Goal: Task Accomplishment & Management: Complete application form

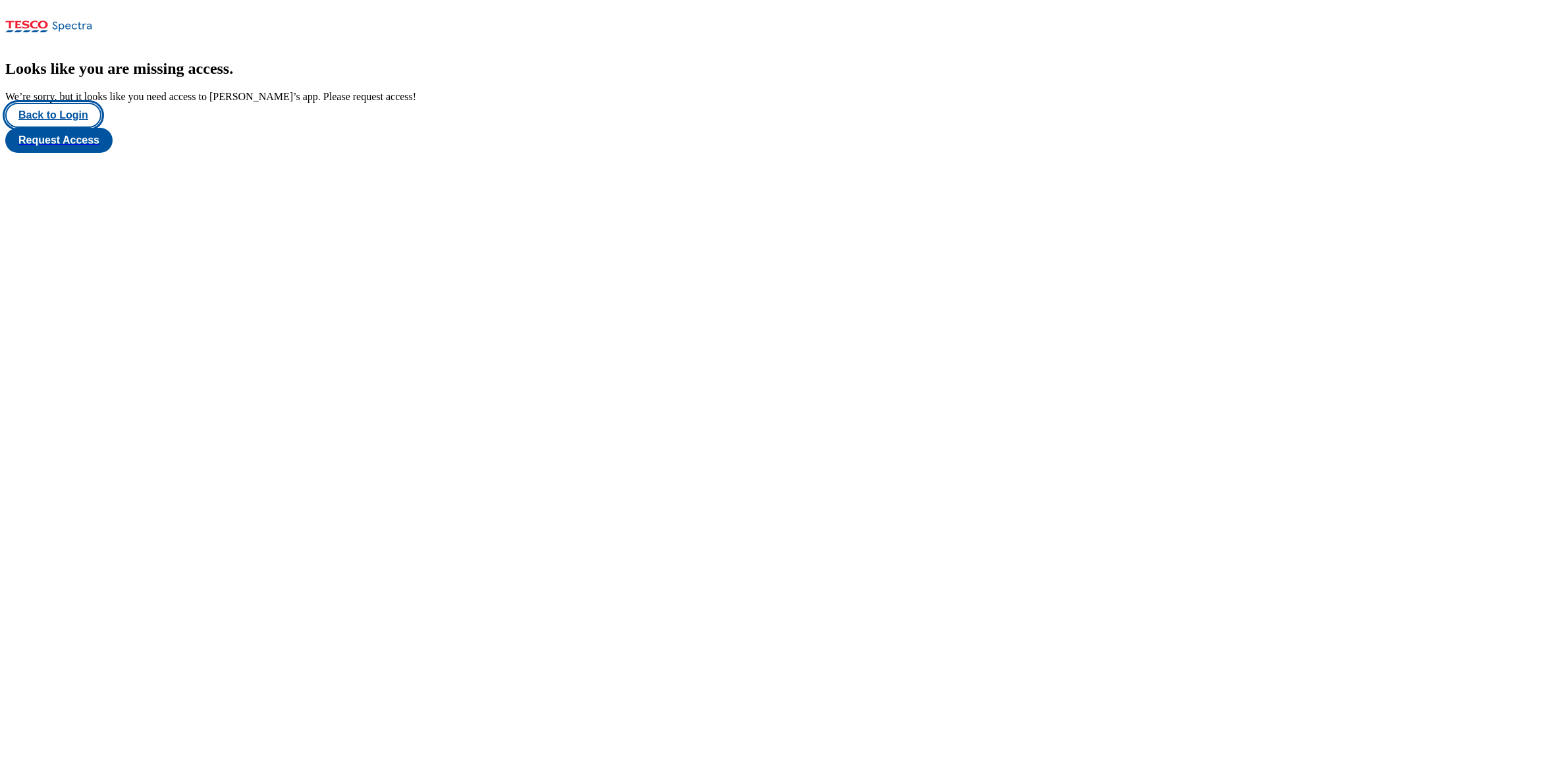
click at [63, 127] on button "Back to Login" at bounding box center [53, 115] width 96 height 25
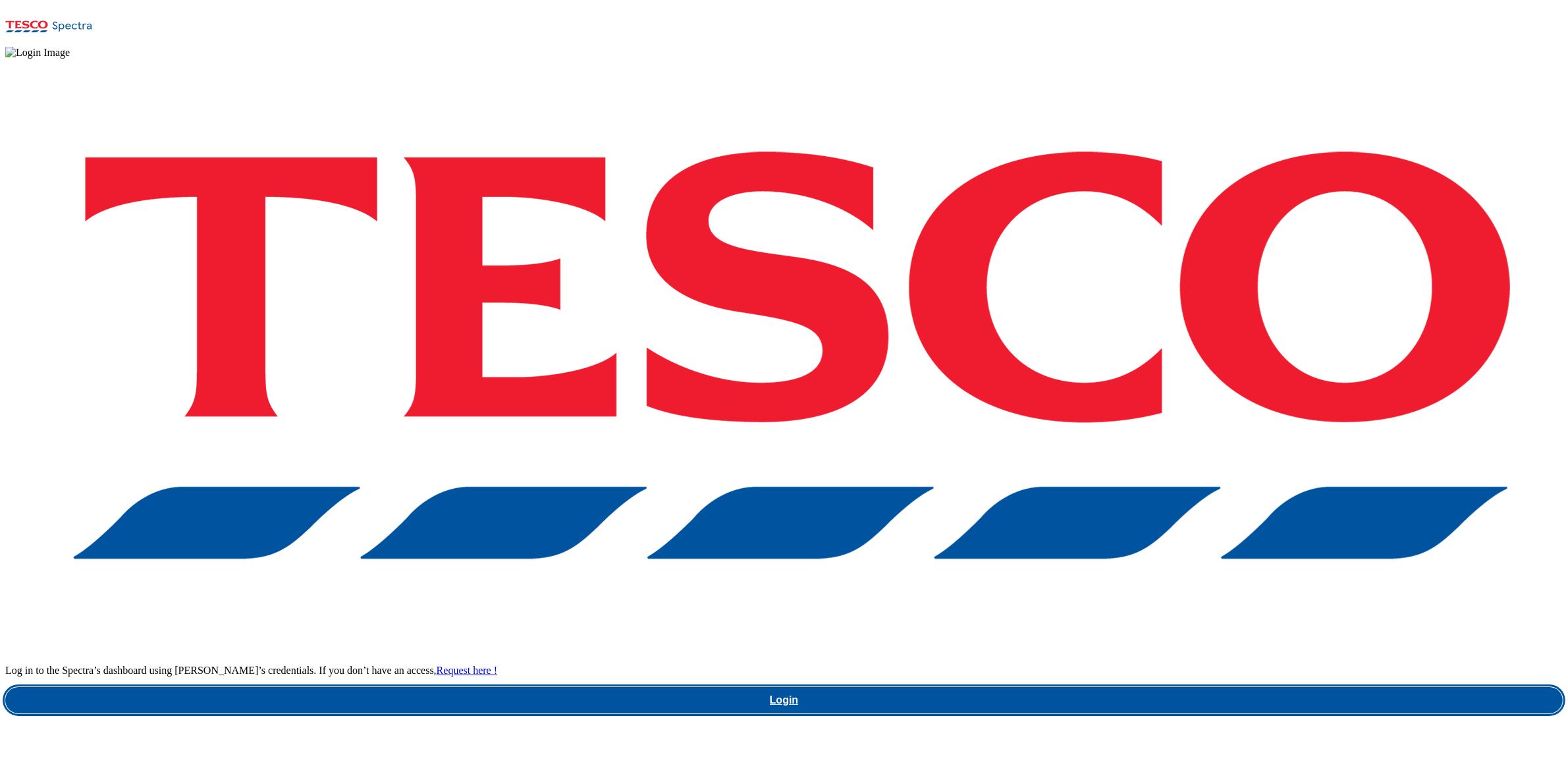
click at [1107, 600] on link "Login" at bounding box center [784, 700] width 1557 height 27
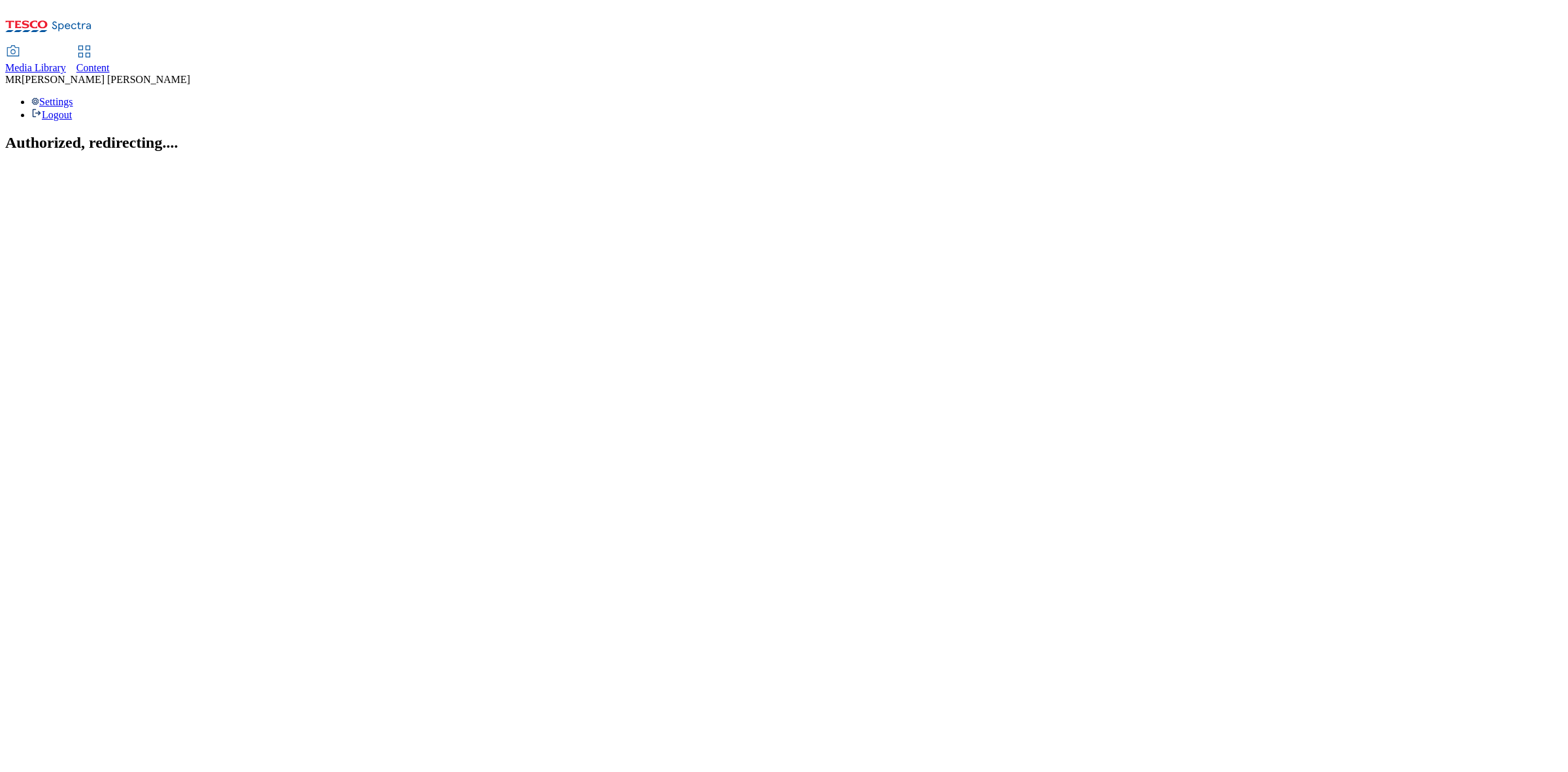
click at [110, 62] on span "Content" at bounding box center [93, 67] width 33 height 11
select select "ghs-[GEOGRAPHIC_DATA]"
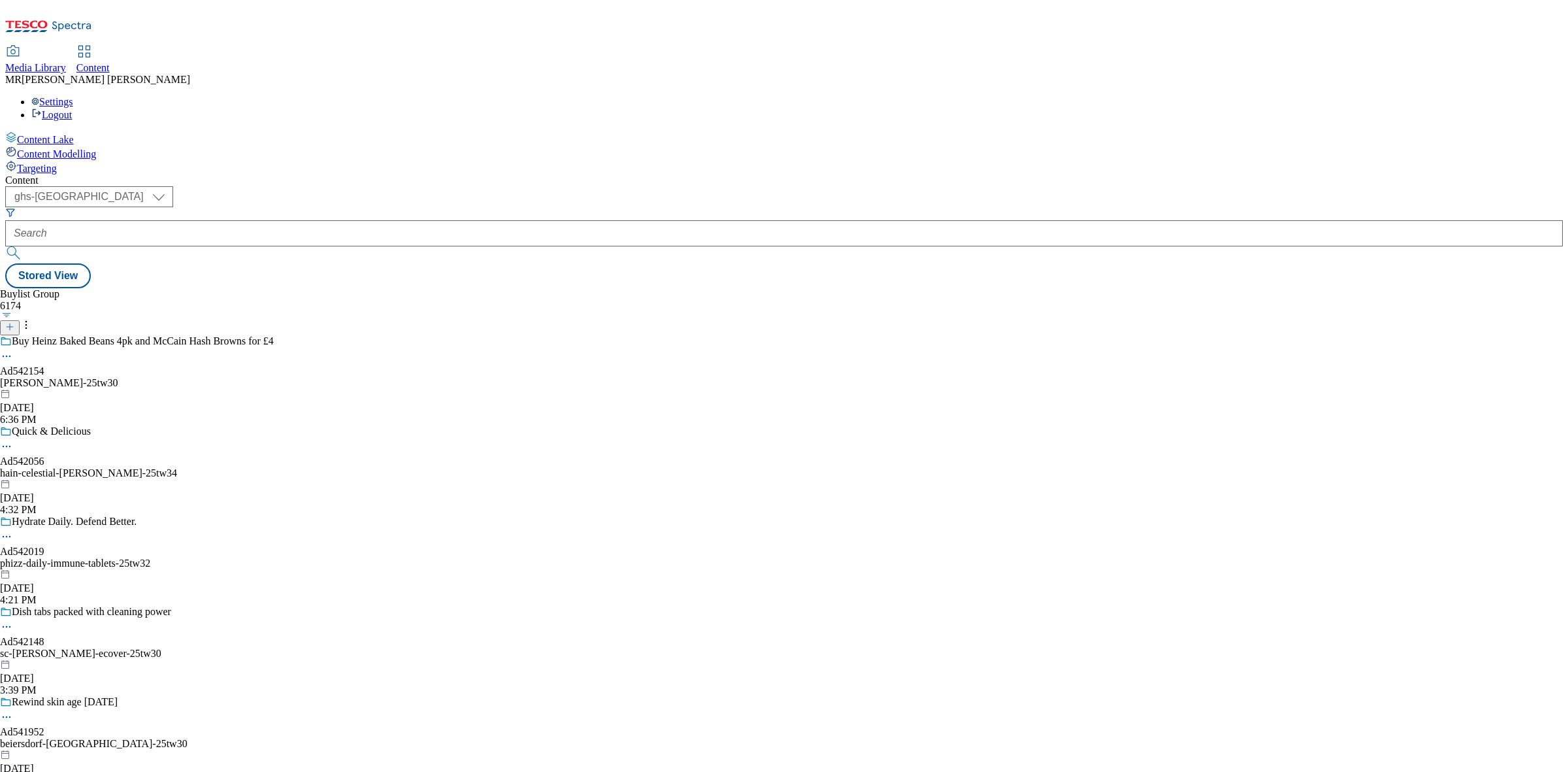
click at [14, 322] on icon at bounding box center [10, 327] width 9 height 9
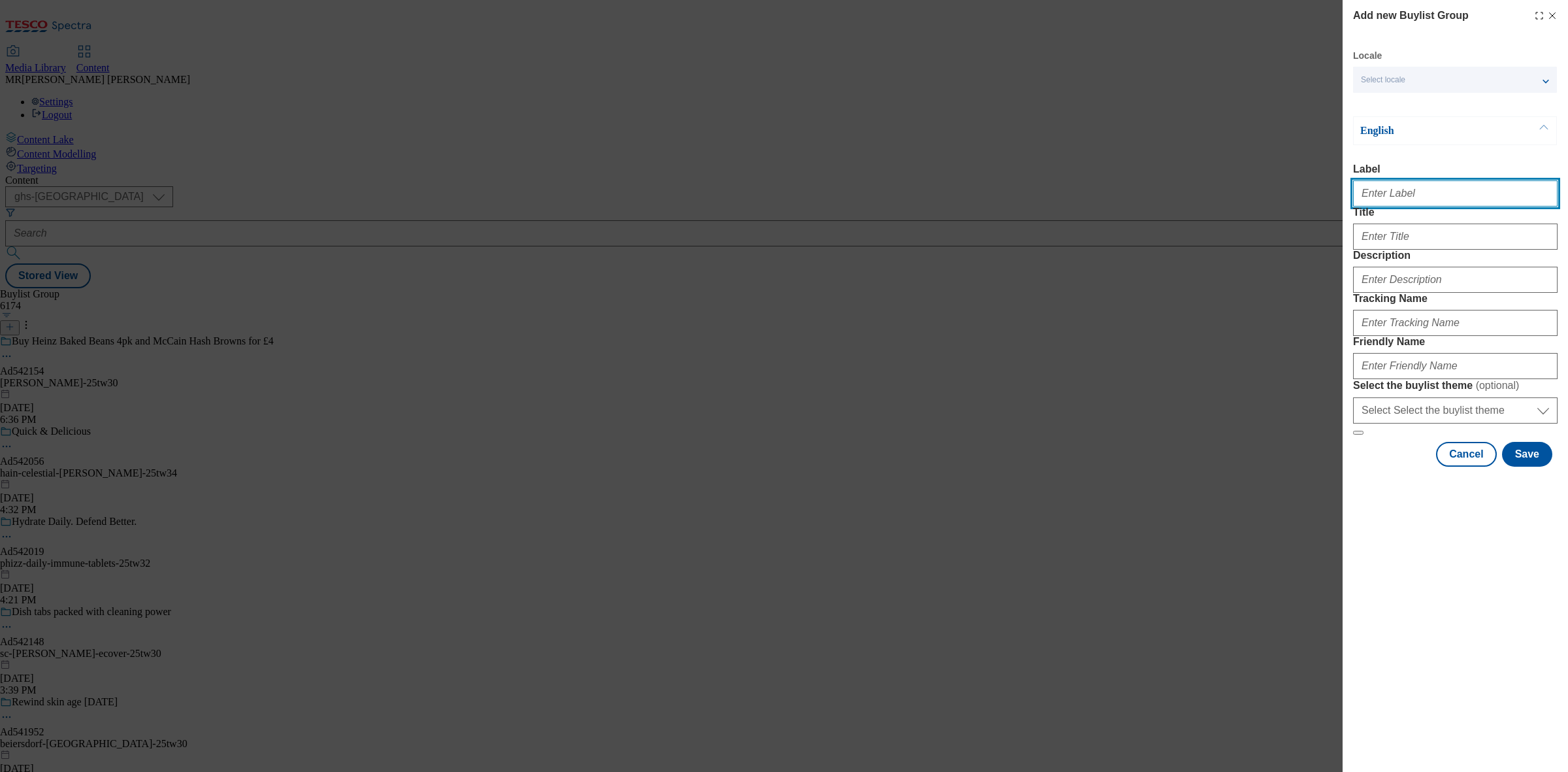
click at [1392, 203] on input "Label" at bounding box center [1455, 193] width 204 height 26
paste input "542101"
type input "Ad542101"
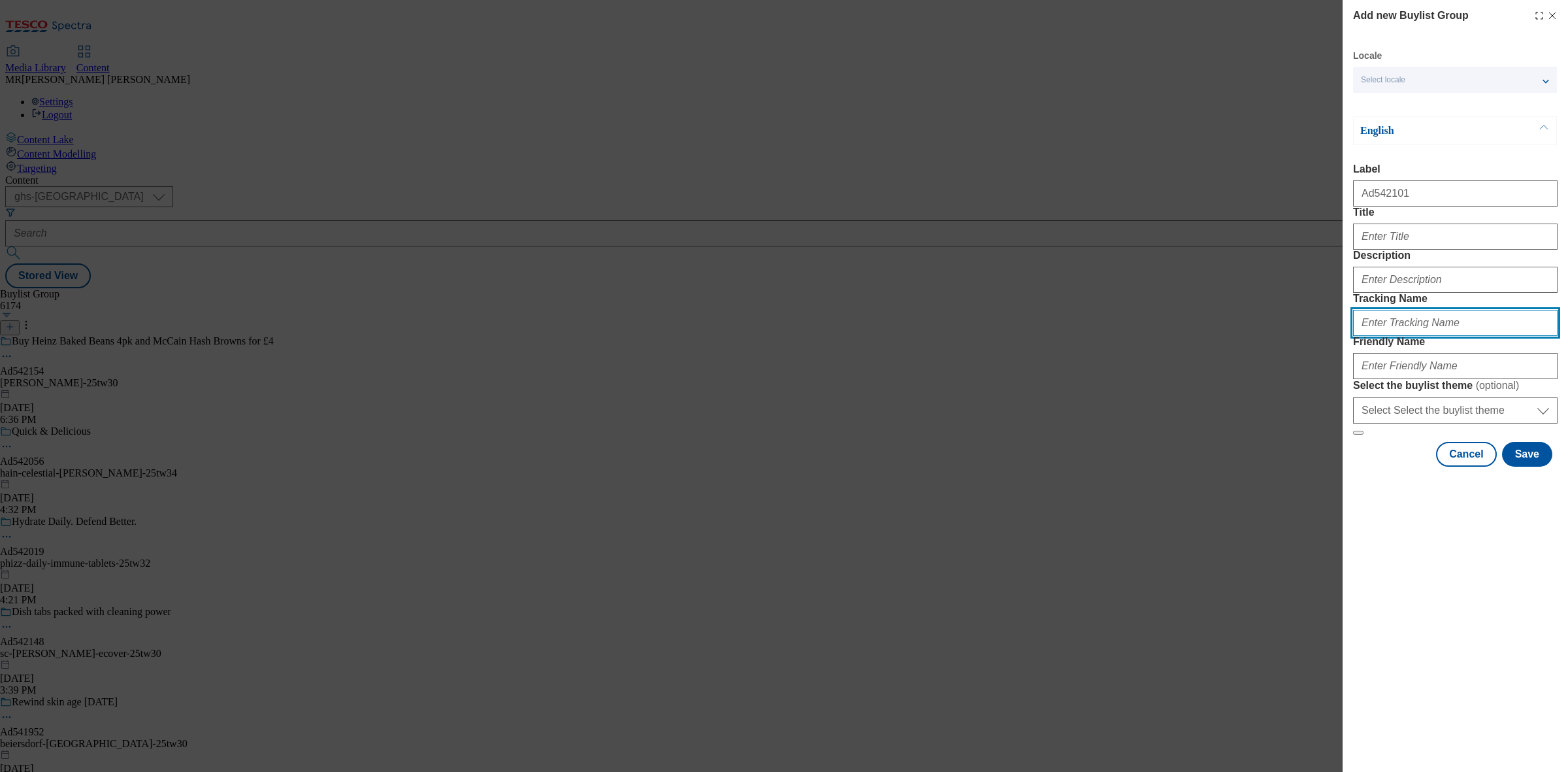
click at [1374, 336] on input "Tracking Name" at bounding box center [1455, 322] width 204 height 26
paste input "542101"
click at [1375, 336] on input "DH_542101" at bounding box center [1455, 322] width 204 height 26
type input "DH_AD542101"
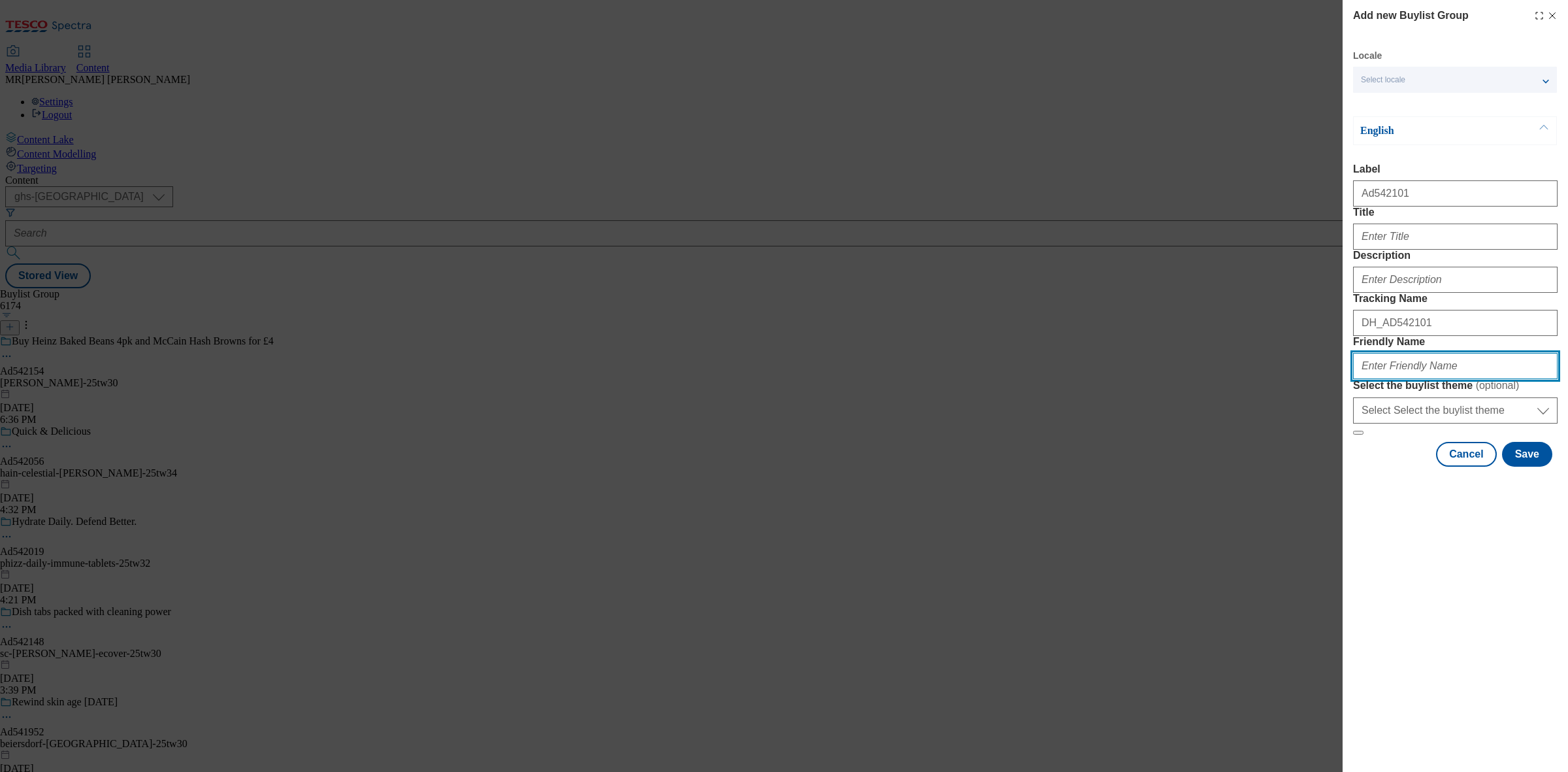
click at [1369, 379] on input "Friendly Name" at bounding box center [1455, 366] width 204 height 26
paste input "Kelloggs"
click at [1364, 379] on input "Kelloggs" at bounding box center [1455, 366] width 204 height 26
click at [1412, 379] on input "kelloggs" at bounding box center [1455, 366] width 204 height 26
paste input "Crunchy Nut"
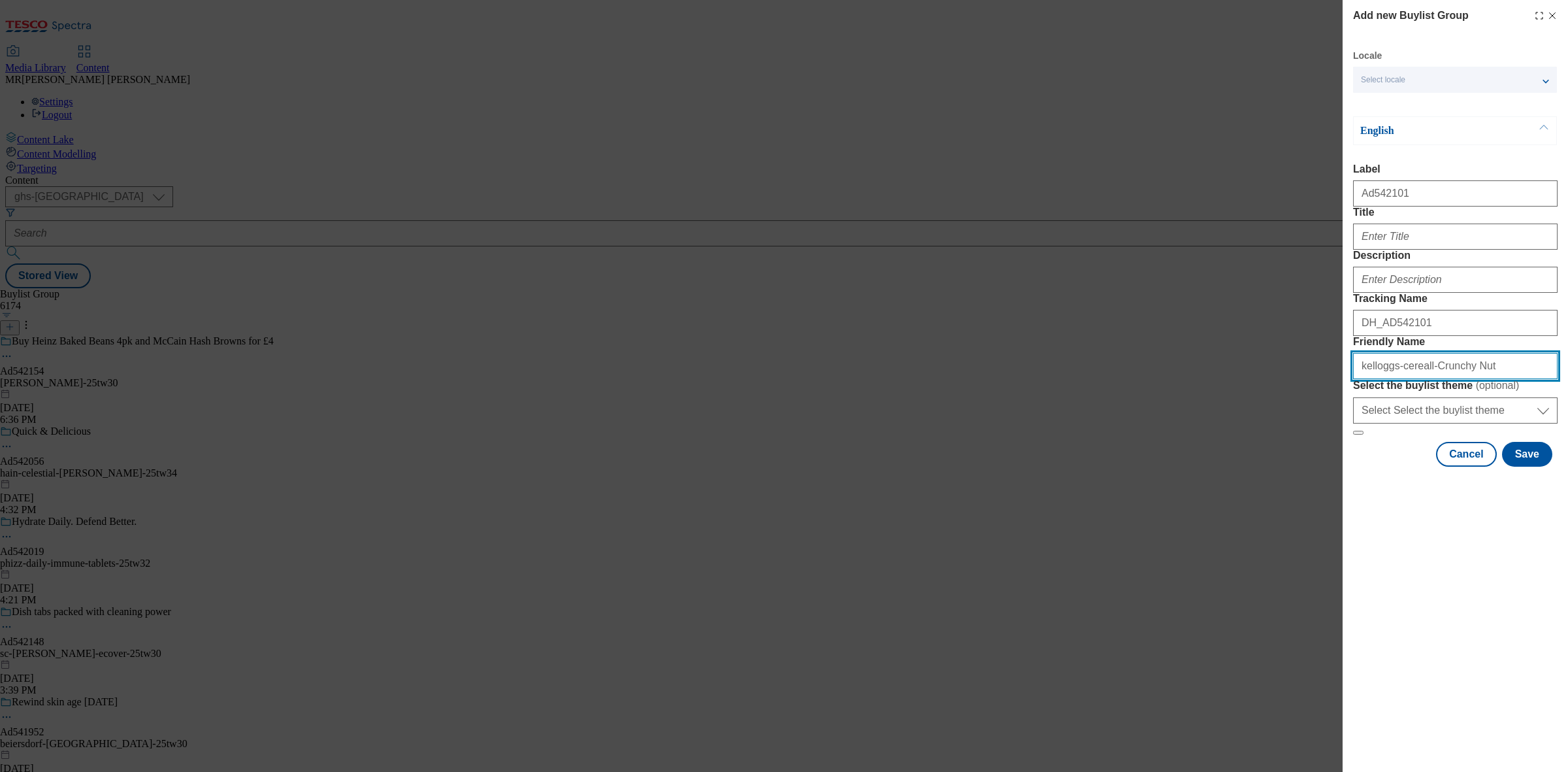
click at [1420, 379] on input "kelloggs-cereall-Crunchy Nut" at bounding box center [1455, 366] width 204 height 26
click at [1454, 379] on input "kelloggs-cereall-crunchy Nut" at bounding box center [1455, 366] width 204 height 26
click at [1479, 379] on input "kelloggs-cereall-crunchy-nut" at bounding box center [1455, 366] width 204 height 26
paste input "29"
type input "kelloggs-cereall-crunchy-nut-25tw29"
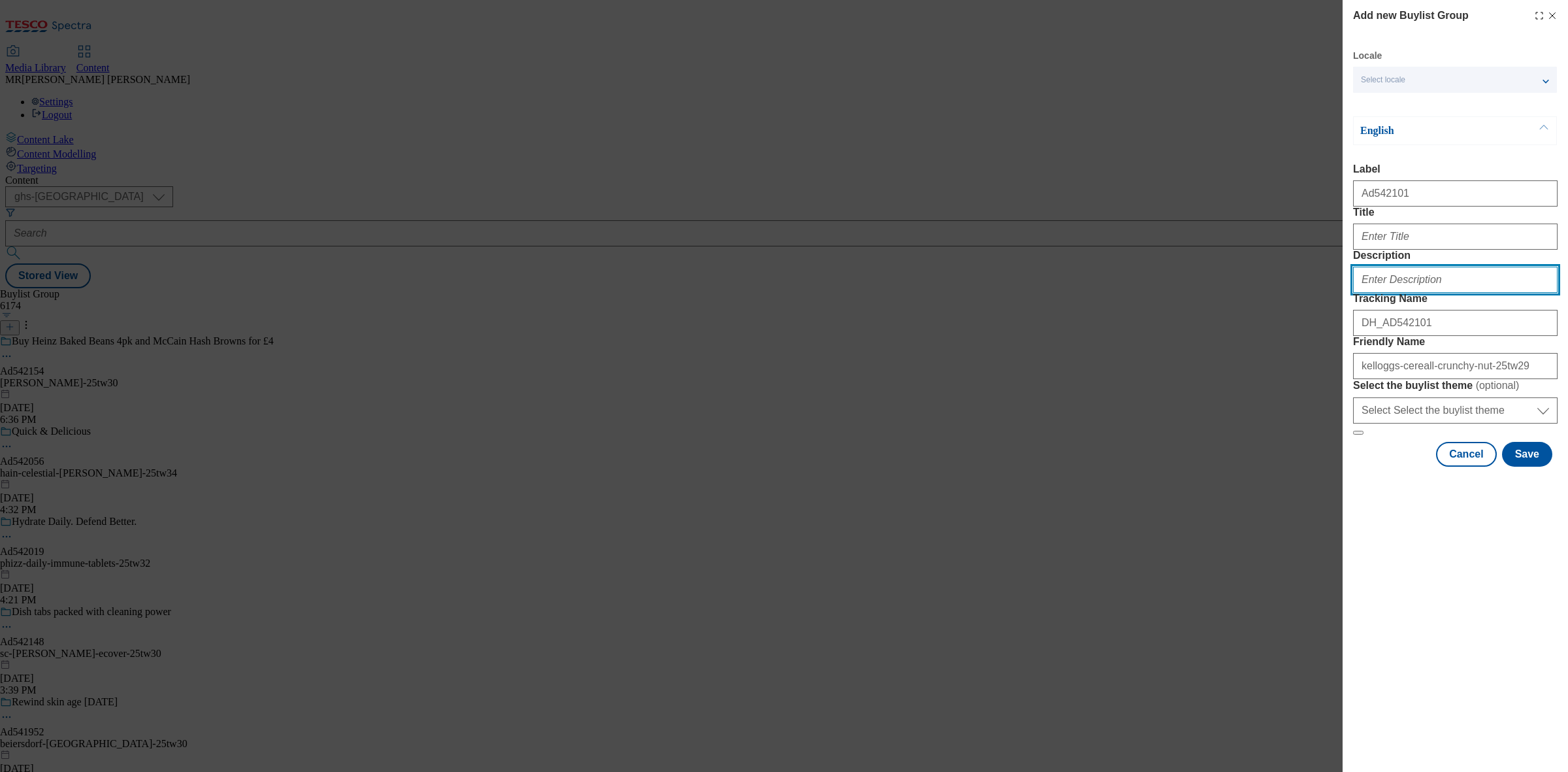
click at [1402, 293] on input "Description" at bounding box center [1455, 279] width 204 height 26
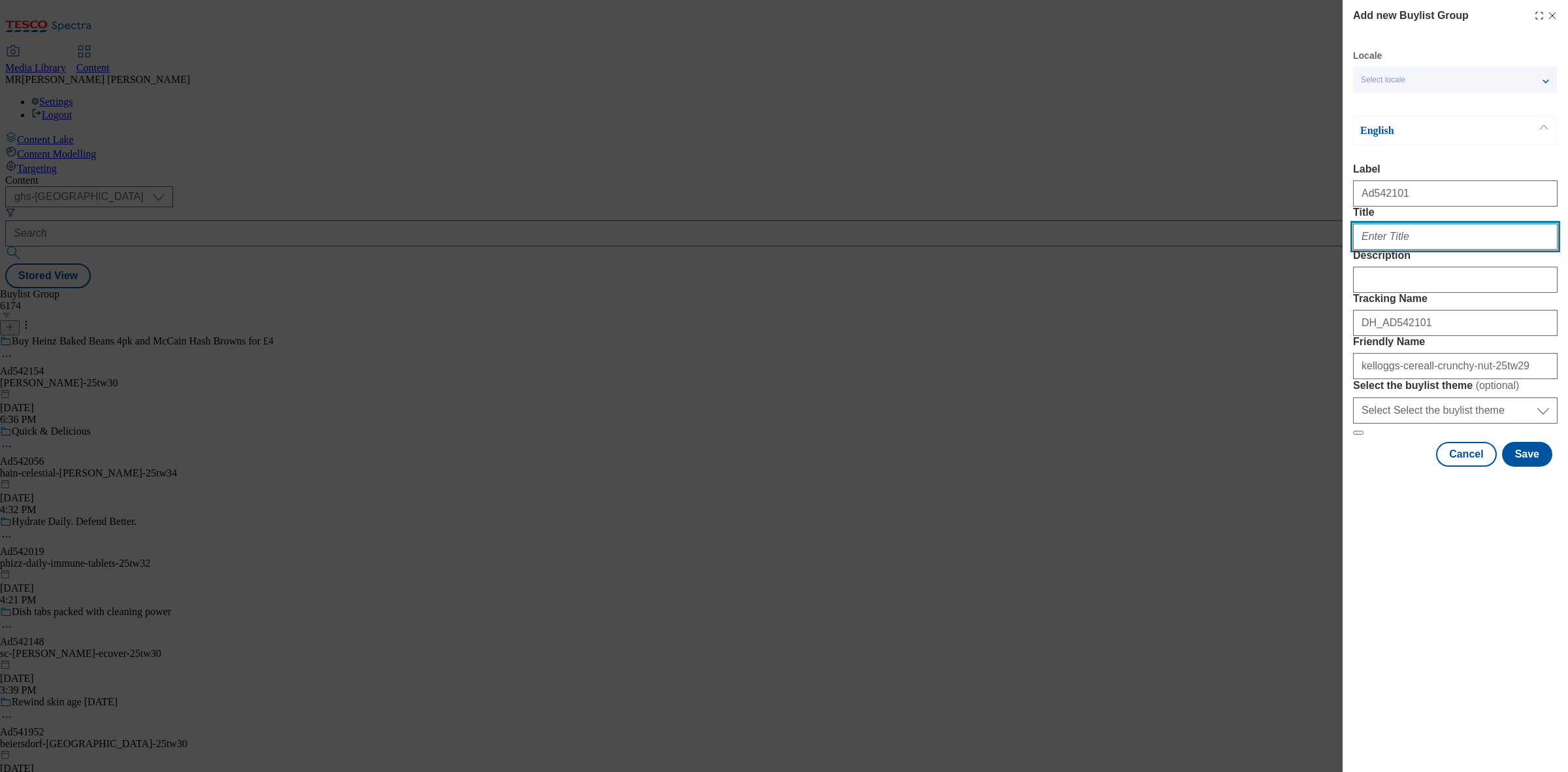
click at [1408, 250] on input "Title" at bounding box center [1455, 236] width 204 height 26
paste input "85p [PERSON_NAME] Crunchy Nut Breakfast Cereal 460g"
type input "85p [PERSON_NAME] Crunchy Nut Breakfast Cereal 460g"
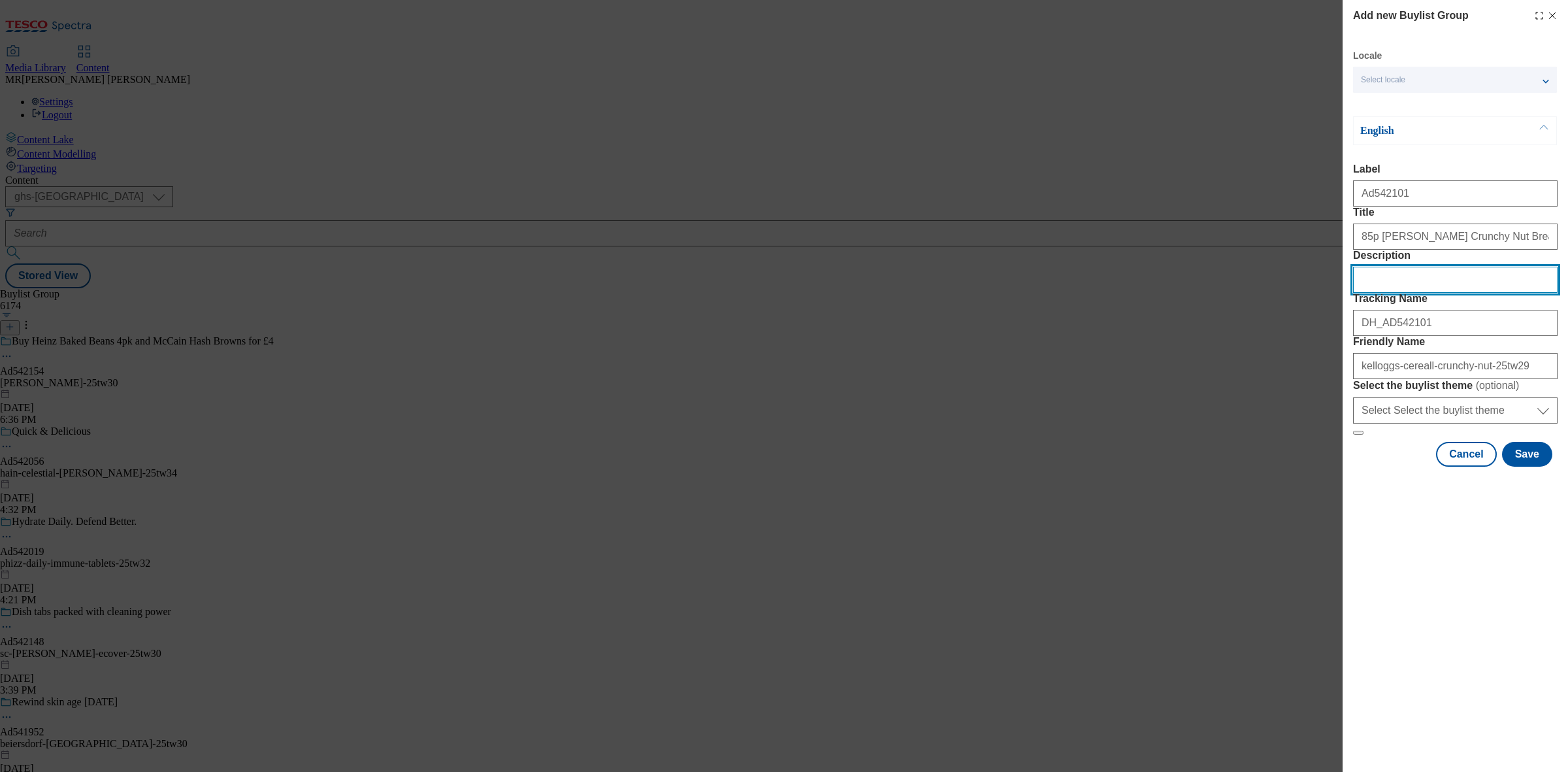
click at [1456, 293] on input "Description" at bounding box center [1455, 279] width 204 height 26
drag, startPoint x: 1537, startPoint y: 570, endPoint x: 1523, endPoint y: 572, distance: 14.1
click at [1537, 466] on button "Save" at bounding box center [1527, 454] width 50 height 25
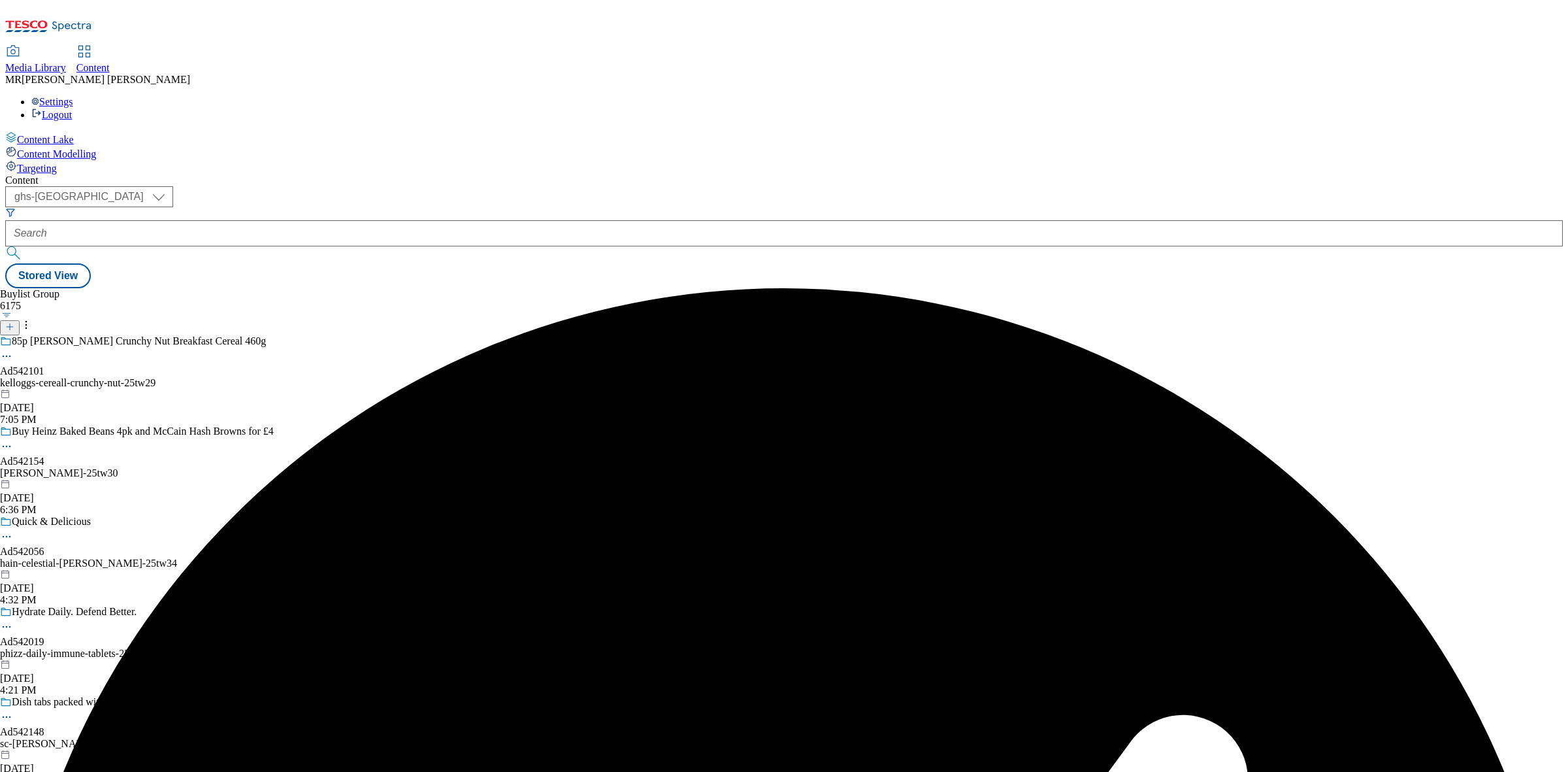
click at [275, 377] on div "kelloggs-cereall-crunchy-nut-25tw29" at bounding box center [138, 383] width 275 height 12
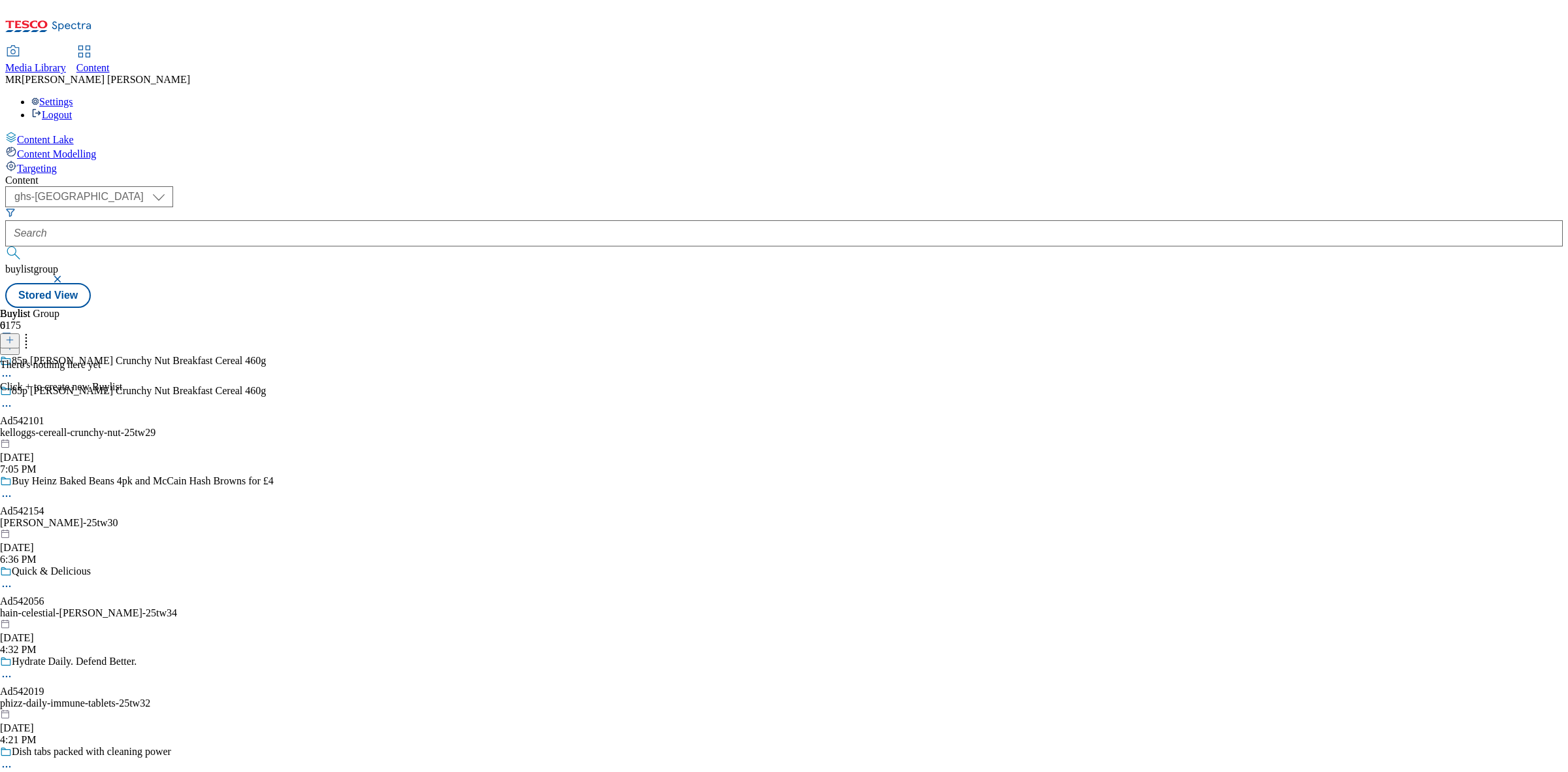
click at [14, 335] on icon at bounding box center [10, 340] width 9 height 9
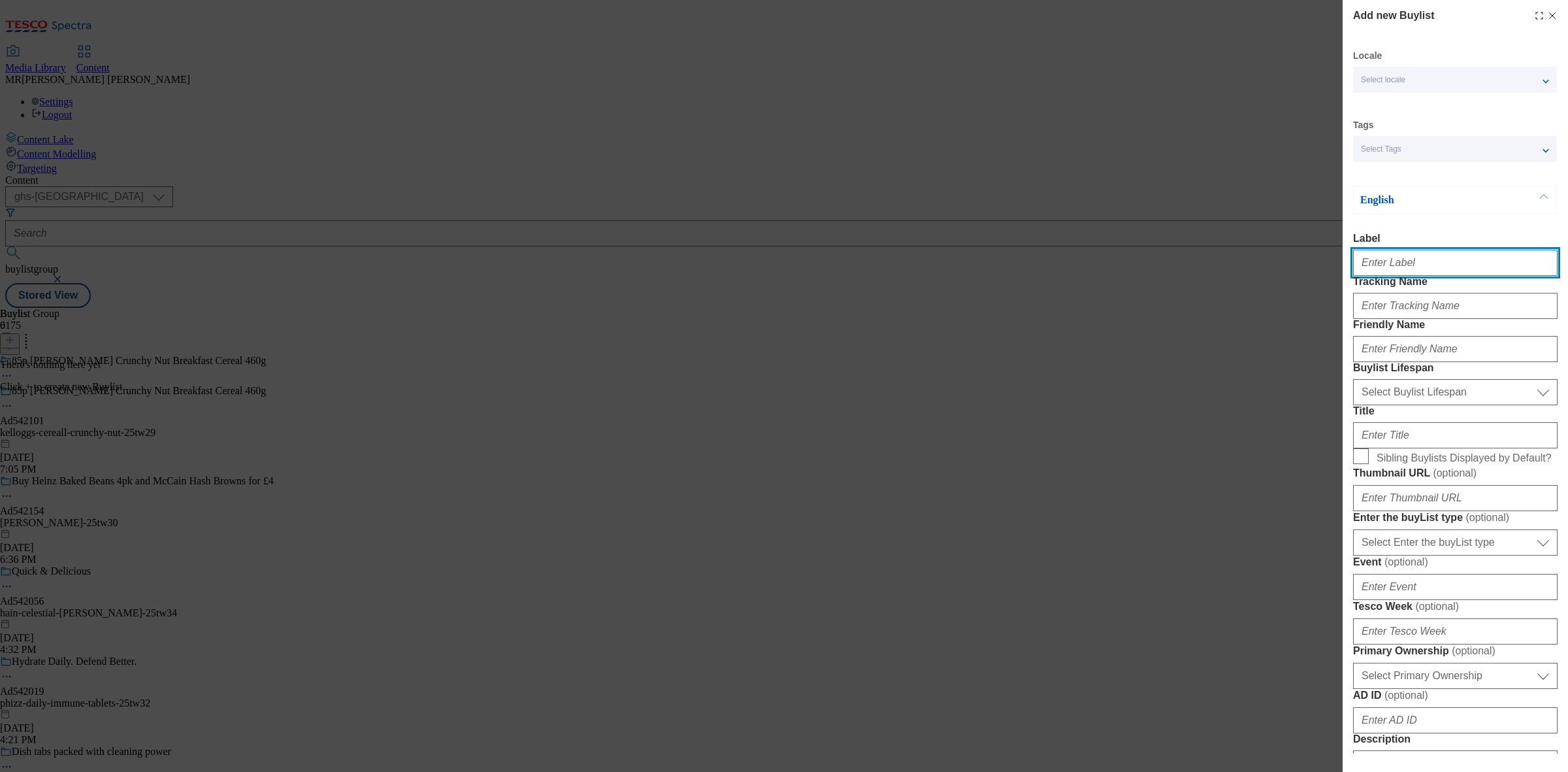
click at [1398, 273] on input "Label" at bounding box center [1455, 263] width 204 height 26
paste input "Ad542101"
type input "Ad542101"
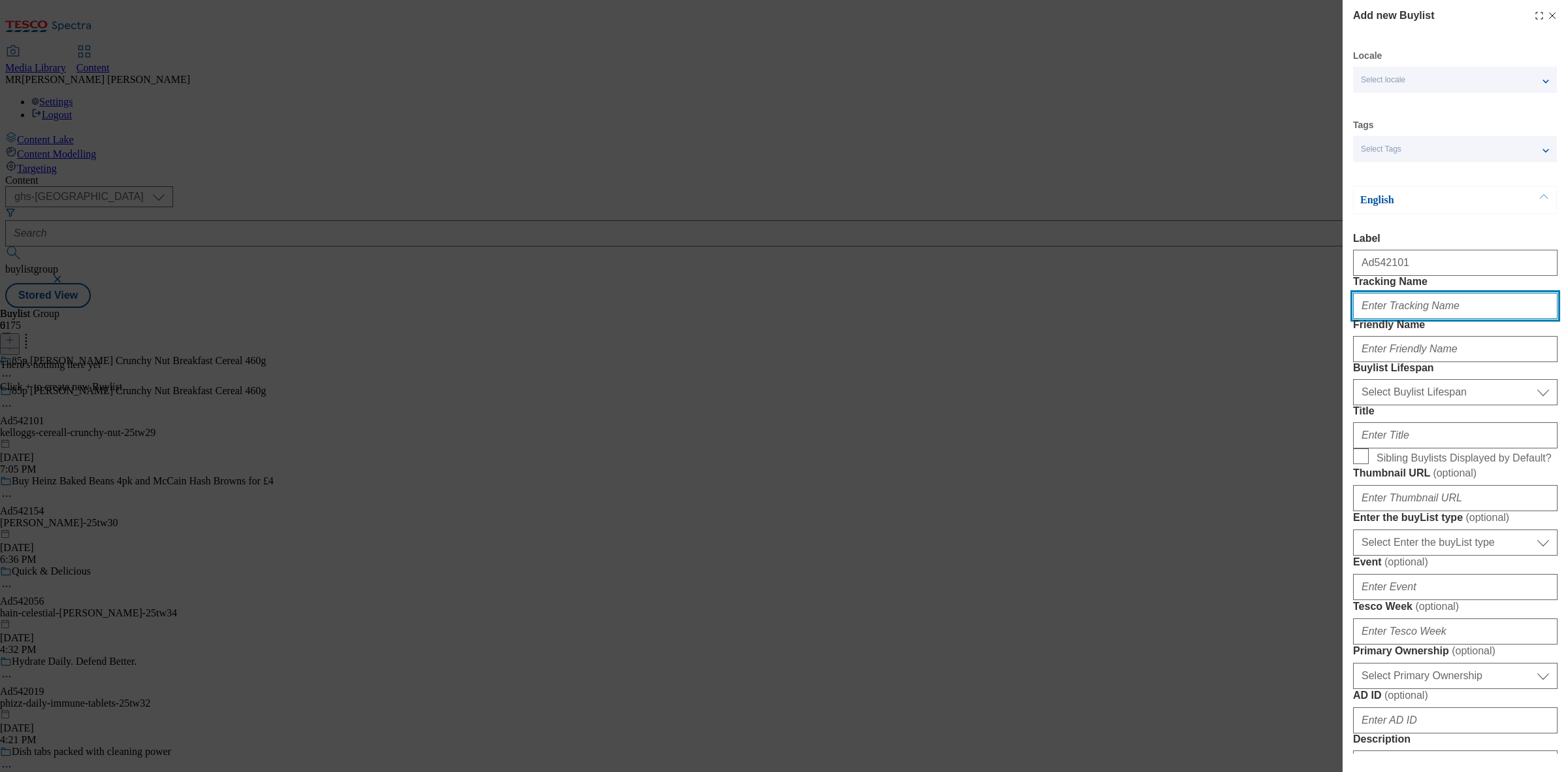
click at [1382, 319] on input "Tracking Name" at bounding box center [1455, 306] width 204 height 26
paste input "Ad542101"
click at [1383, 319] on input "DH_Ad542101" at bounding box center [1455, 306] width 204 height 26
type input "DH_AD542101"
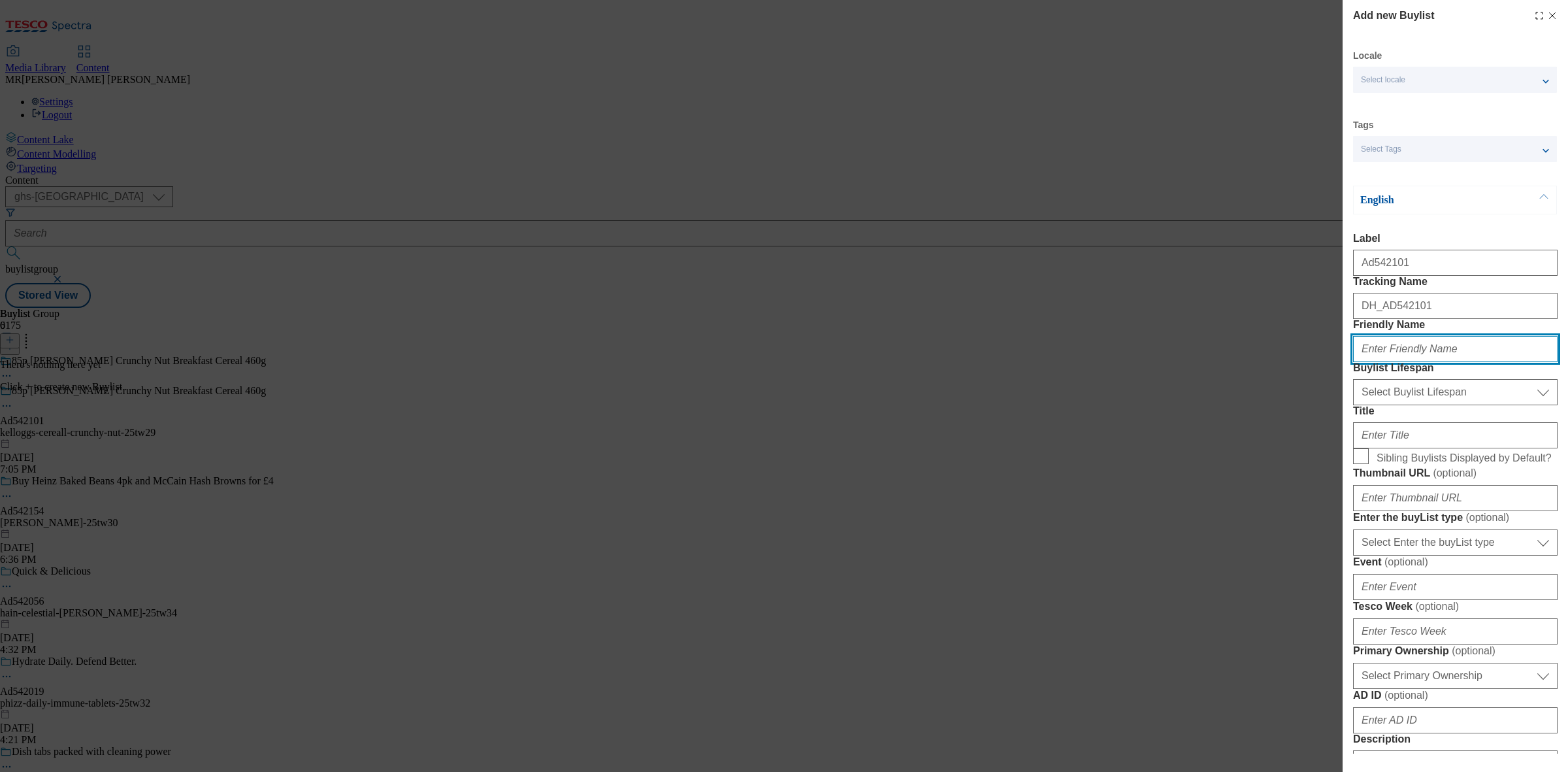
click at [1389, 362] on input "Friendly Name" at bounding box center [1455, 349] width 204 height 26
paste input "Kelloggs"
click at [1366, 362] on input "Kelloggs" at bounding box center [1455, 349] width 204 height 26
type input "kelloggs"
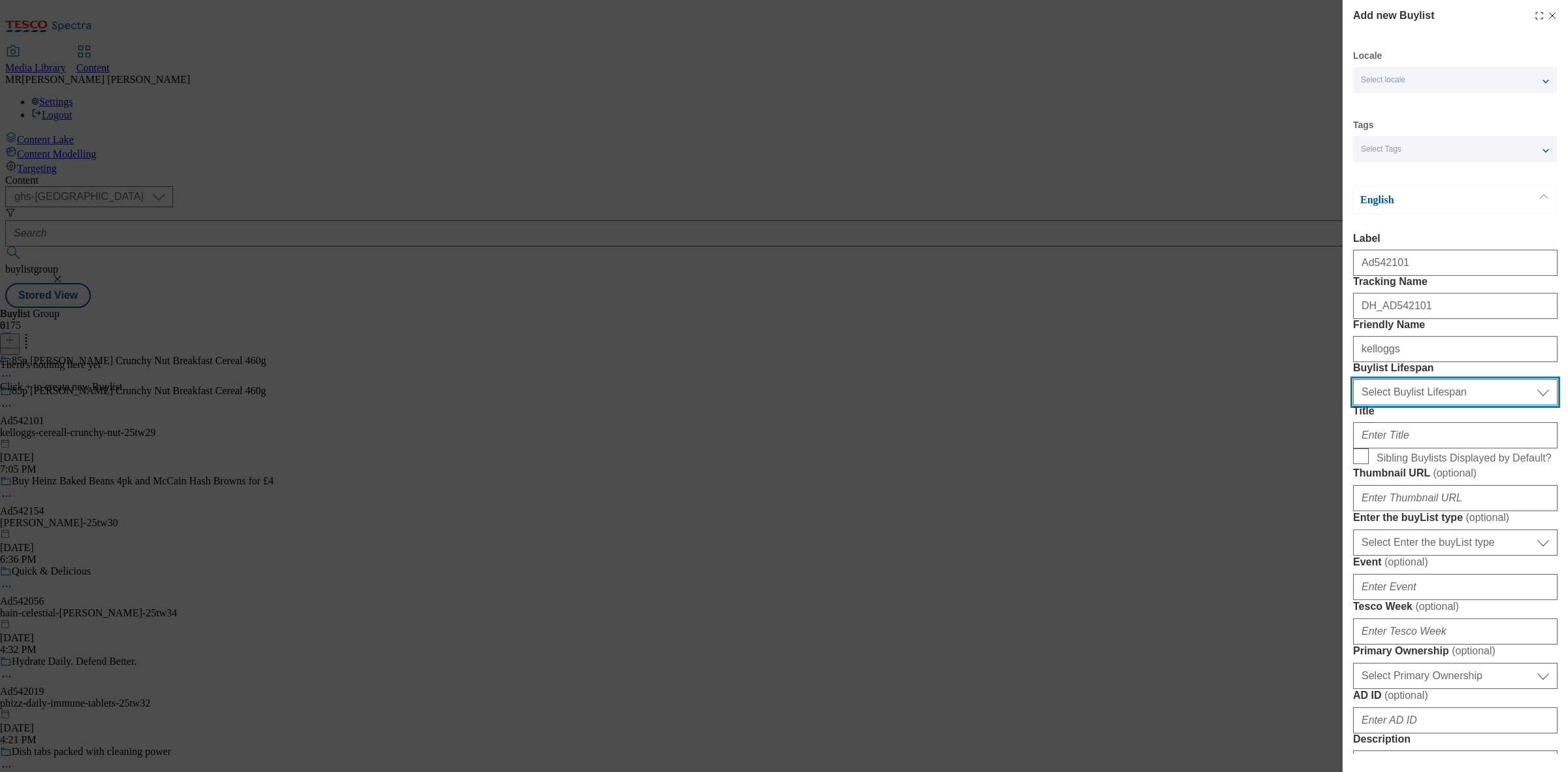
click at [1390, 405] on select "Select Buylist Lifespan evergreen seasonal tactical" at bounding box center [1455, 392] width 204 height 26
select select "tactical"
click at [1353, 405] on select "Select Buylist Lifespan evergreen seasonal tactical" at bounding box center [1455, 392] width 204 height 26
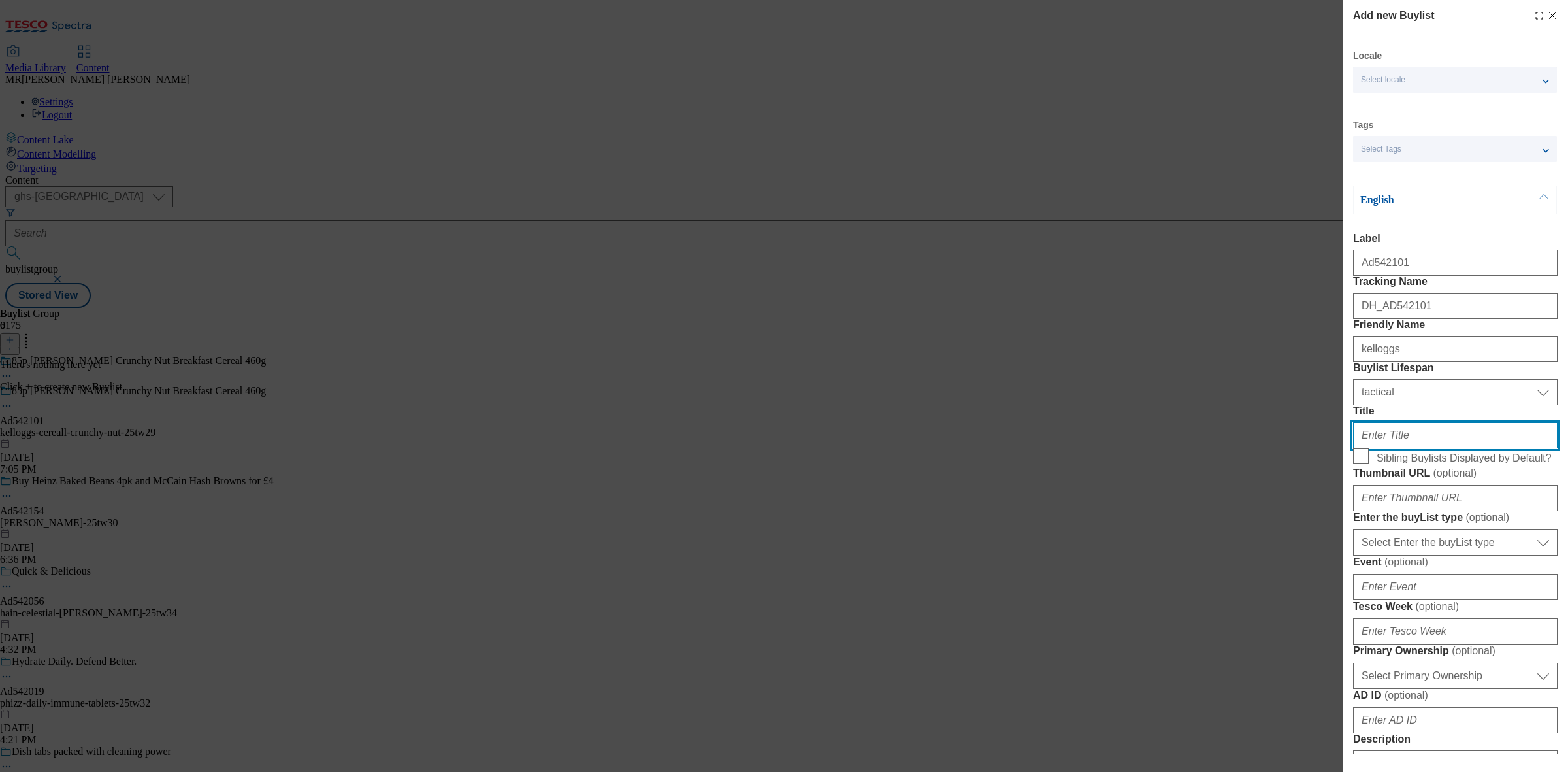
click at [1389, 448] on input "Title" at bounding box center [1455, 435] width 204 height 26
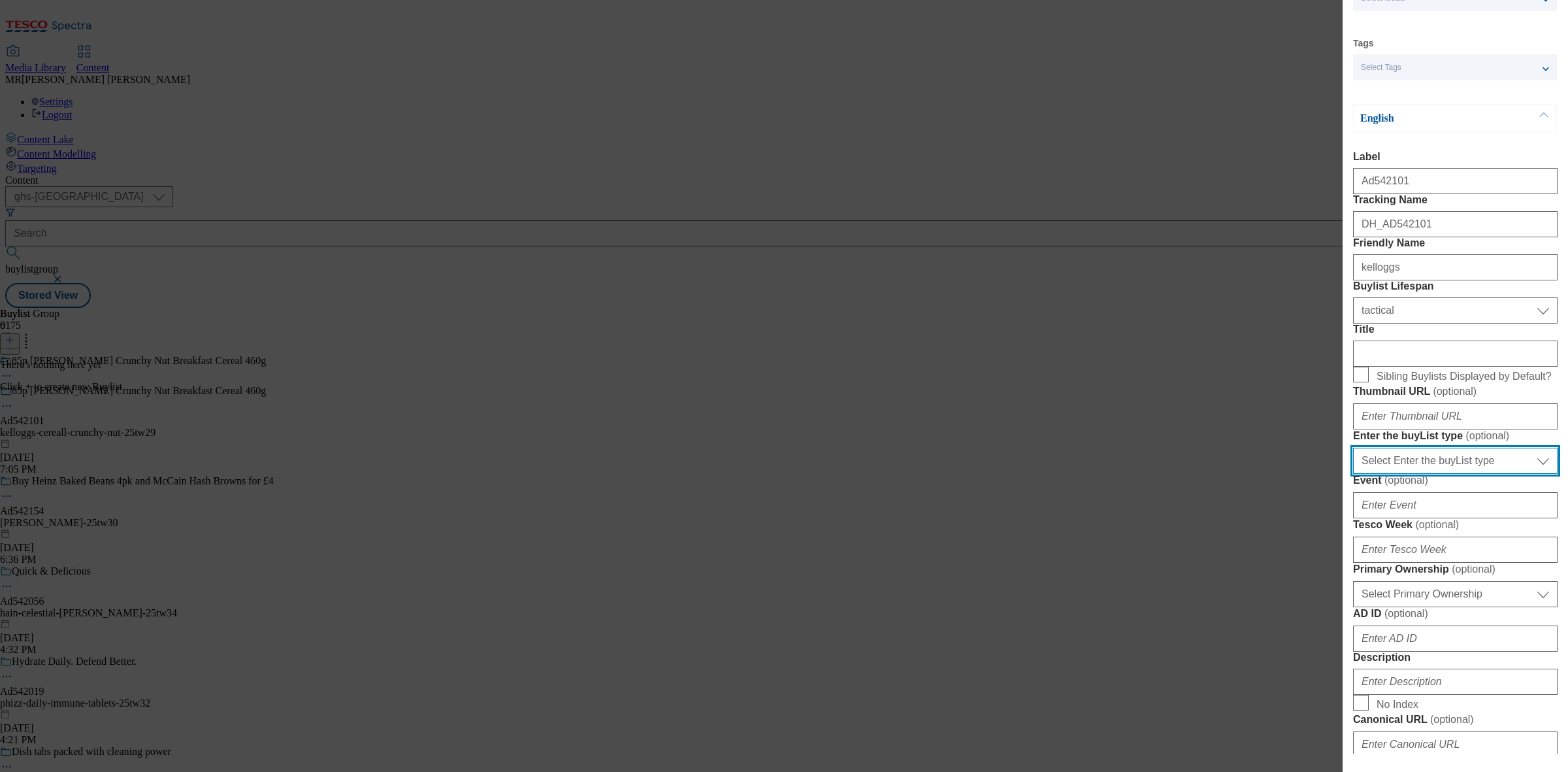
click at [1406, 474] on select "Select Enter the buyList type event supplier funded long term >4 weeks supplier…" at bounding box center [1455, 460] width 204 height 26
select select "supplier funded short term 1-3 weeks"
click at [1353, 474] on select "Select Enter the buyList type event supplier funded long term >4 weeks supplier…" at bounding box center [1455, 460] width 204 height 26
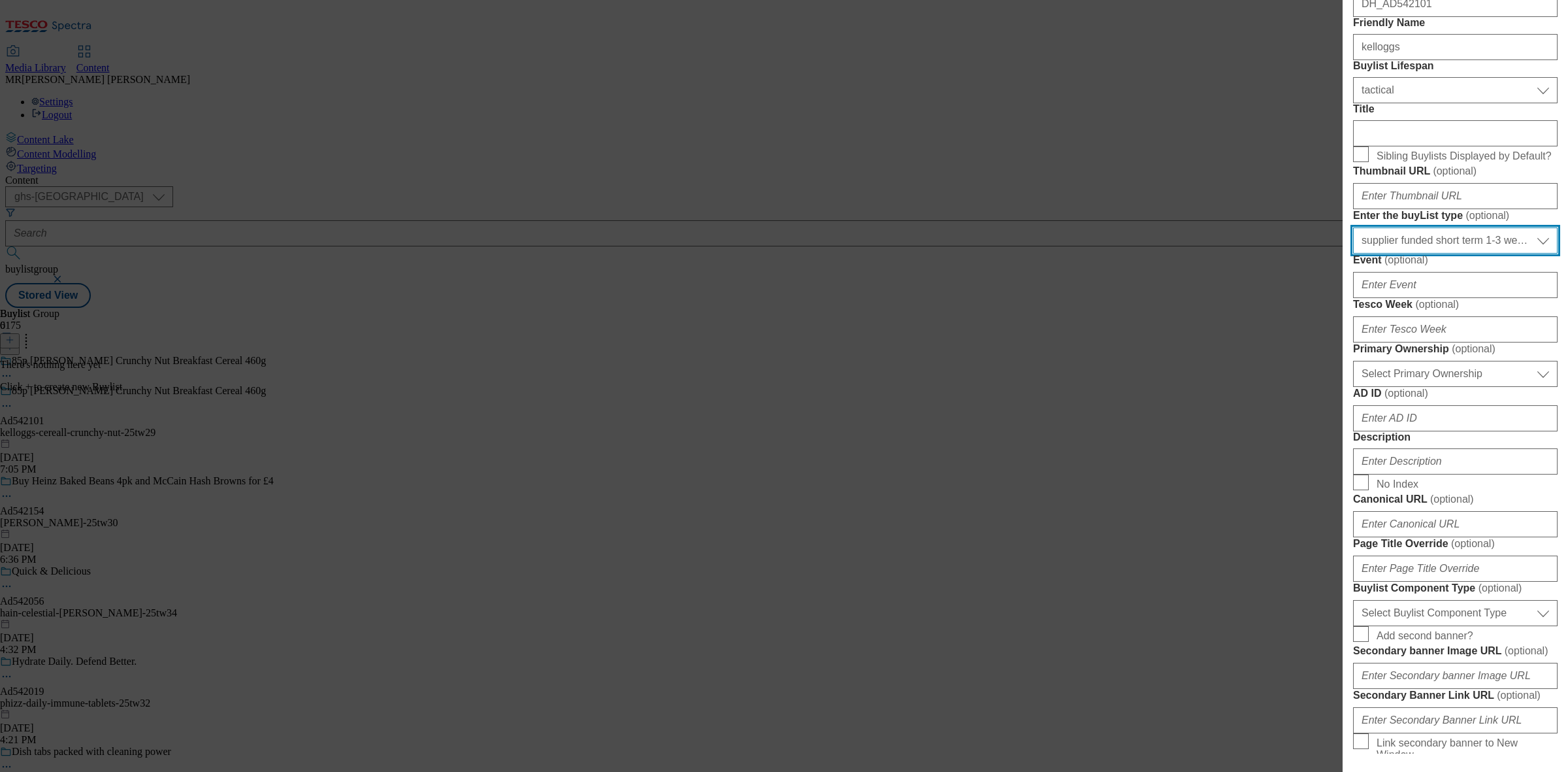
scroll to position [327, 0]
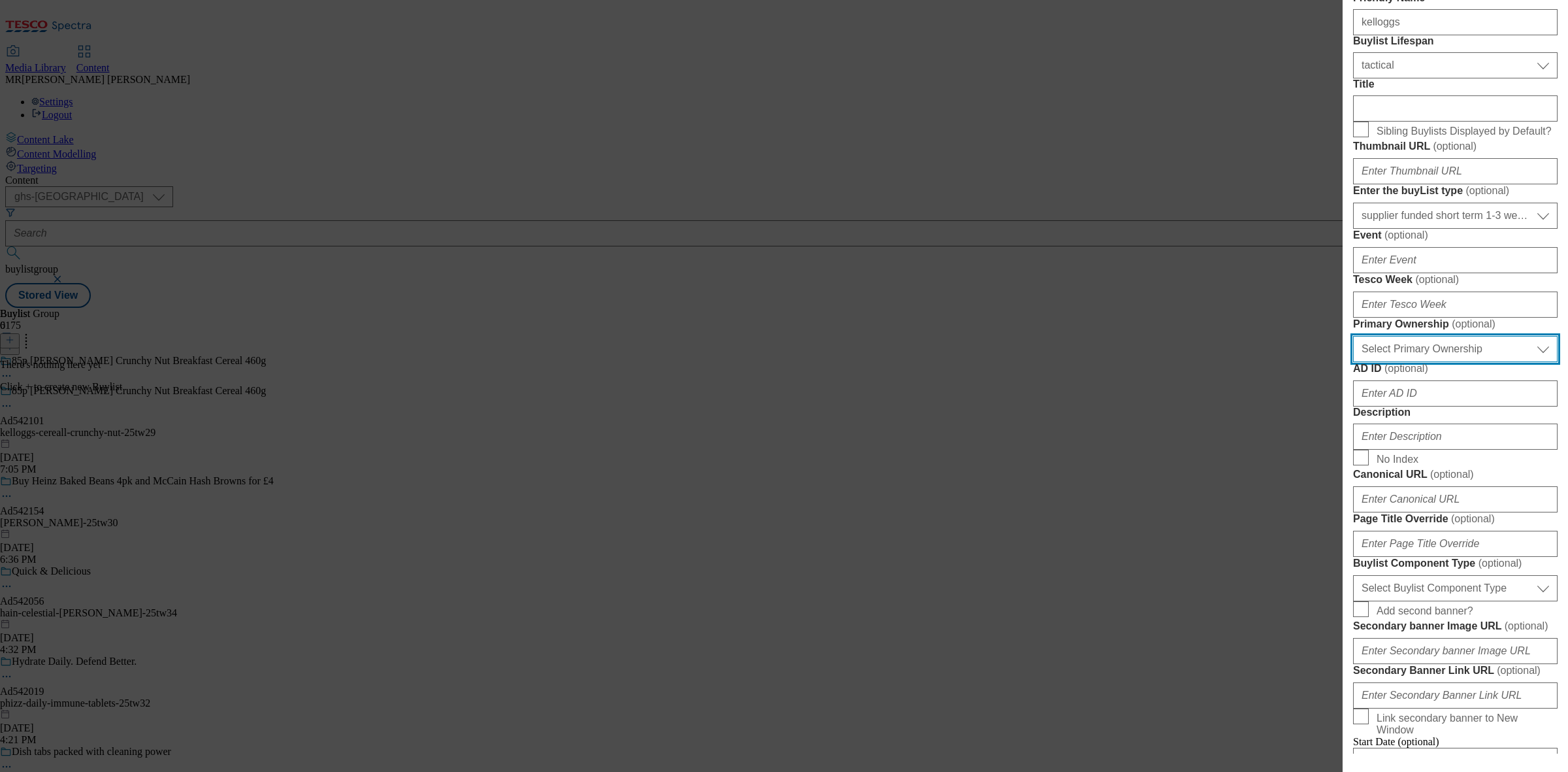
click at [1406, 362] on select "Select Primary Ownership [PERSON_NAME]" at bounding box center [1455, 349] width 204 height 26
select select "dunnhumby"
click at [1353, 362] on select "Select Primary Ownership [PERSON_NAME]" at bounding box center [1455, 349] width 204 height 26
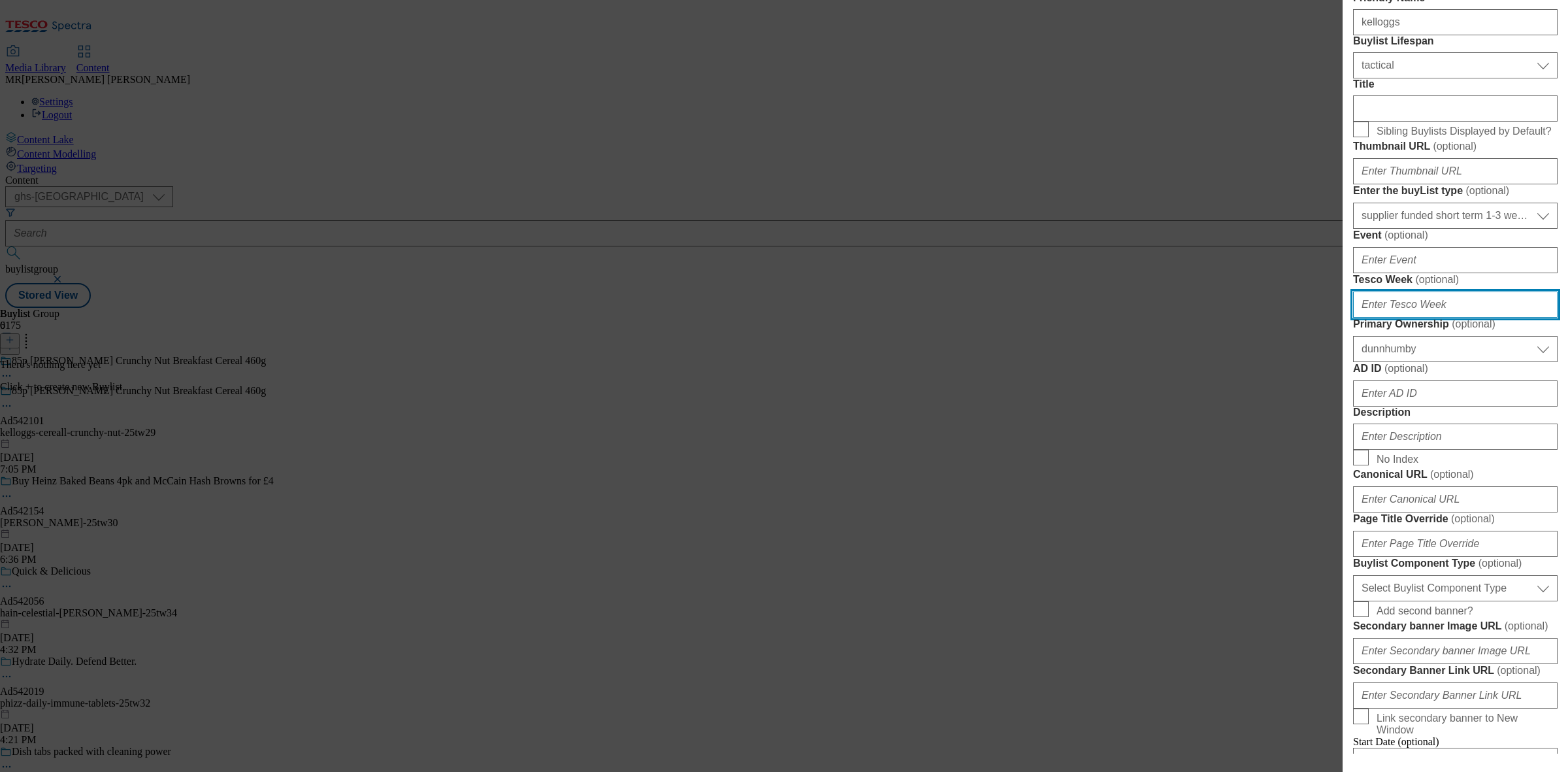
click at [1418, 318] on input "Tesco Week ( optional )" at bounding box center [1455, 304] width 204 height 26
paste input "29"
type input "29"
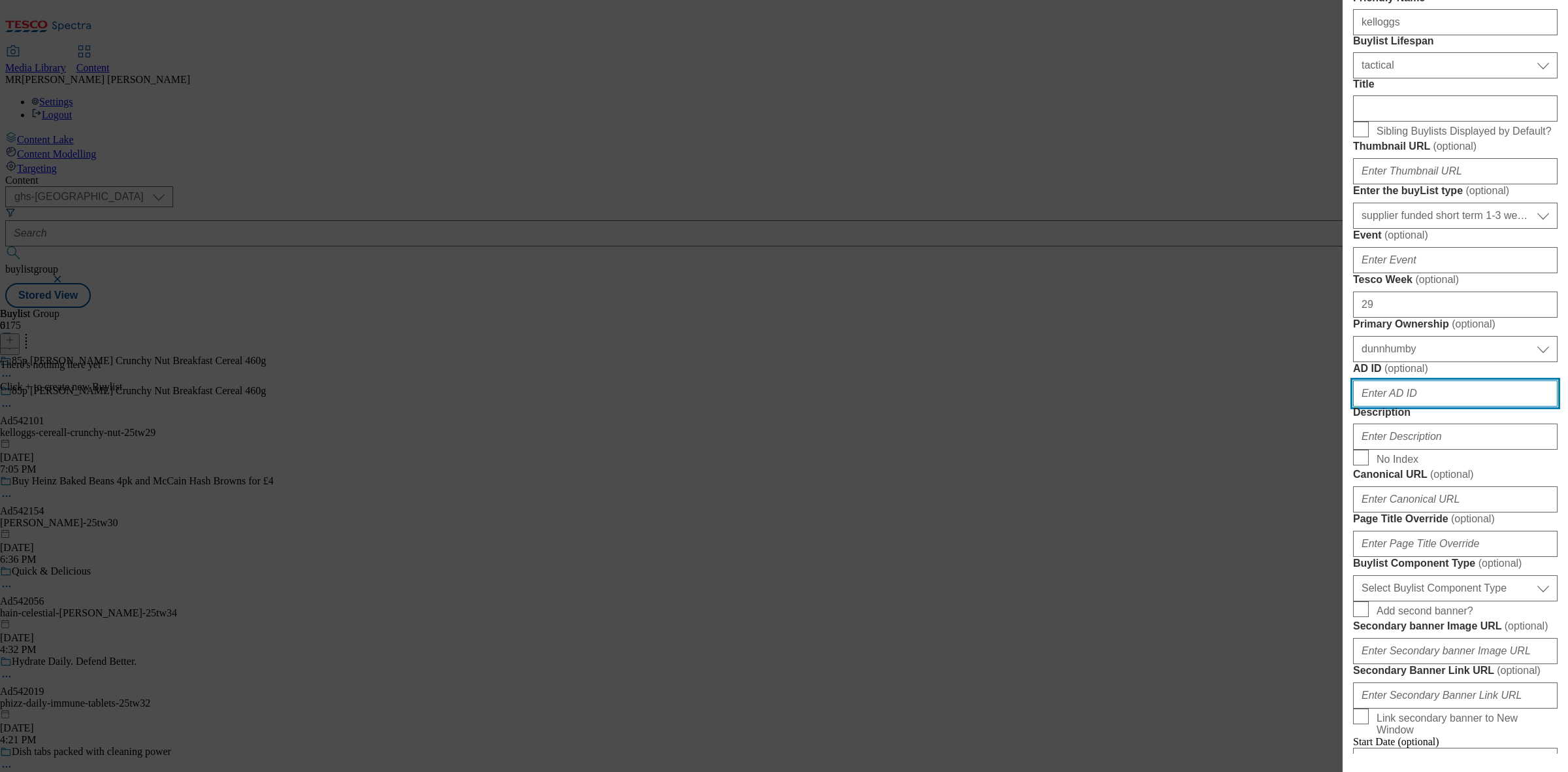
click at [1389, 406] on input "AD ID ( optional )" at bounding box center [1455, 393] width 204 height 26
paste input "542101"
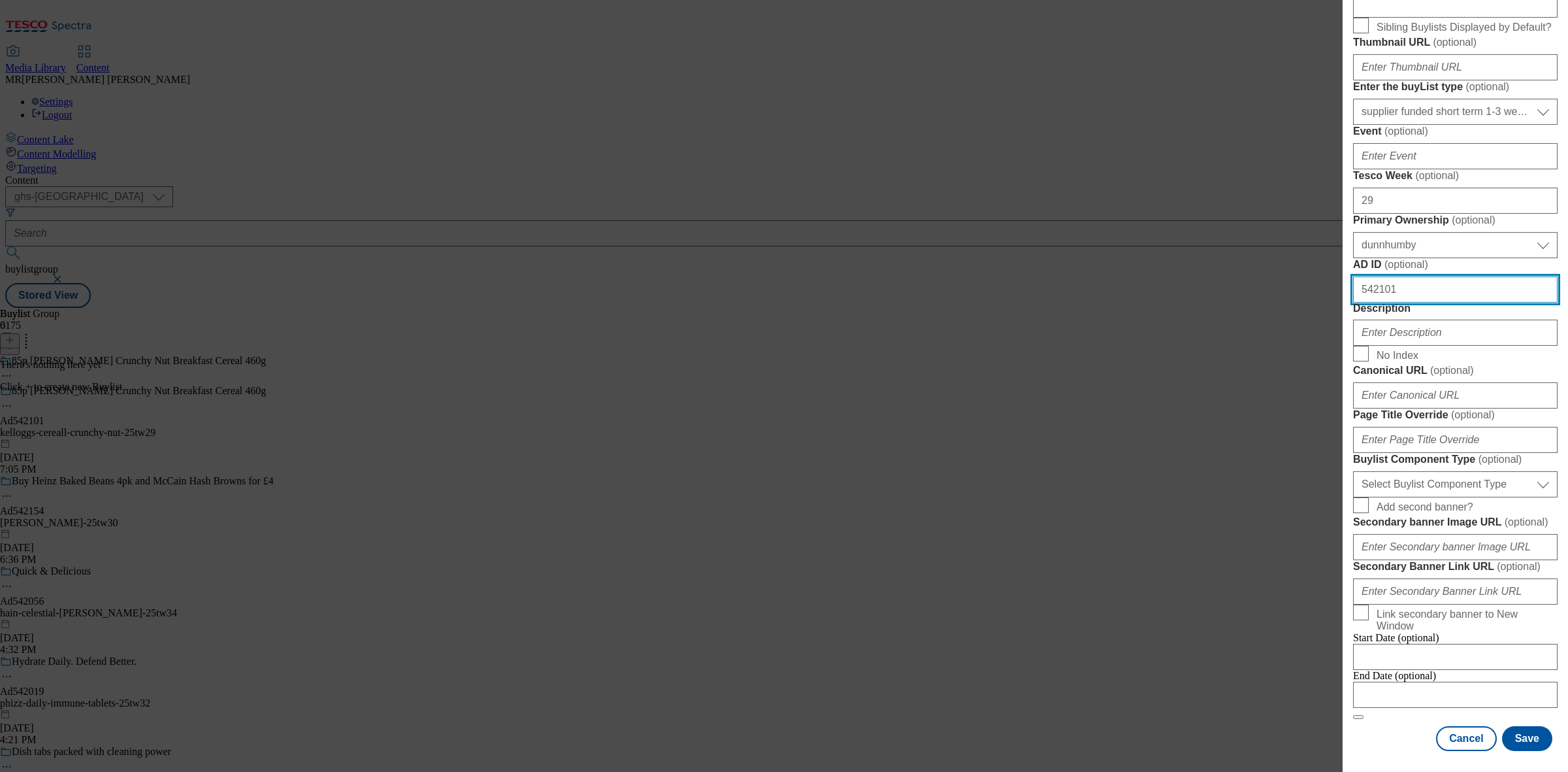
scroll to position [571, 0]
type input "542101"
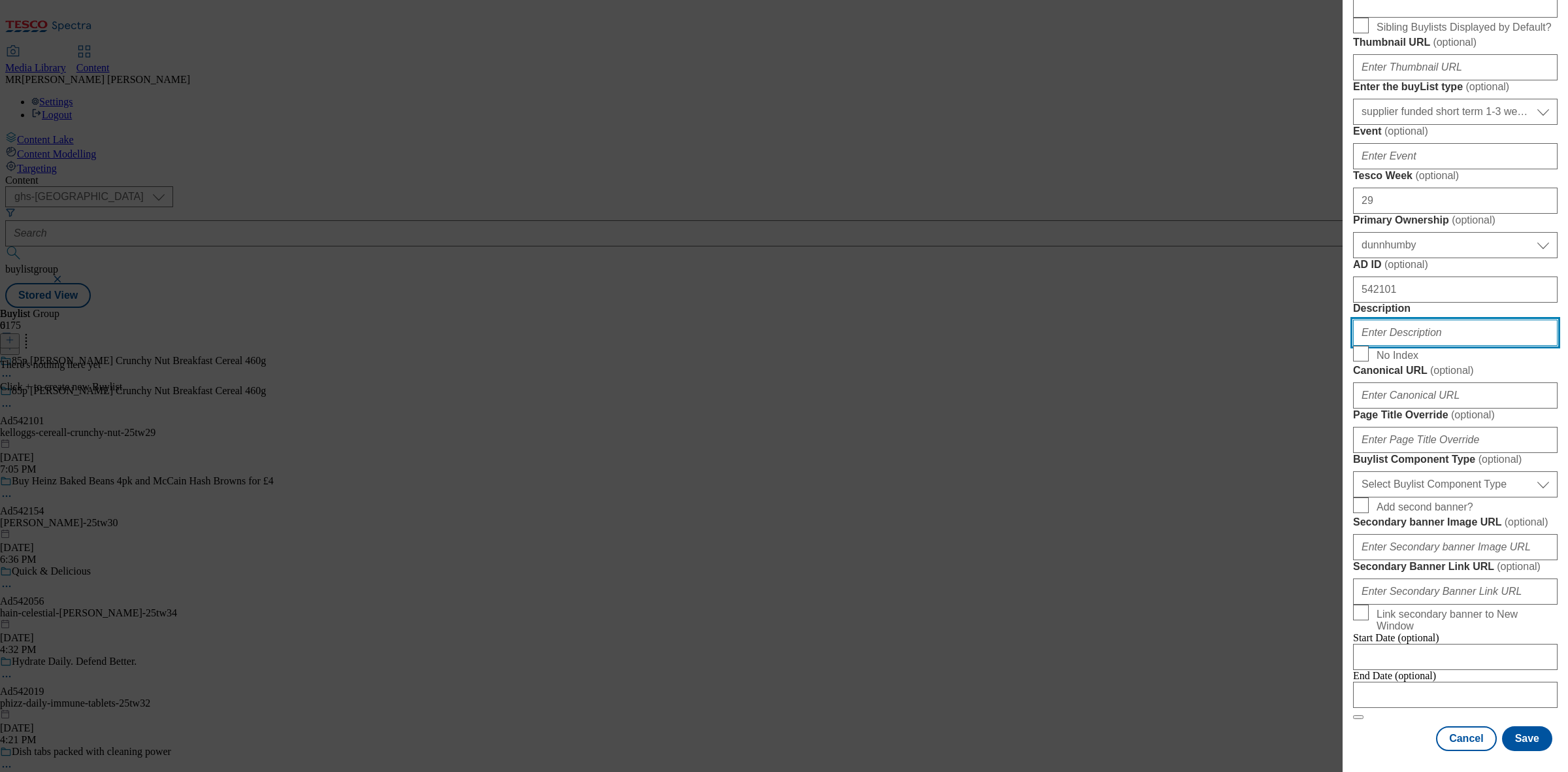
click at [1389, 346] on input "Description" at bounding box center [1455, 332] width 204 height 26
click at [1412, 453] on div "Buylist Component Type ( optional ) Select Buylist Component Type Banner Compet…" at bounding box center [1455, 475] width 204 height 45
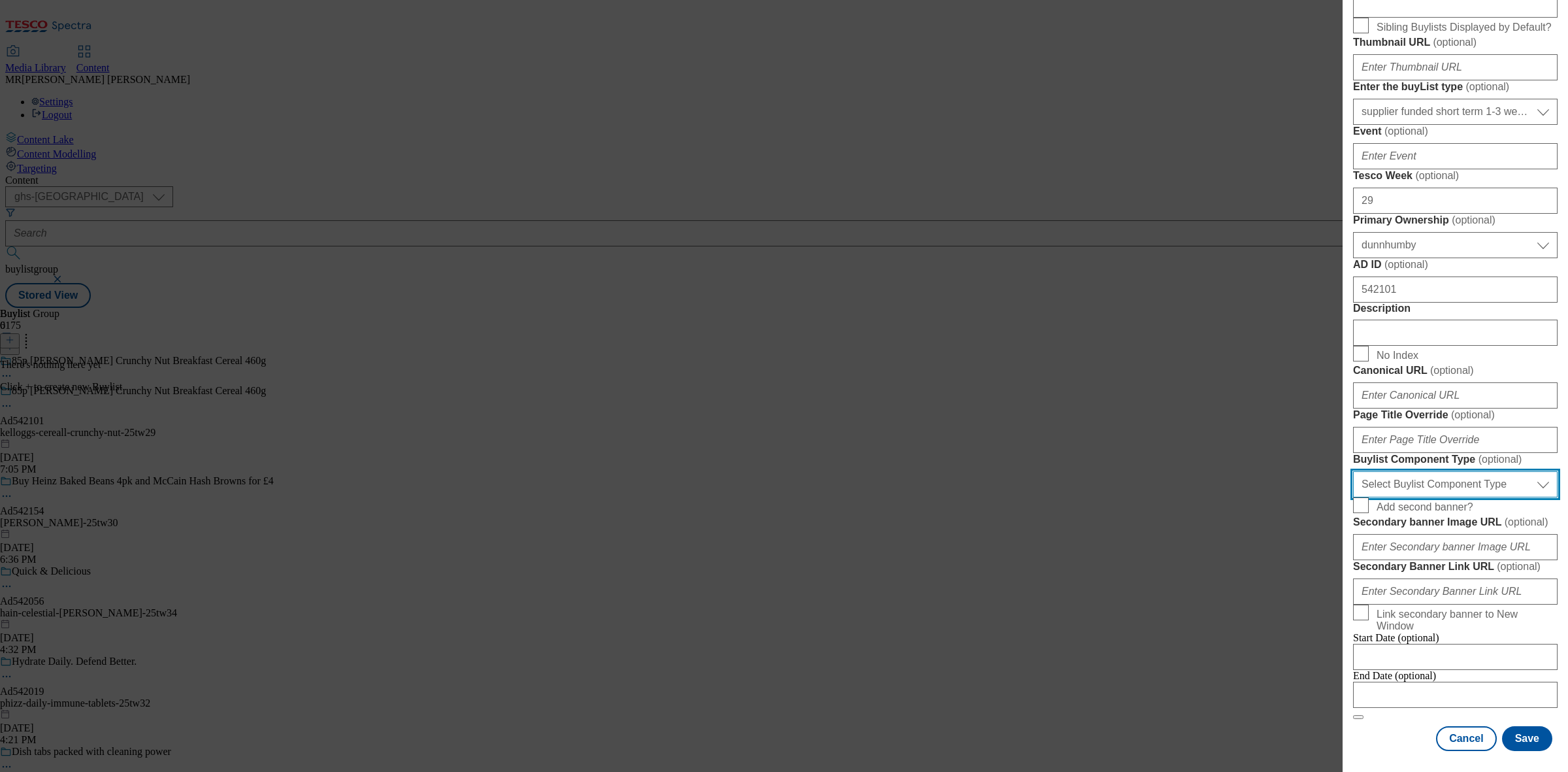
click at [1411, 471] on select "Select Buylist Component Type Banner Competition Header Meal" at bounding box center [1455, 484] width 204 height 26
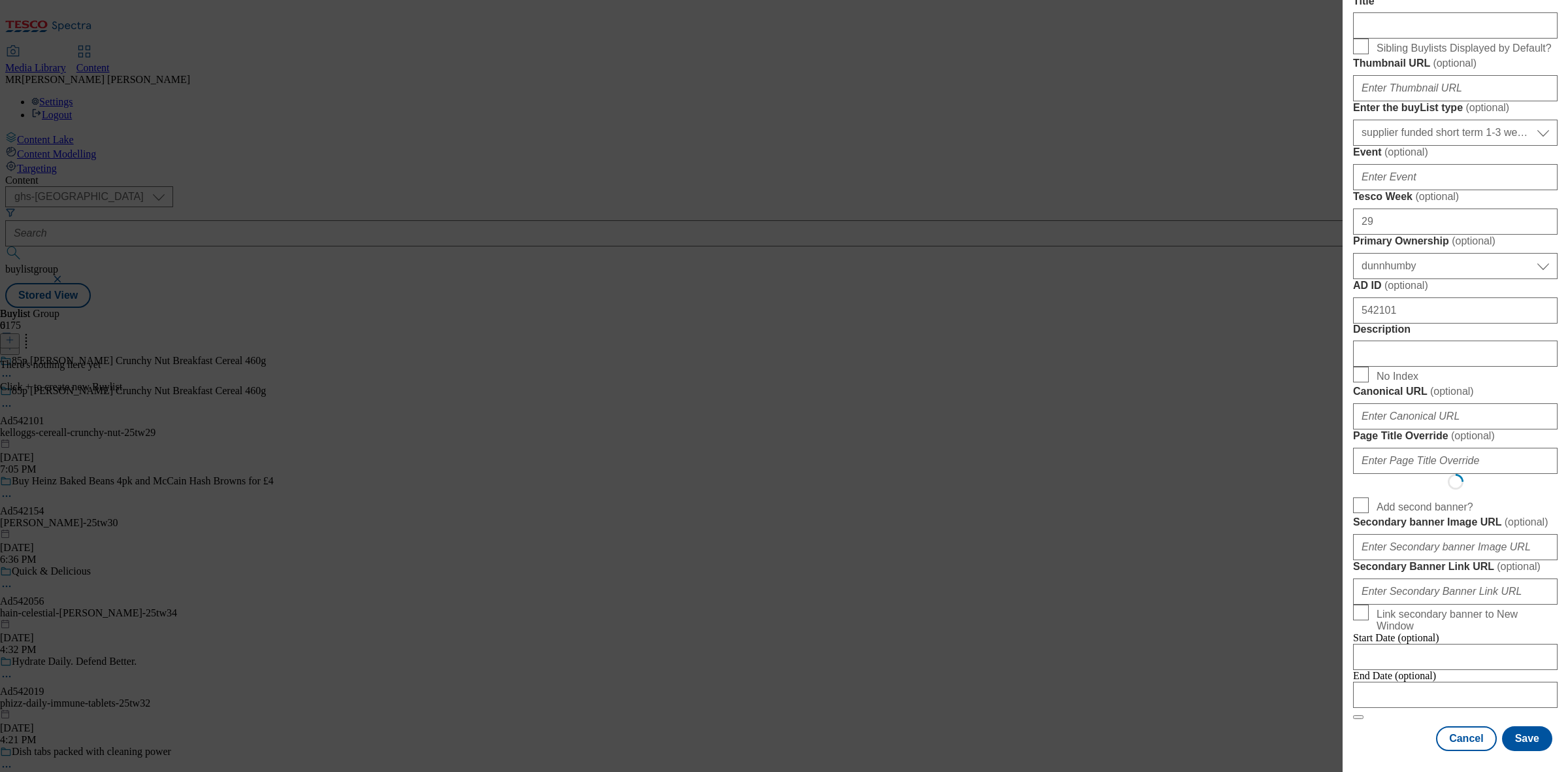
select select "Meal"
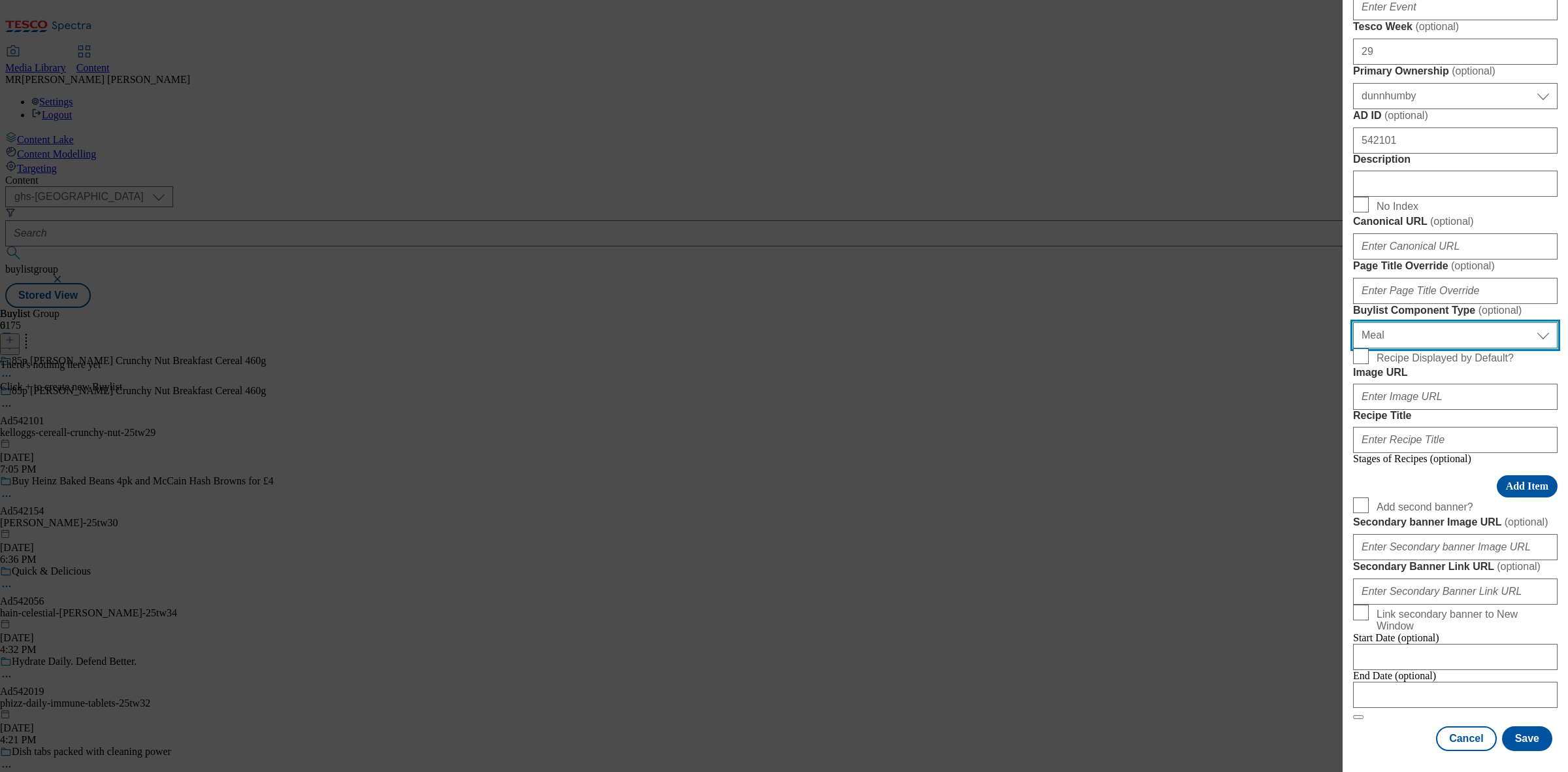
click at [1405, 348] on select "Select Buylist Component Type Banner Competition Header Meal" at bounding box center [1455, 335] width 204 height 26
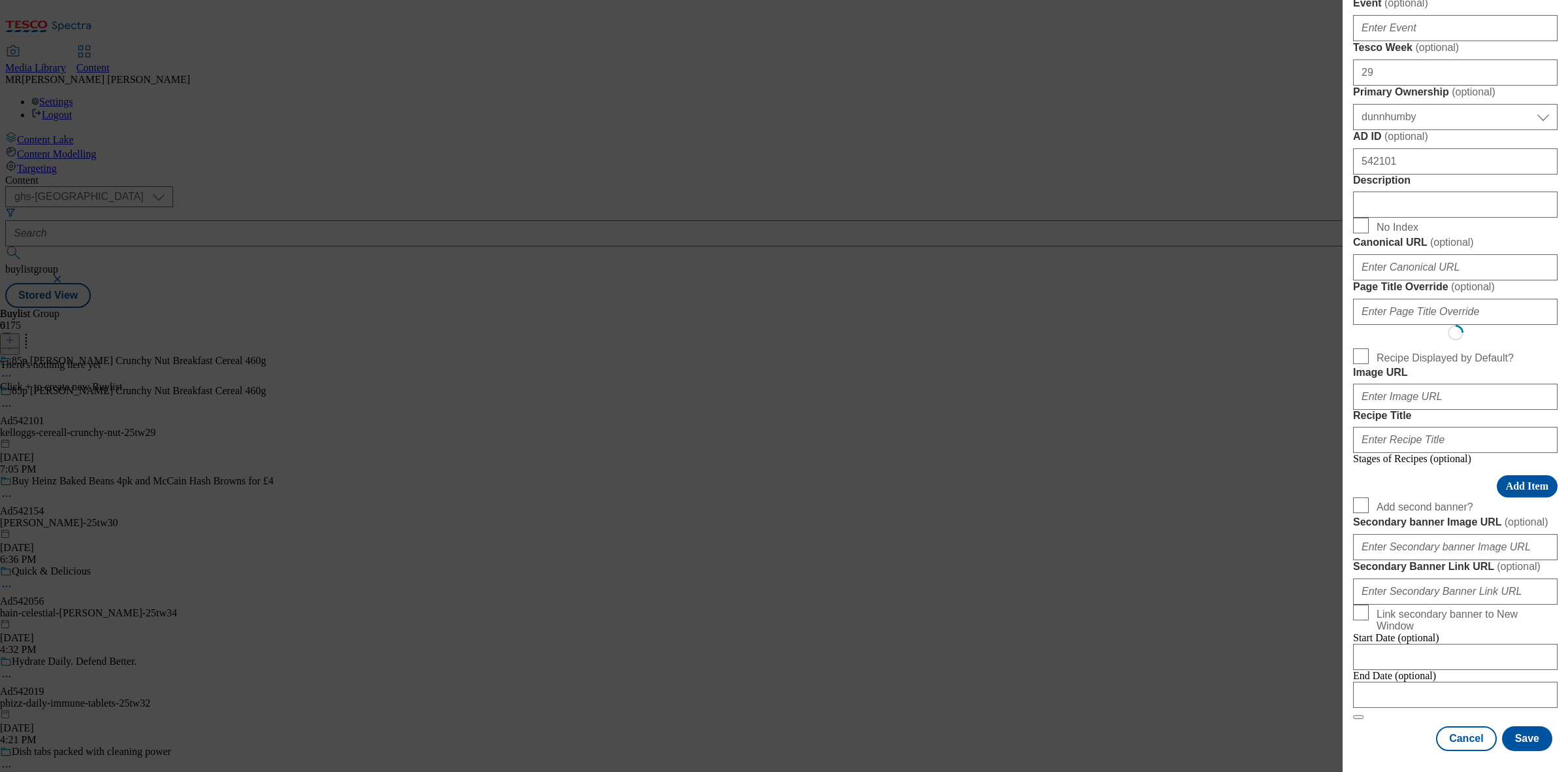
select select "Banner"
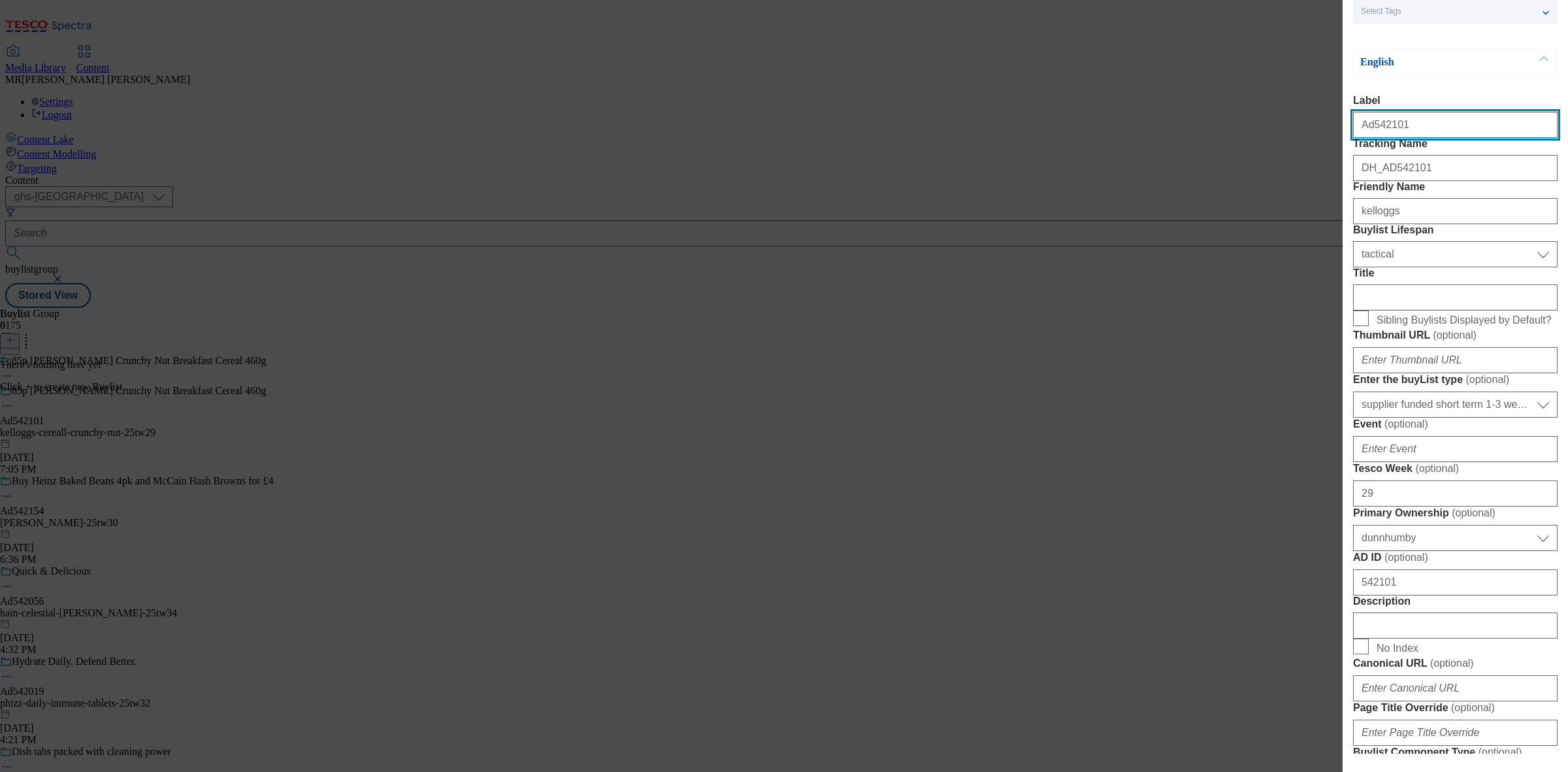
scroll to position [139, 0]
click at [1413, 310] on div "Title" at bounding box center [1455, 288] width 204 height 43
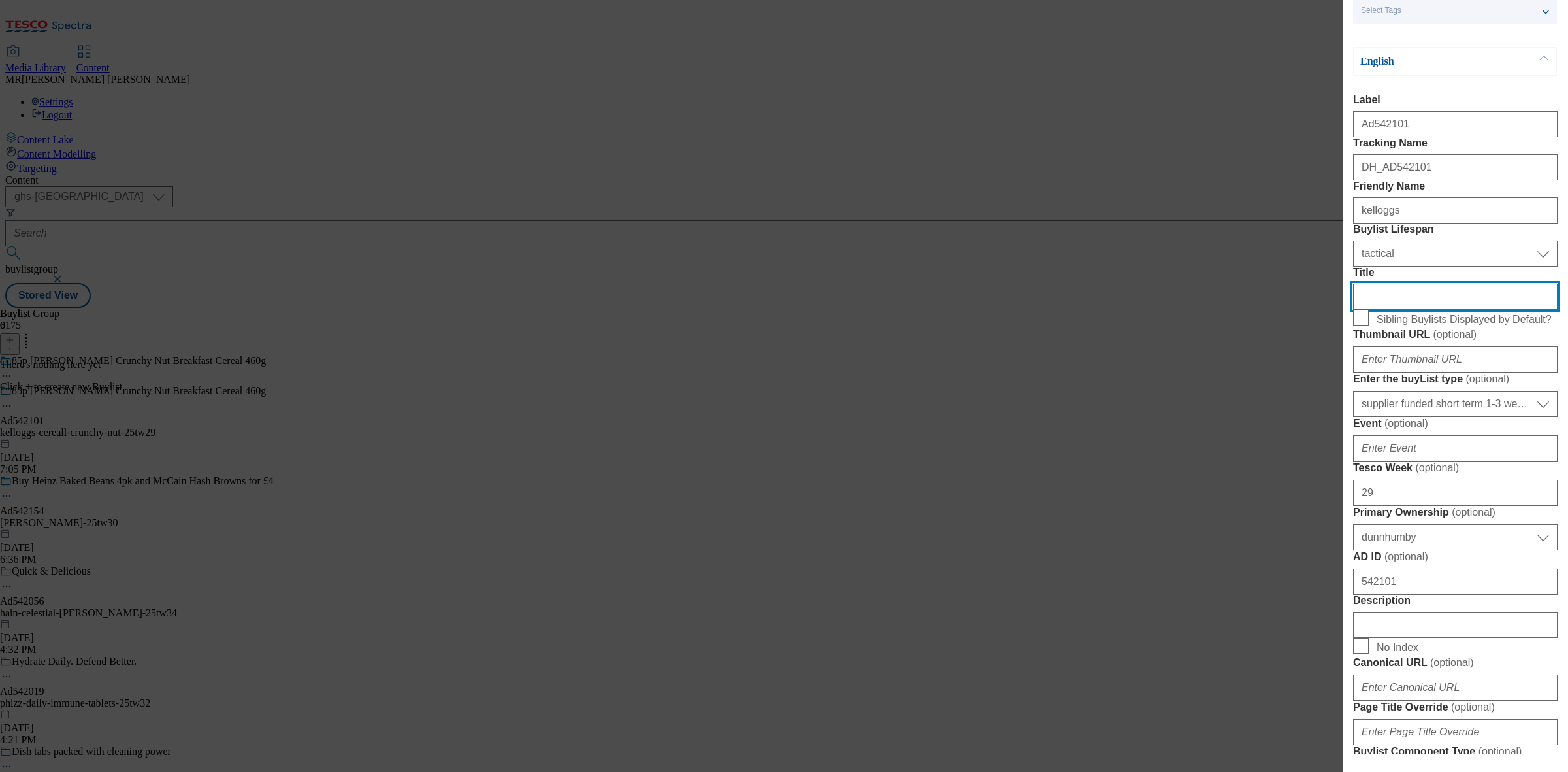
click at [1413, 310] on input "Title" at bounding box center [1455, 297] width 204 height 26
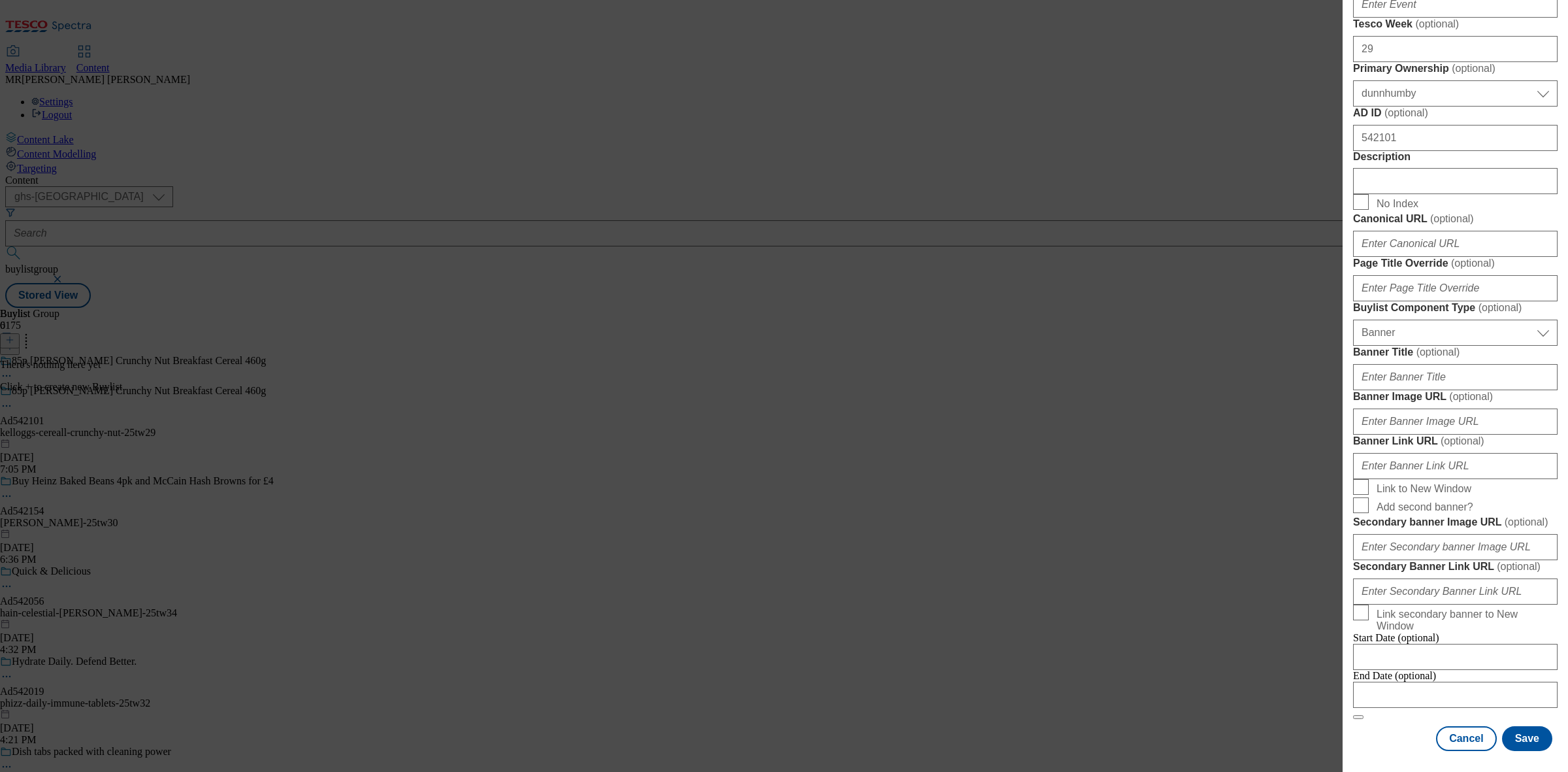
scroll to position [1151, 0]
click at [1370, 690] on div "Modal" at bounding box center [1455, 695] width 204 height 26
click at [1366, 682] on input "Modal" at bounding box center [1455, 695] width 204 height 26
select select "2025"
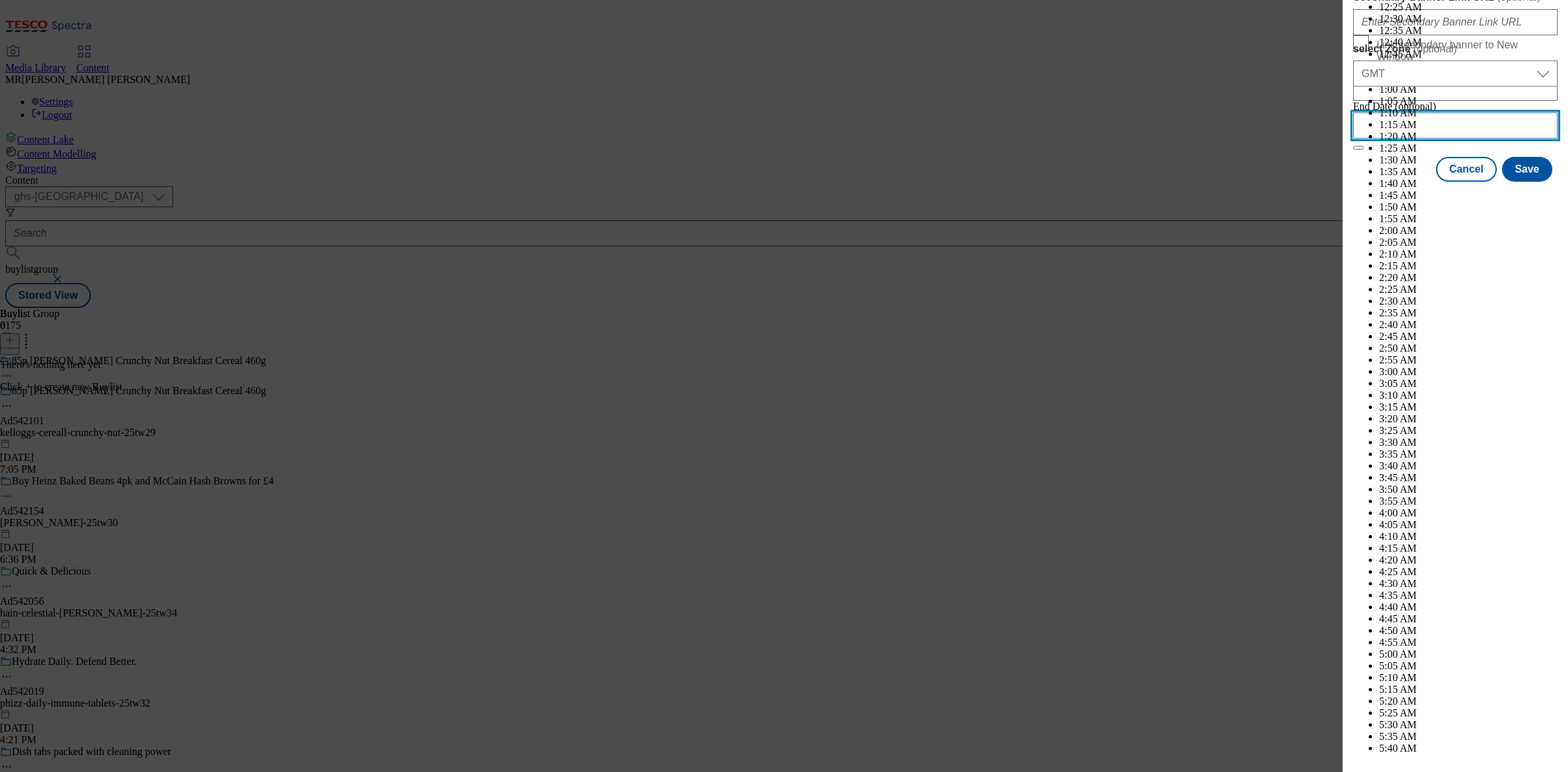
scroll to position [5567, 0]
select select "November"
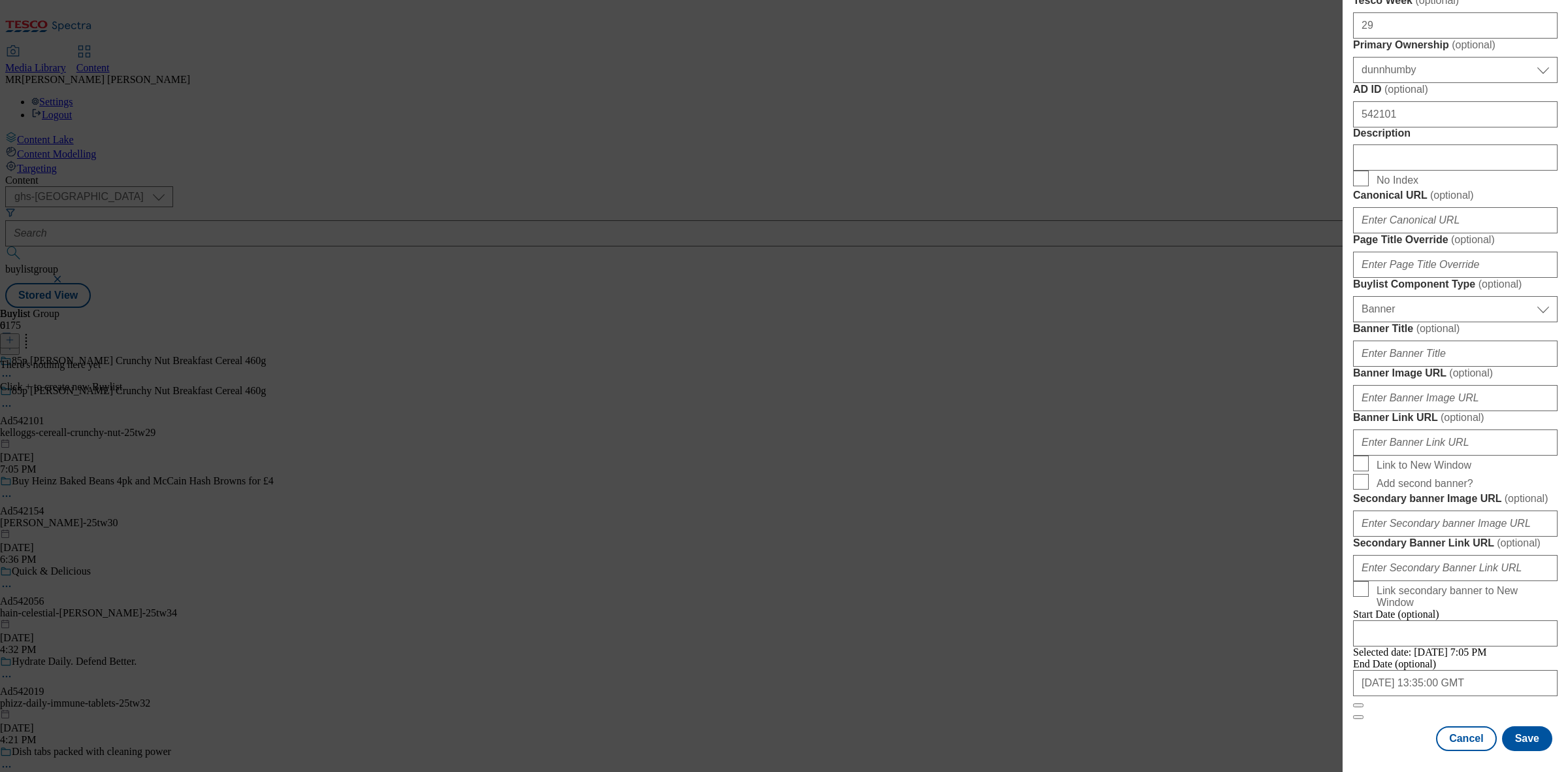
scroll to position [1151, 1]
click at [1514, 726] on button "Save" at bounding box center [1527, 738] width 50 height 25
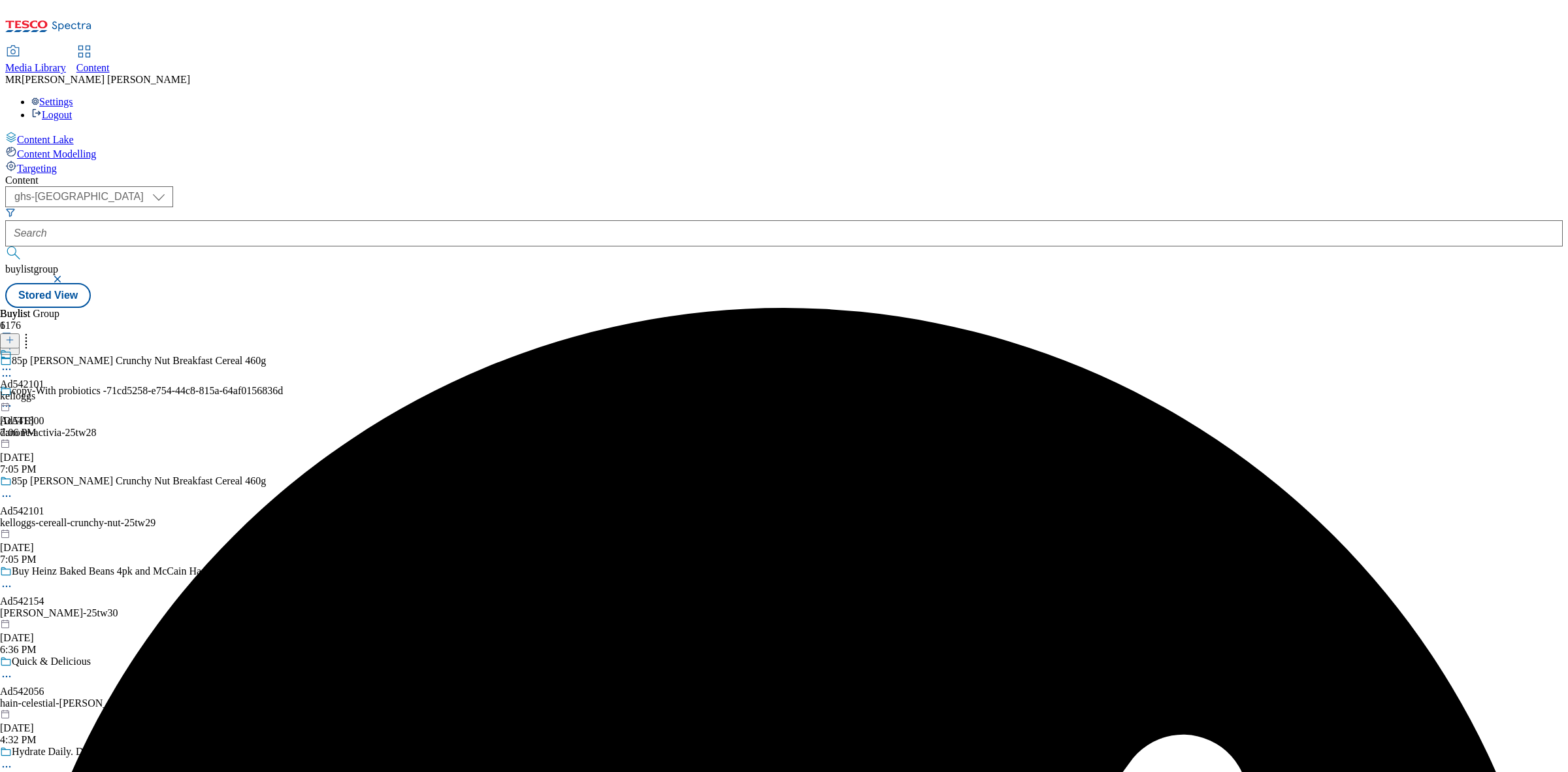
click at [45, 348] on div "Ad542101 kelloggs [DATE] 7:06 PM" at bounding box center [22, 393] width 45 height 90
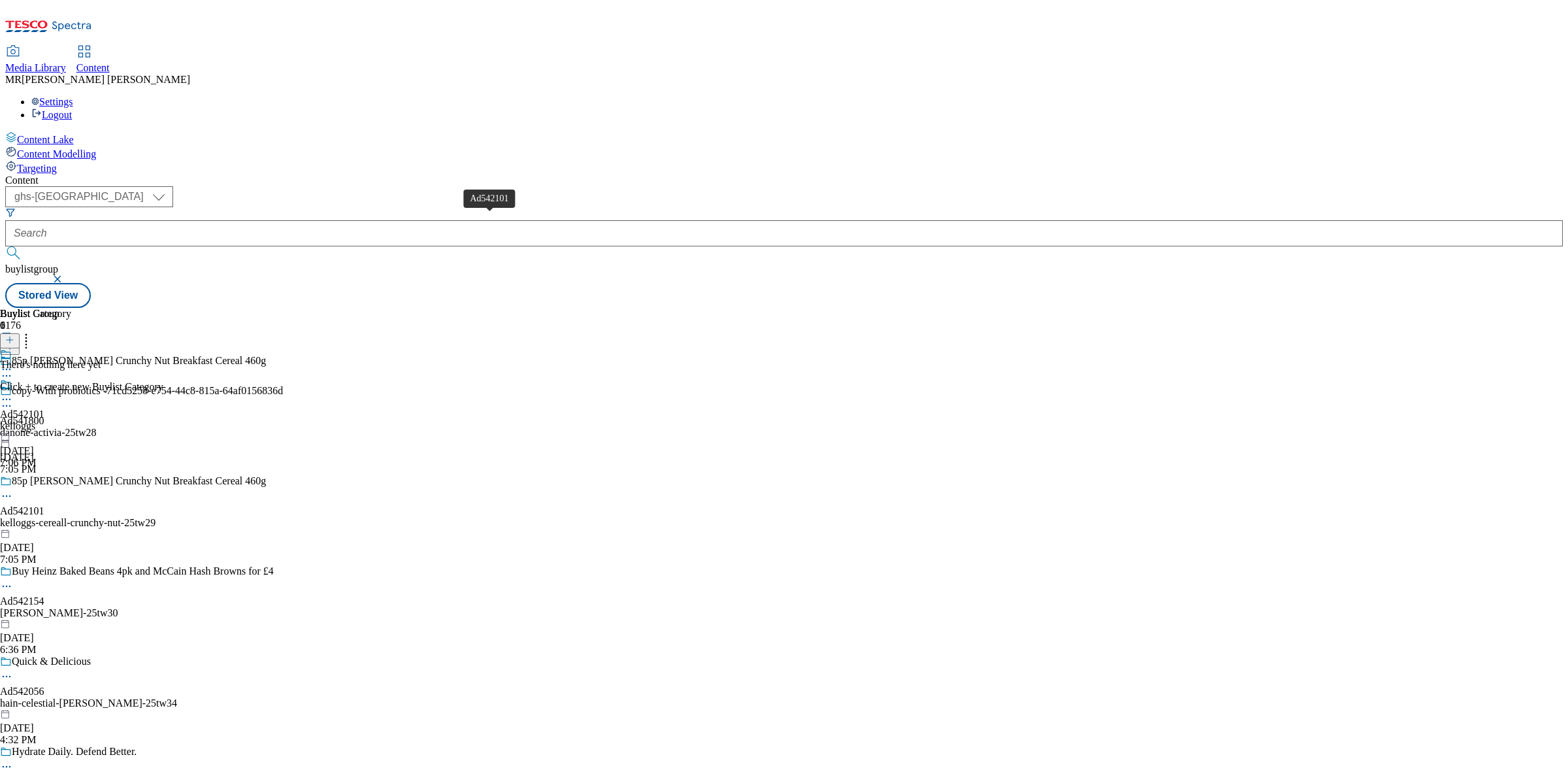
click at [45, 409] on span "Ad542101" at bounding box center [22, 415] width 45 height 12
click at [20, 333] on button at bounding box center [10, 341] width 20 height 15
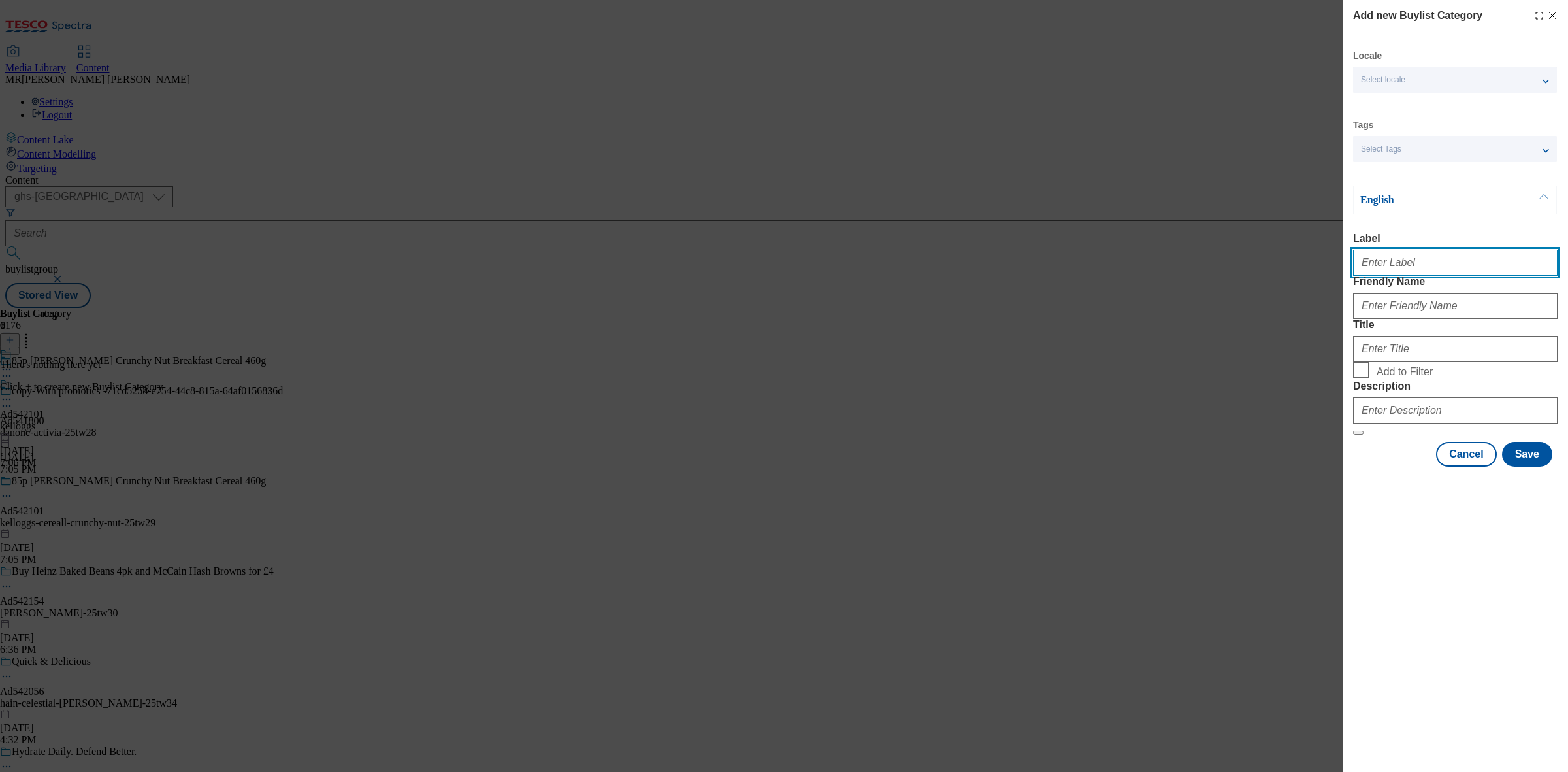
click at [1389, 275] on input "Label" at bounding box center [1455, 263] width 204 height 26
paste input "Ad542101"
type input "Ad542101"
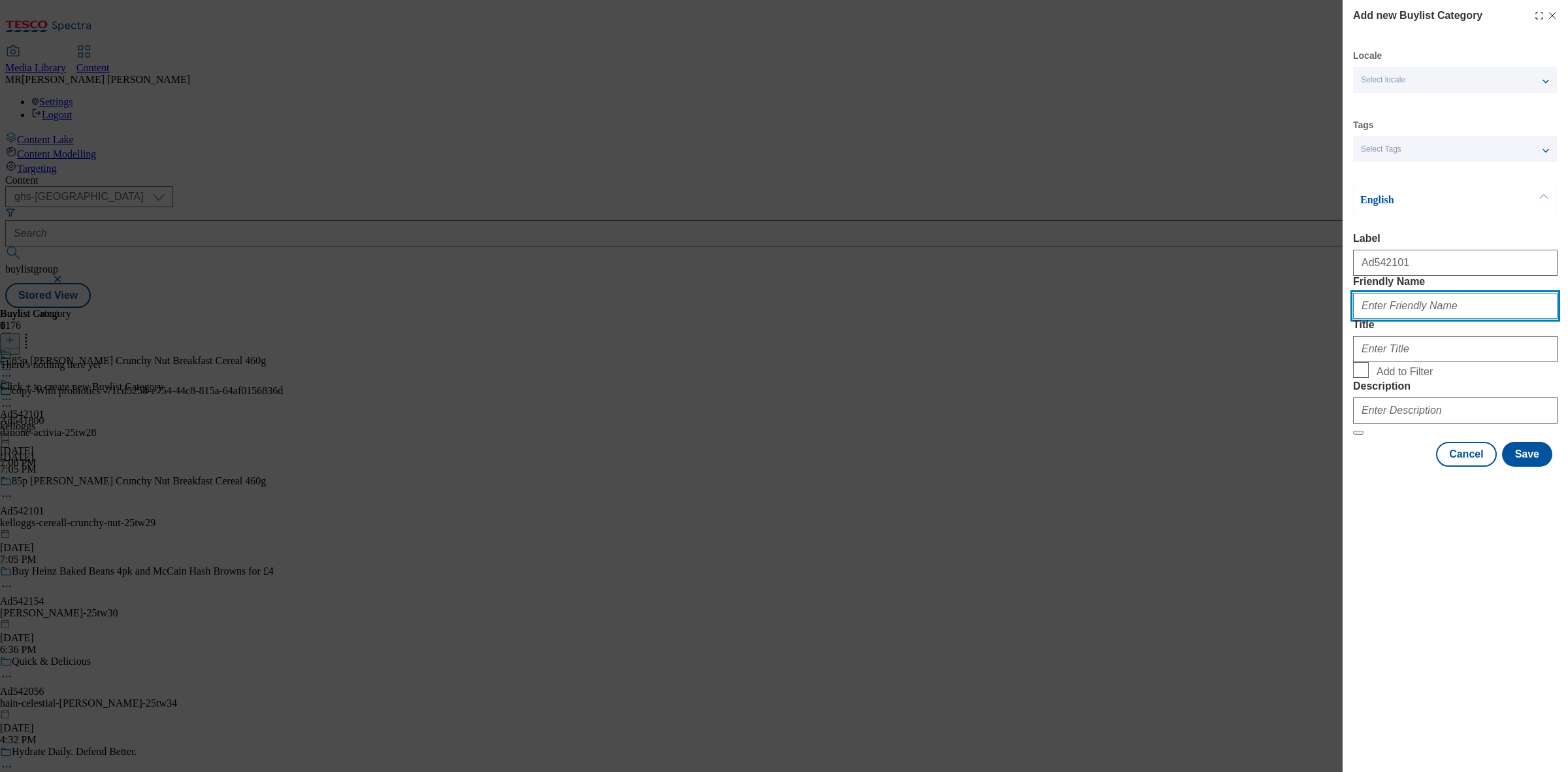
click at [1377, 319] on input "Friendly Name" at bounding box center [1455, 306] width 204 height 26
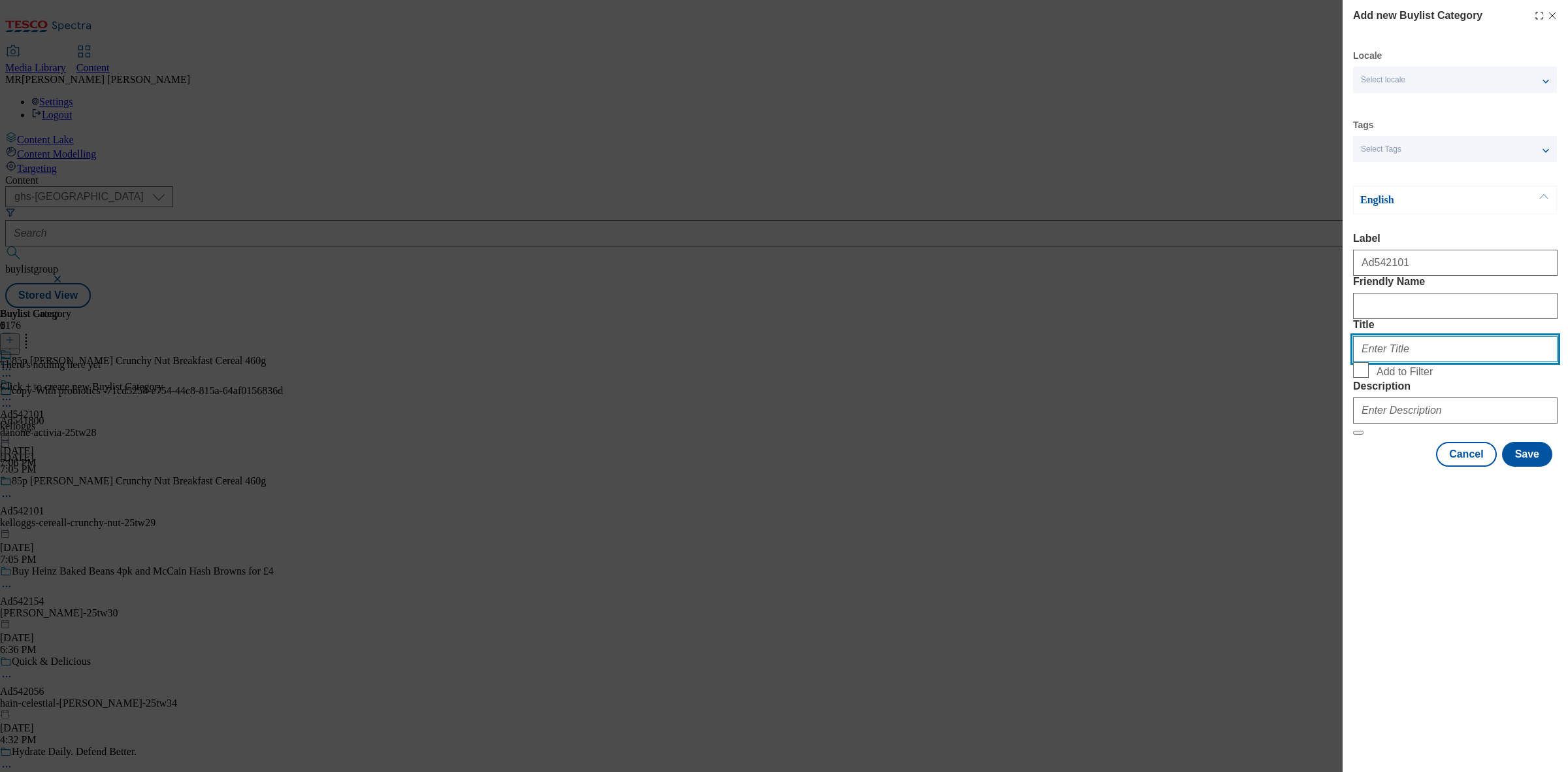
click at [1419, 362] on input "Title" at bounding box center [1455, 349] width 204 height 26
paste input "Kelloggs"
type input "Kelloggs"
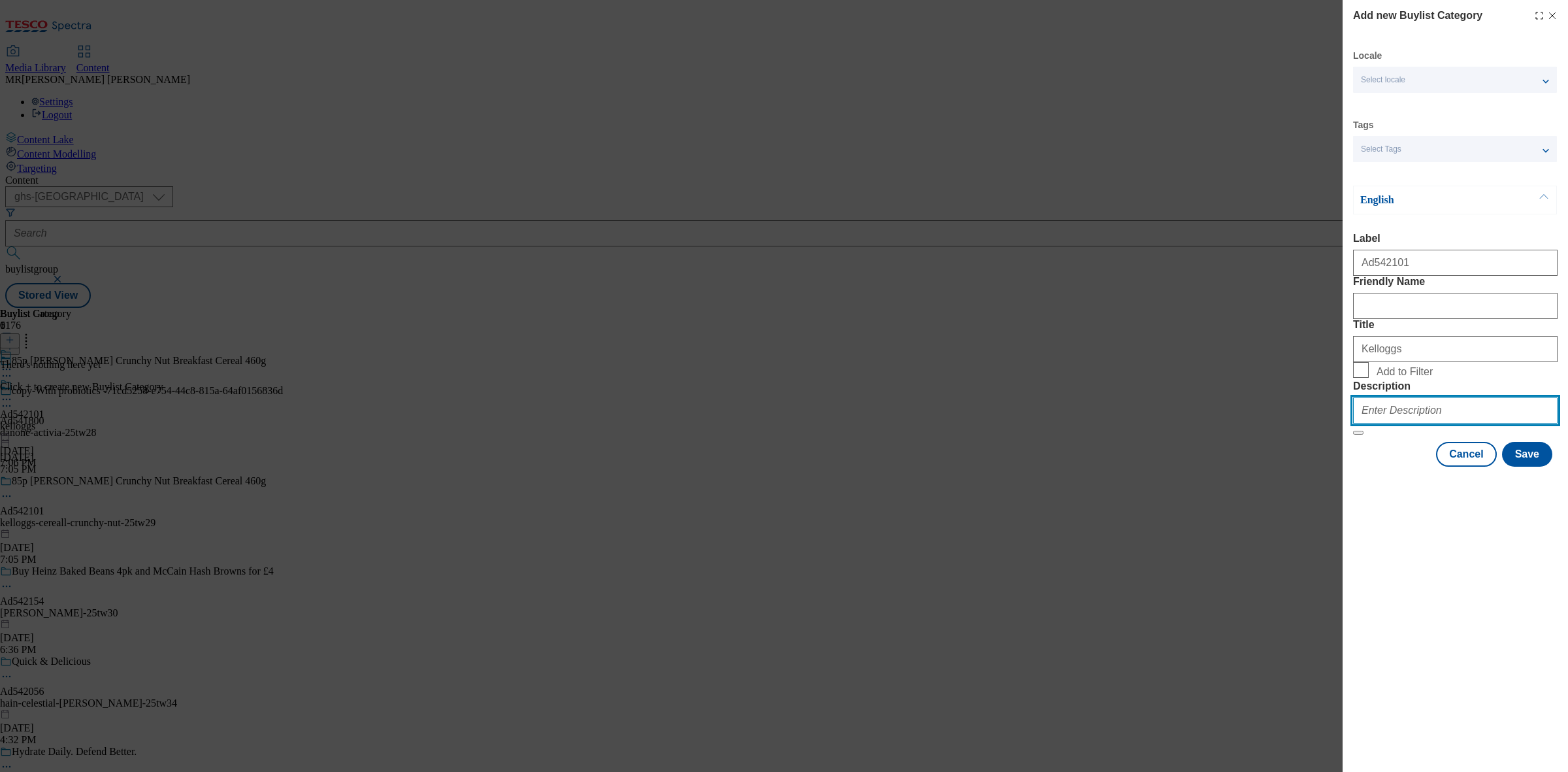
click at [1416, 423] on input "Description" at bounding box center [1455, 410] width 204 height 26
click at [1523, 466] on button "Save" at bounding box center [1527, 454] width 50 height 25
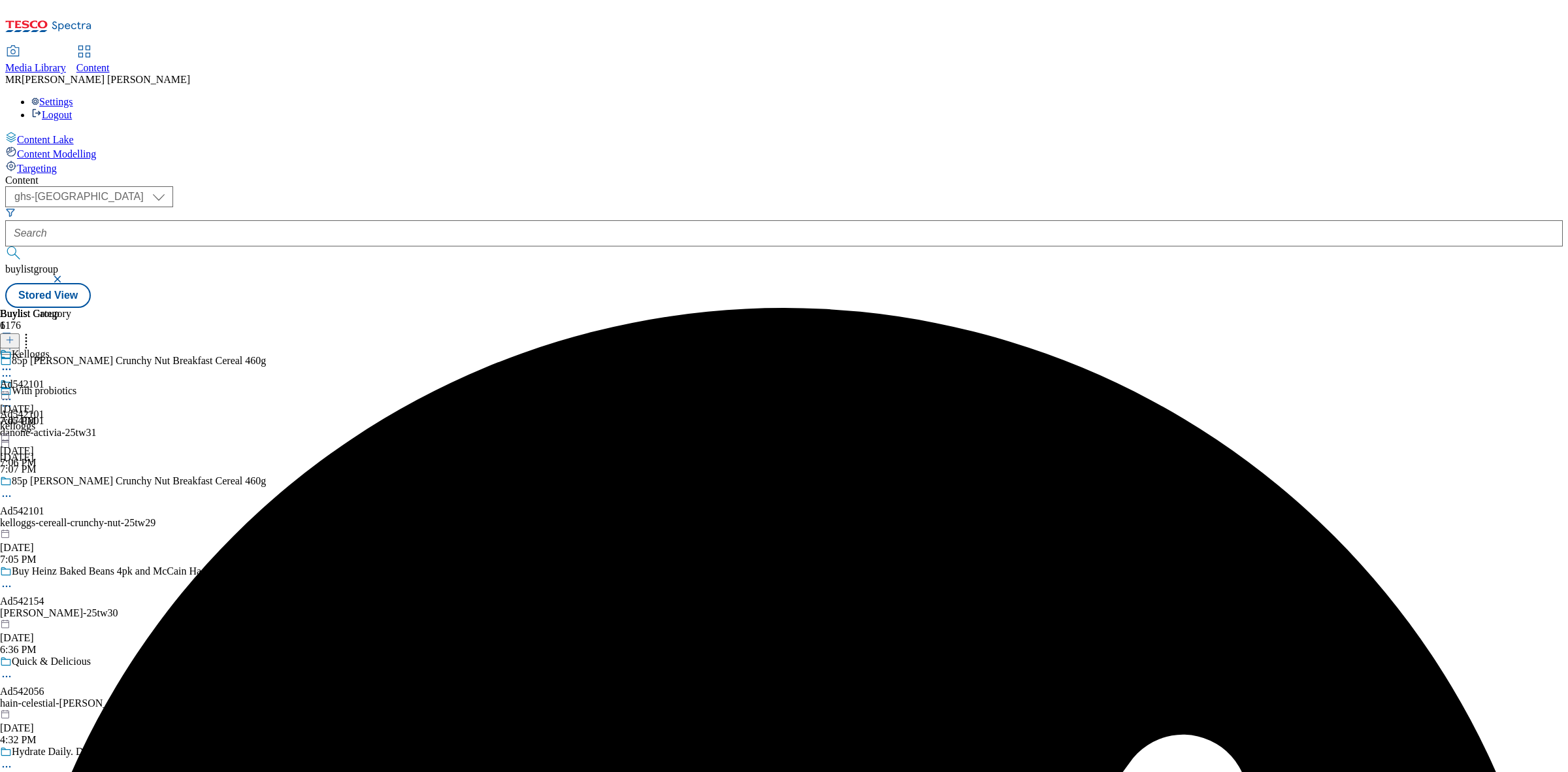
click at [13, 490] on icon at bounding box center [6, 496] width 13 height 13
click at [61, 515] on button "Edit" at bounding box center [44, 523] width 35 height 15
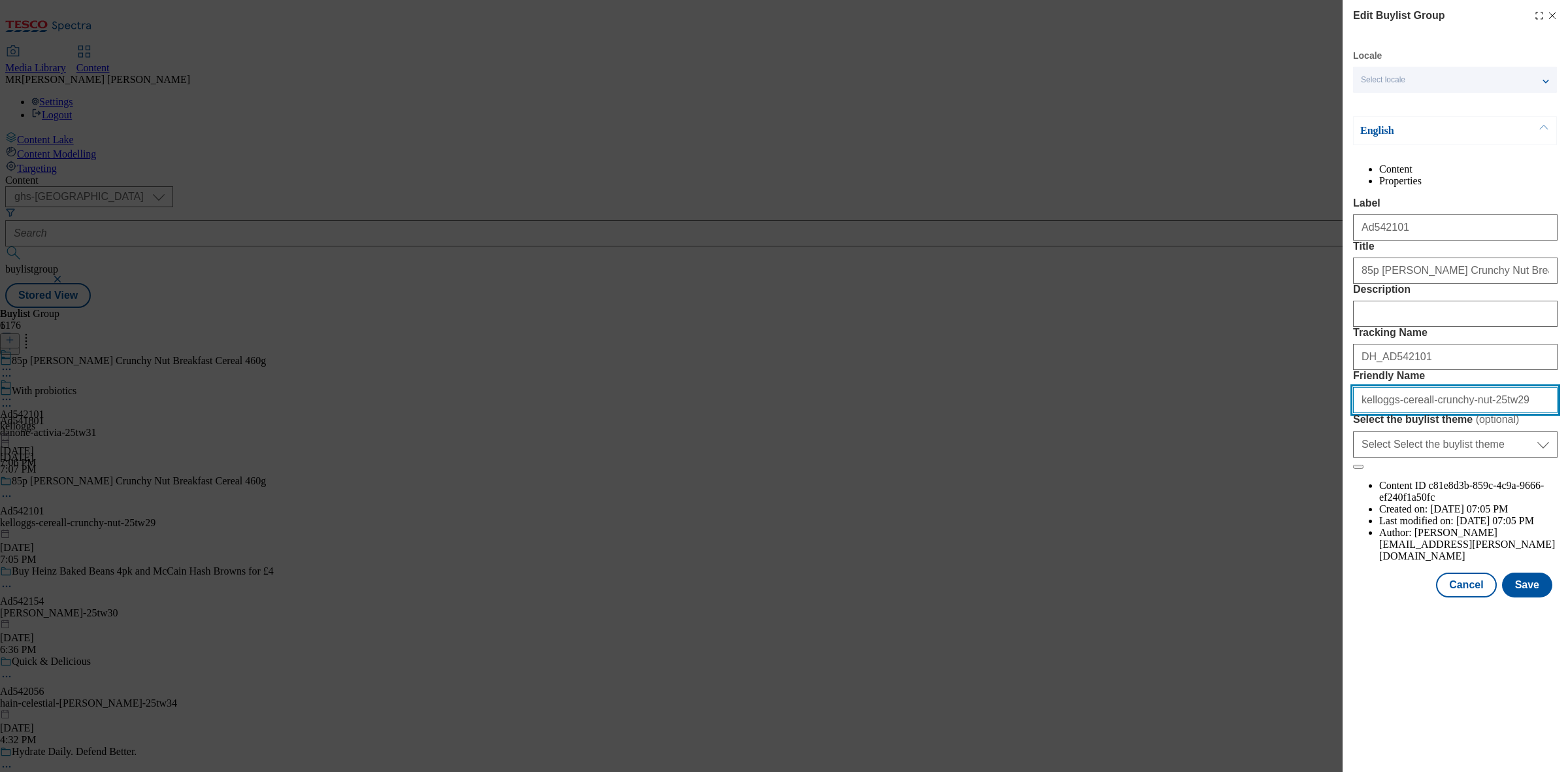
click at [1498, 413] on input "kelloggs-cereall-crunchy-nut-25tw29" at bounding box center [1455, 400] width 204 height 26
drag, startPoint x: 1481, startPoint y: 633, endPoint x: 1189, endPoint y: 564, distance: 300.0
click at [1481, 597] on button "Cancel" at bounding box center [1466, 584] width 60 height 25
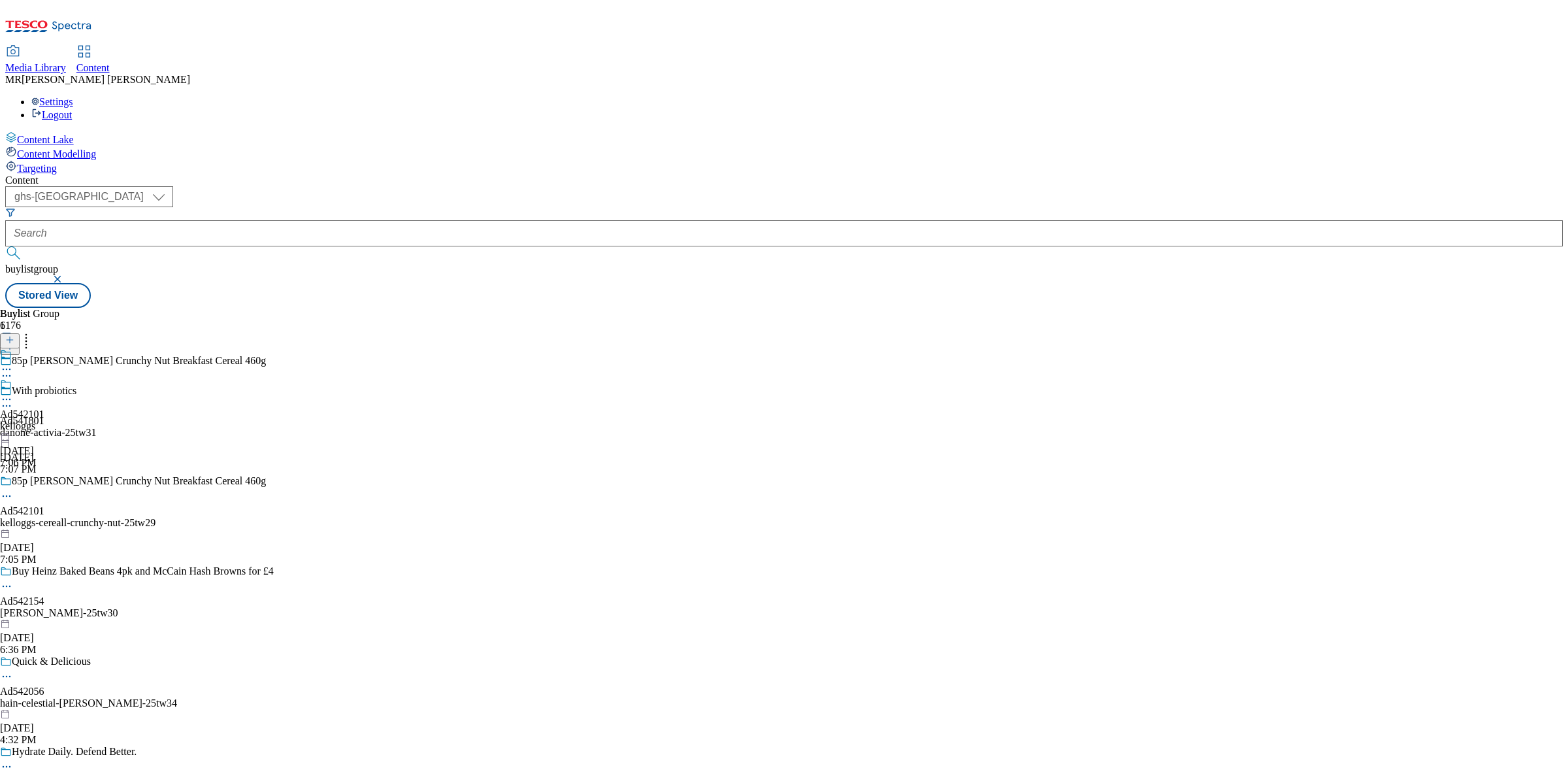
click at [45, 420] on div "kelloggs" at bounding box center [22, 426] width 45 height 12
drag, startPoint x: 854, startPoint y: 206, endPoint x: 843, endPoint y: 208, distance: 11.2
click at [13, 363] on icon at bounding box center [6, 369] width 13 height 13
click at [89, 389] on li "Edit" at bounding box center [58, 397] width 64 height 15
click at [13, 363] on icon at bounding box center [6, 369] width 13 height 13
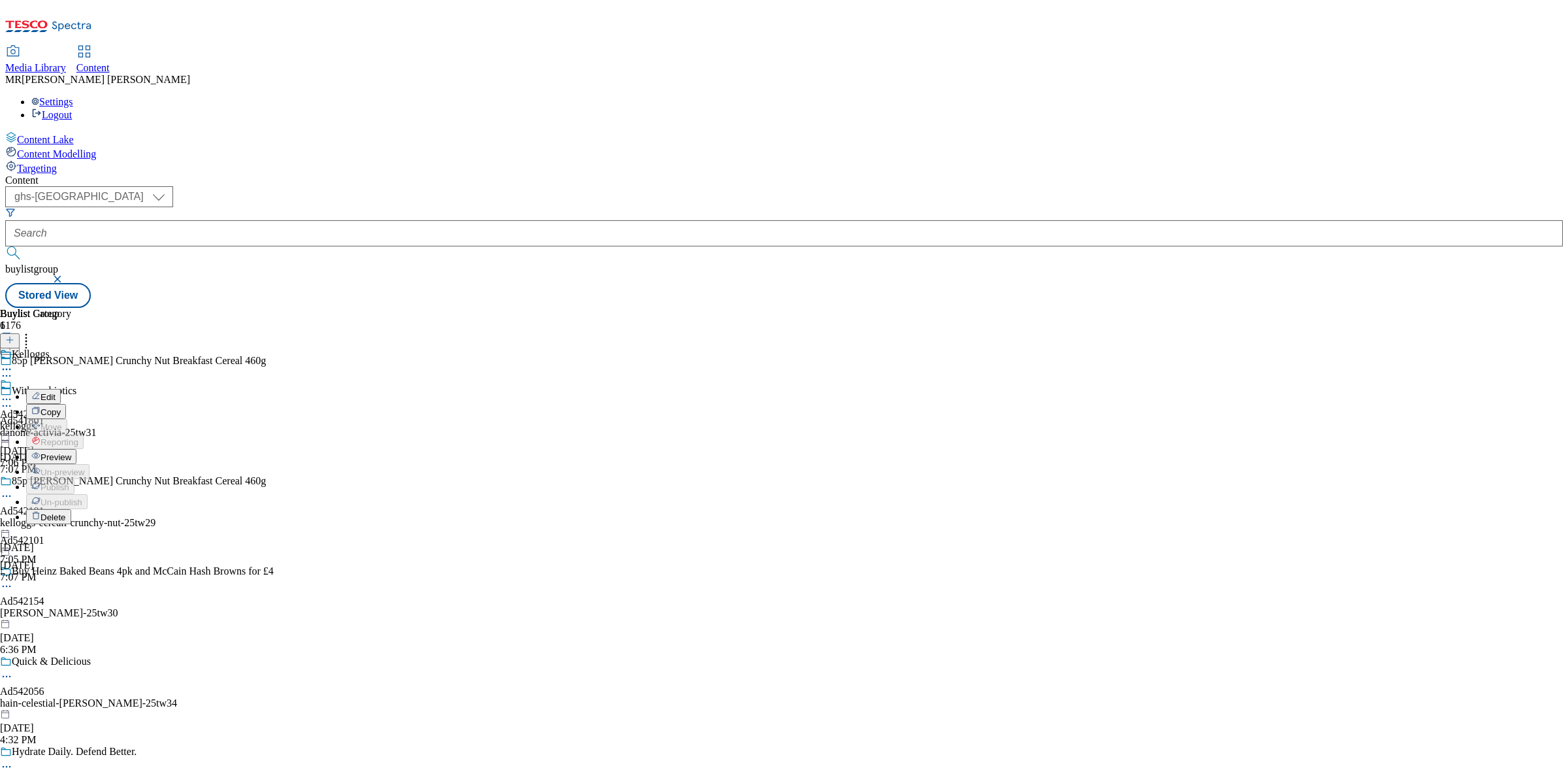
click at [89, 449] on li "Preview" at bounding box center [58, 456] width 64 height 15
click at [13, 363] on icon at bounding box center [6, 369] width 13 height 13
click at [55, 392] on span "Edit" at bounding box center [48, 397] width 15 height 10
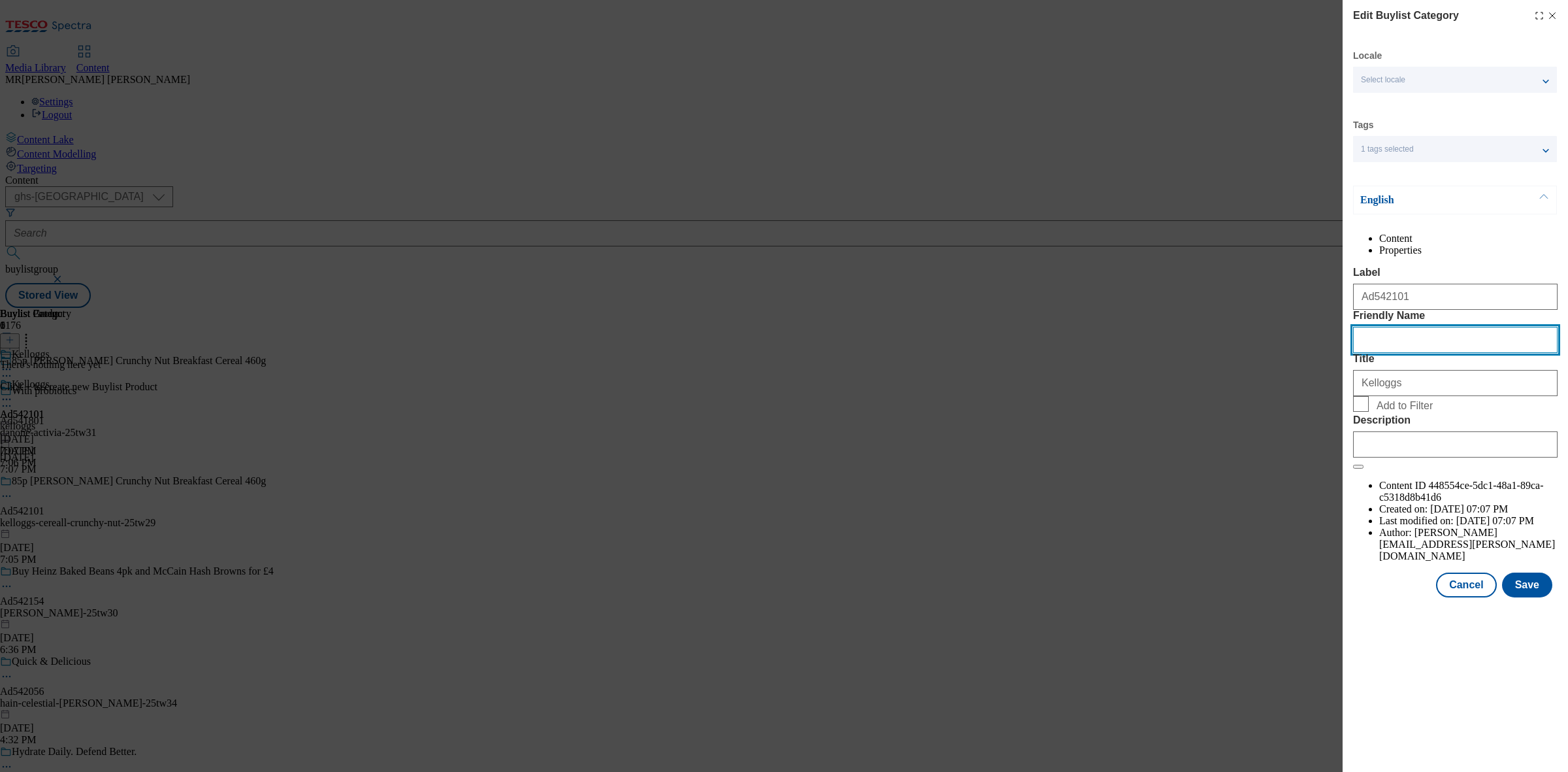
click at [1418, 353] on input "Friendly Name" at bounding box center [1455, 340] width 204 height 26
paste input "kelloggs-cereall-crunchy-nut-25tw29"
drag, startPoint x: 1464, startPoint y: 395, endPoint x: 1514, endPoint y: 397, distance: 50.0
click at [1514, 353] on input "kelloggs-cereall-crunchy-nut-25tw29" at bounding box center [1455, 340] width 204 height 26
type input "kelloggs-cereall-crunchy-nut"
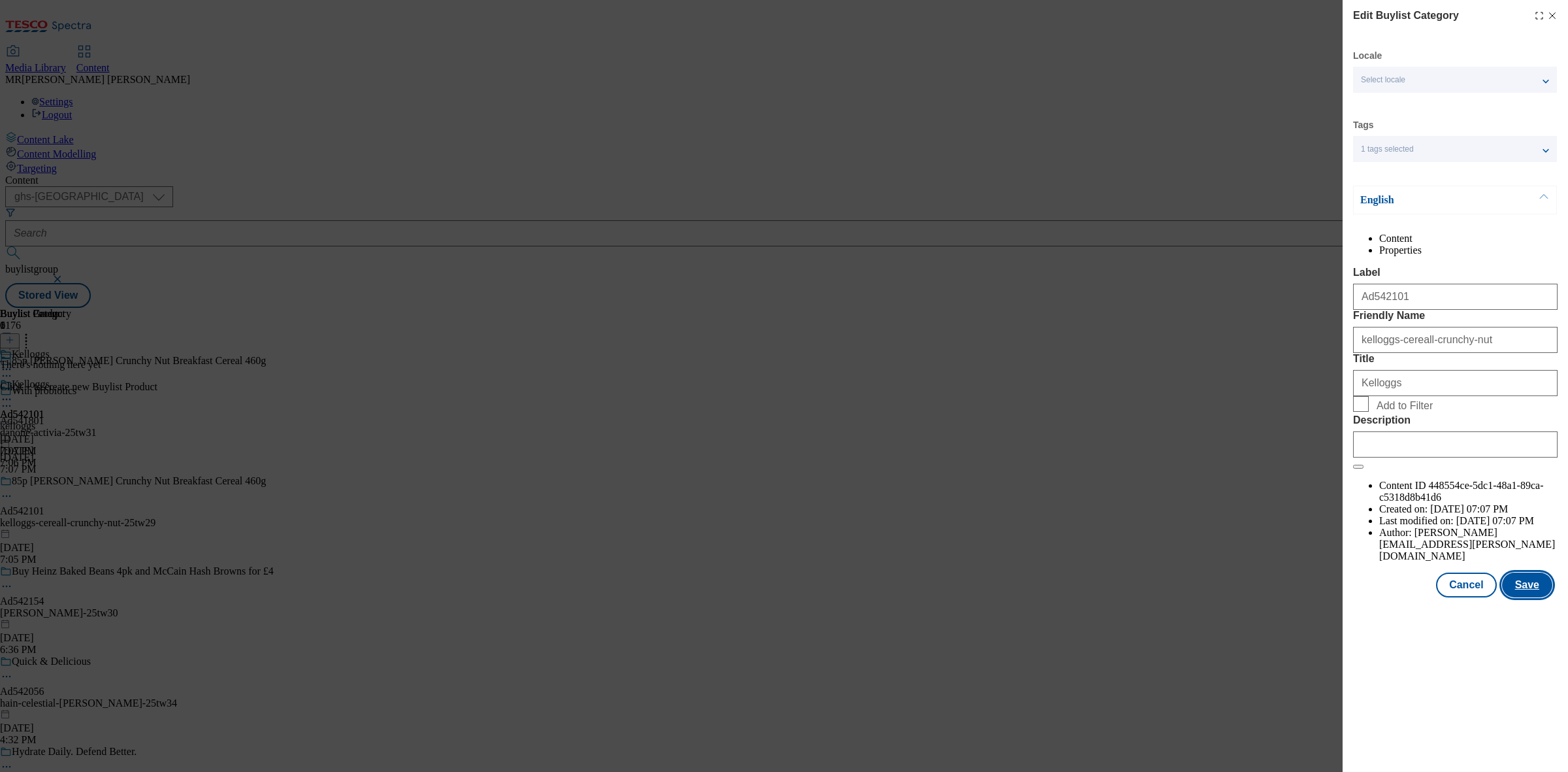
click at [1536, 597] on button "Save" at bounding box center [1527, 584] width 50 height 25
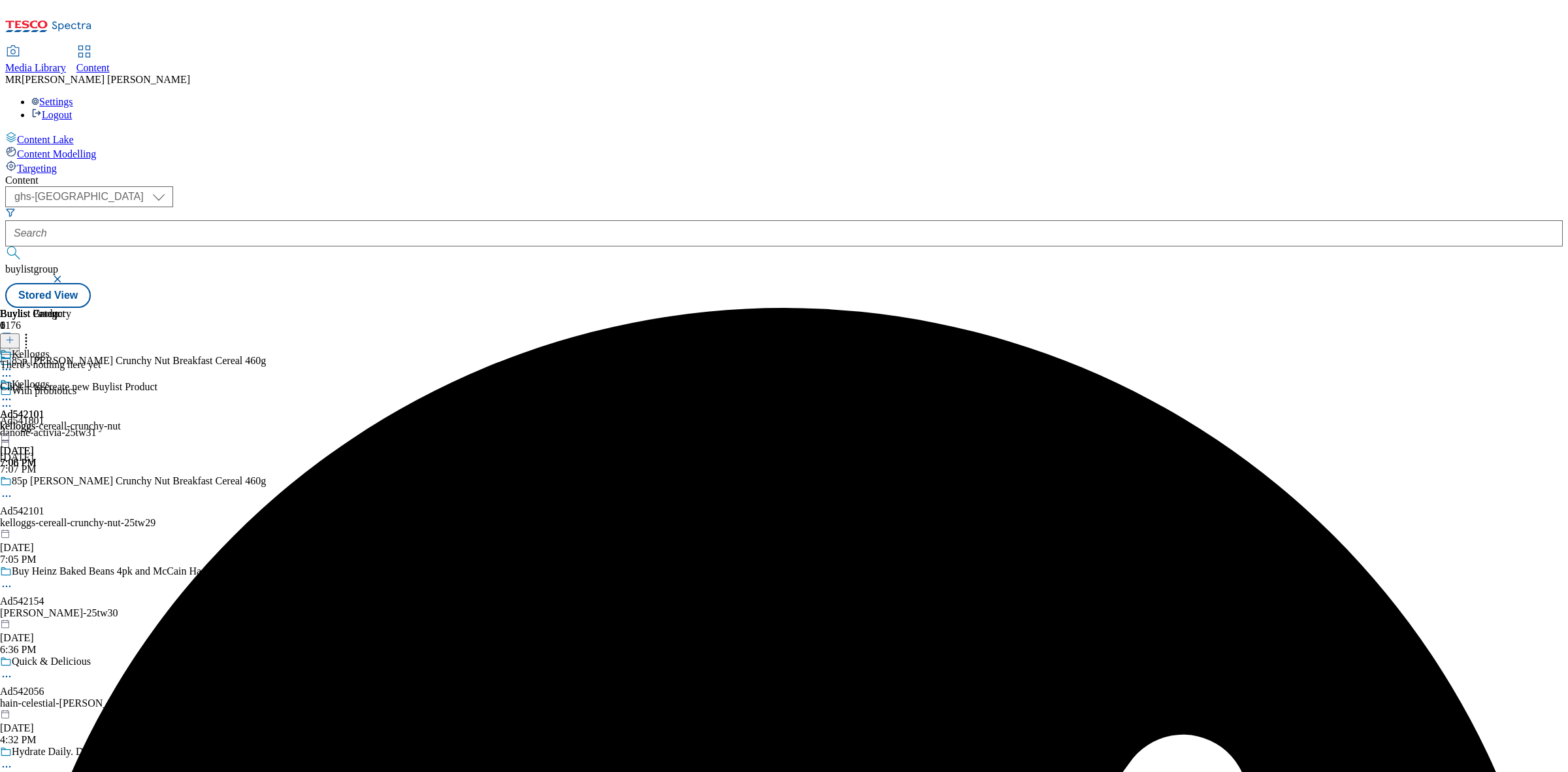
click at [121, 420] on div "kelloggs-cereall-crunchy-nut" at bounding box center [61, 426] width 121 height 12
click at [14, 335] on icon at bounding box center [10, 340] width 9 height 9
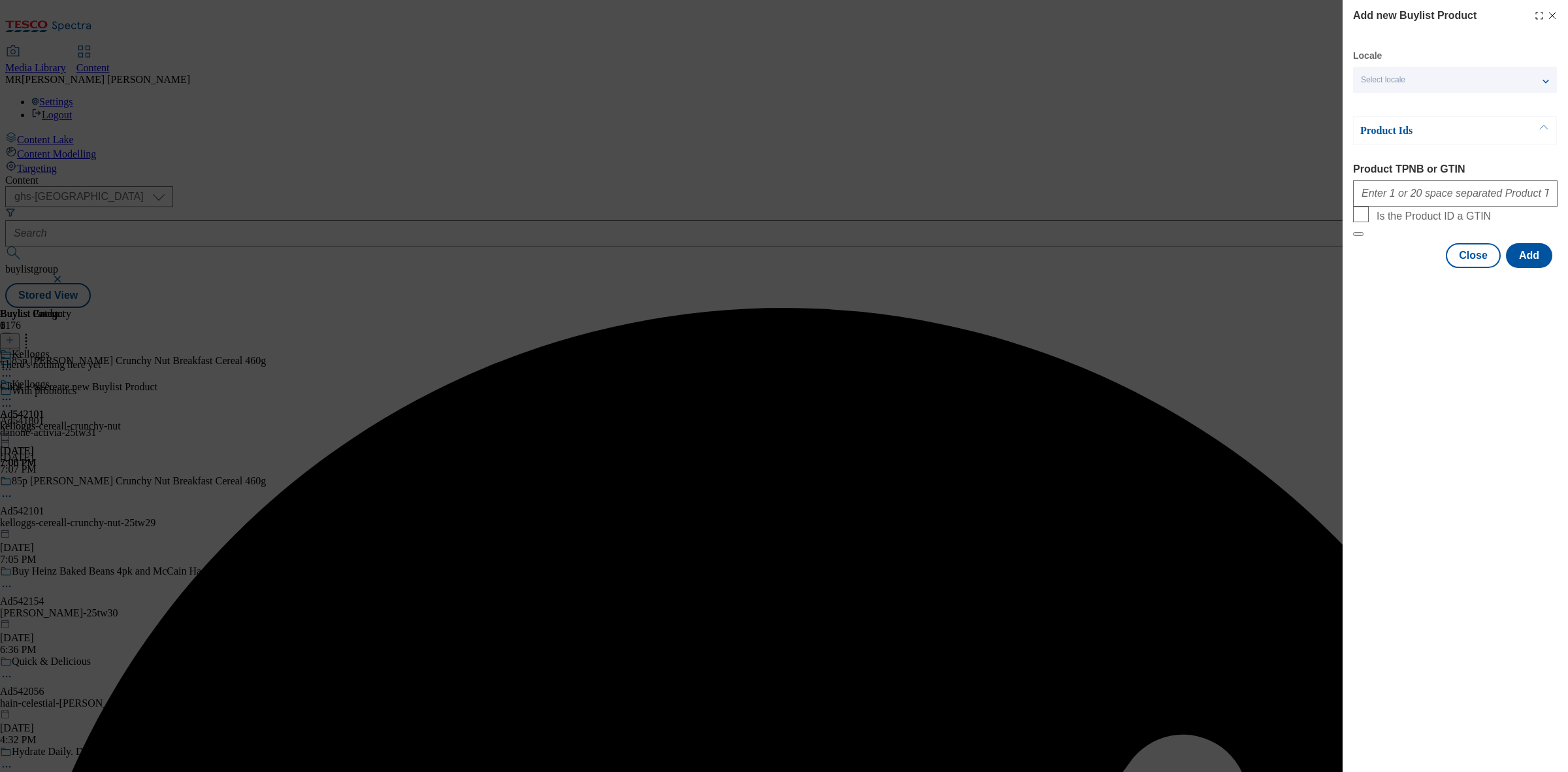
click at [1421, 183] on div "Modal" at bounding box center [1455, 190] width 204 height 31
click at [1438, 207] on input "Product TPNB or GTIN" at bounding box center [1455, 193] width 204 height 26
paste input "093155049"
type input "093155049"
click at [1535, 289] on div "Modal" at bounding box center [1455, 279] width 226 height 18
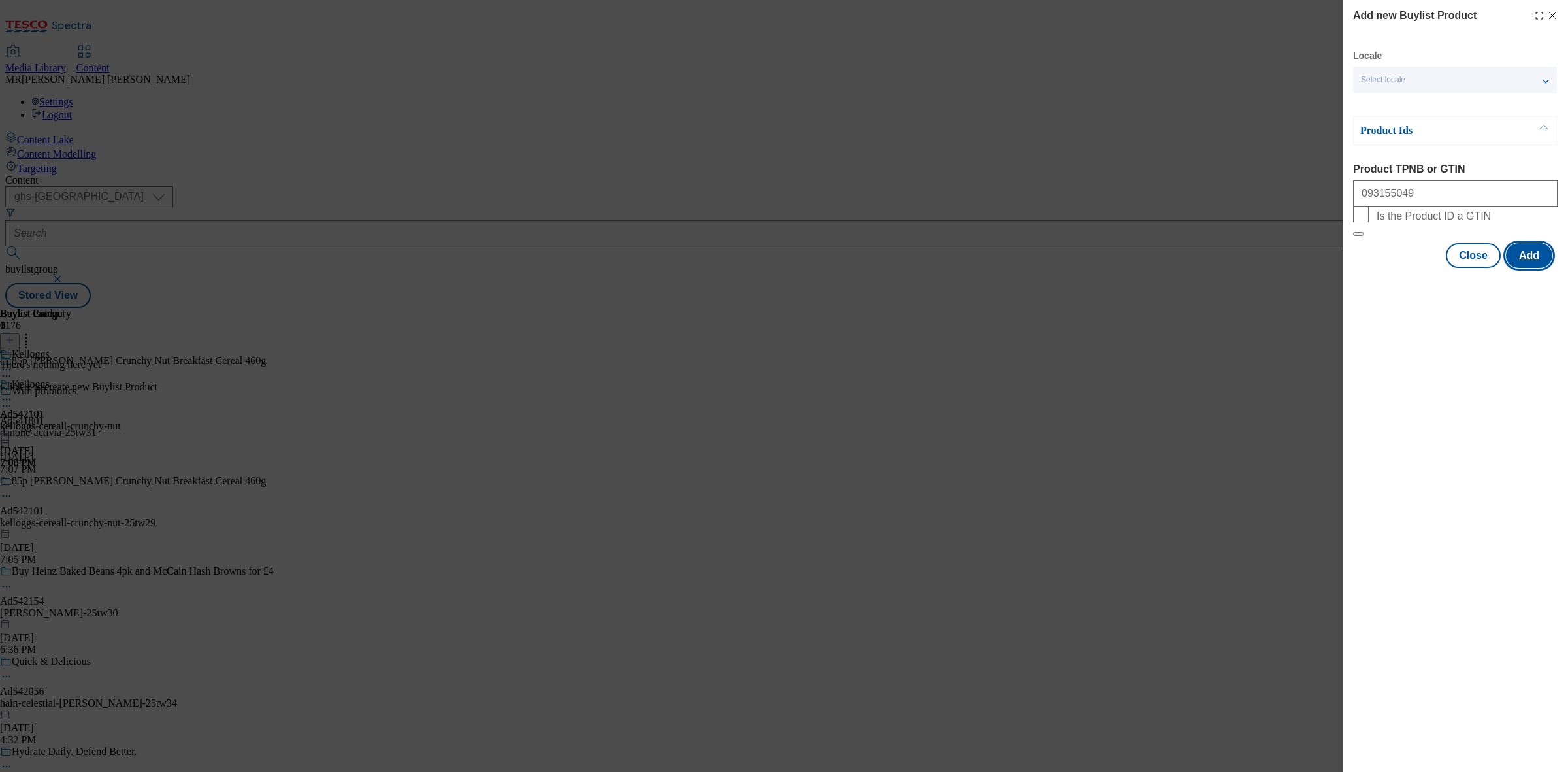
click at [1535, 268] on button "Add" at bounding box center [1529, 255] width 46 height 25
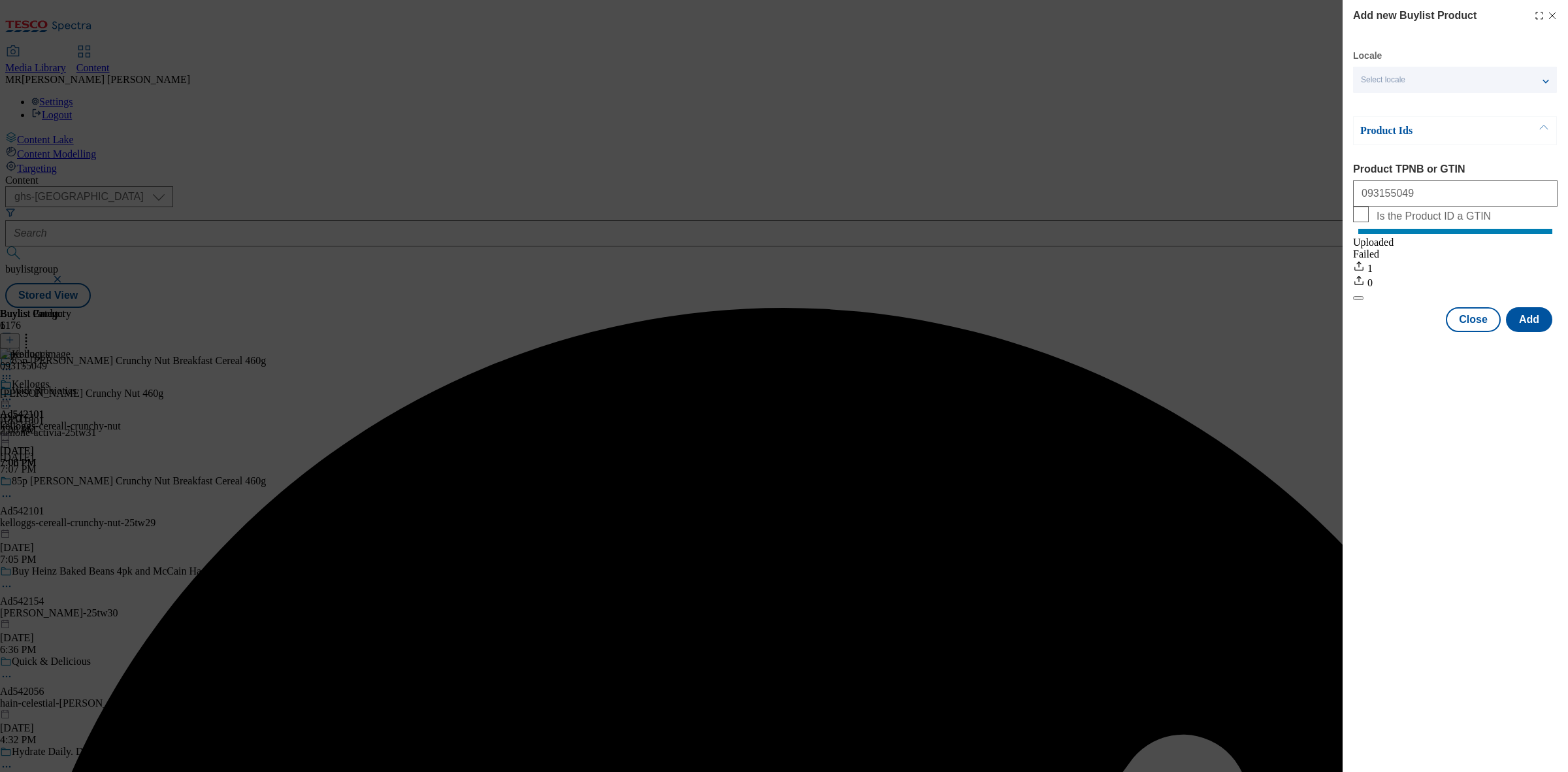
click at [610, 204] on div "Add new Buylist Product Locale Select locale English Welsh Product Ids Product …" at bounding box center [784, 386] width 1568 height 772
click at [1490, 322] on button "Close" at bounding box center [1473, 319] width 55 height 25
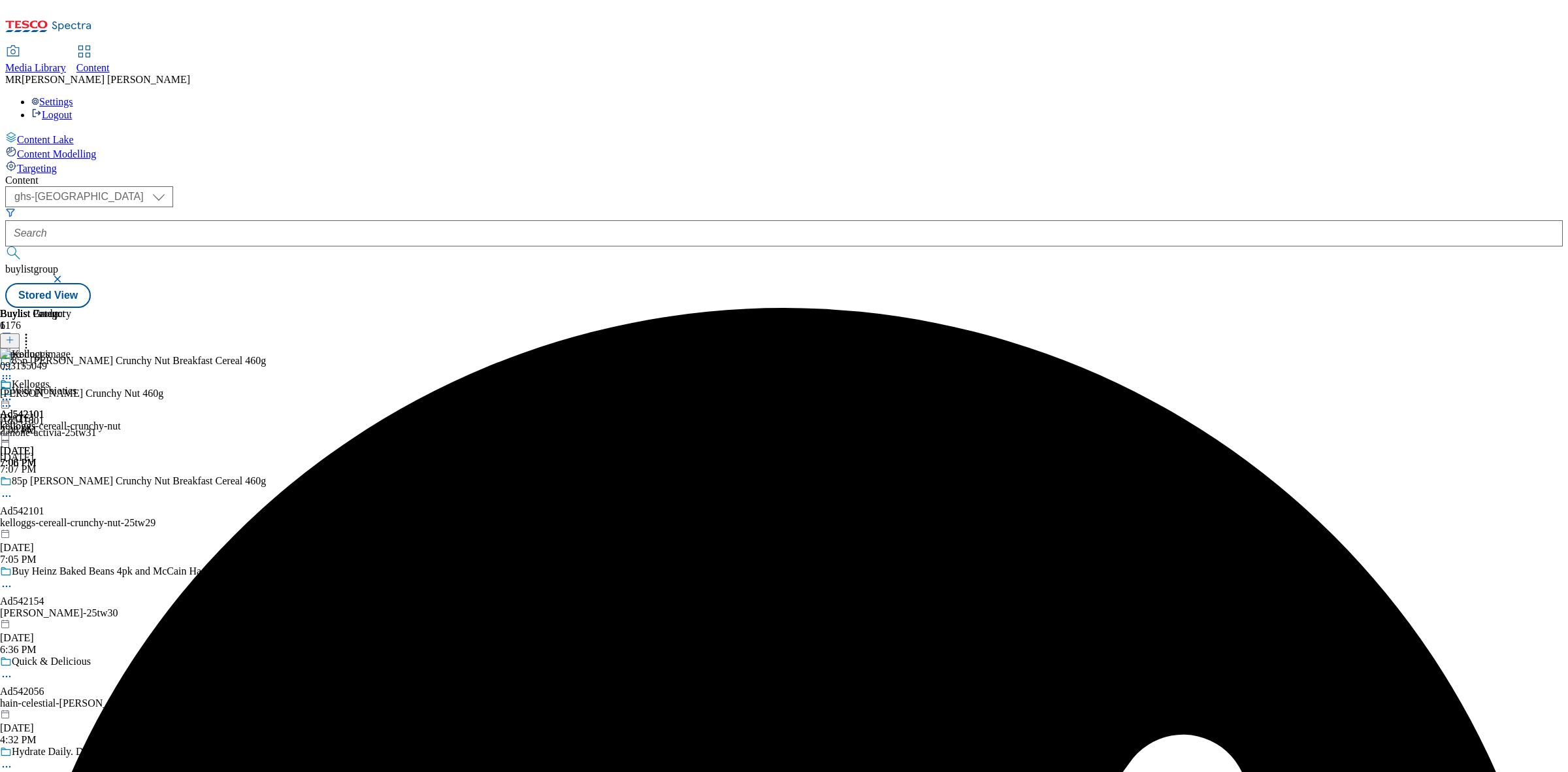
click at [13, 393] on icon at bounding box center [6, 399] width 13 height 13
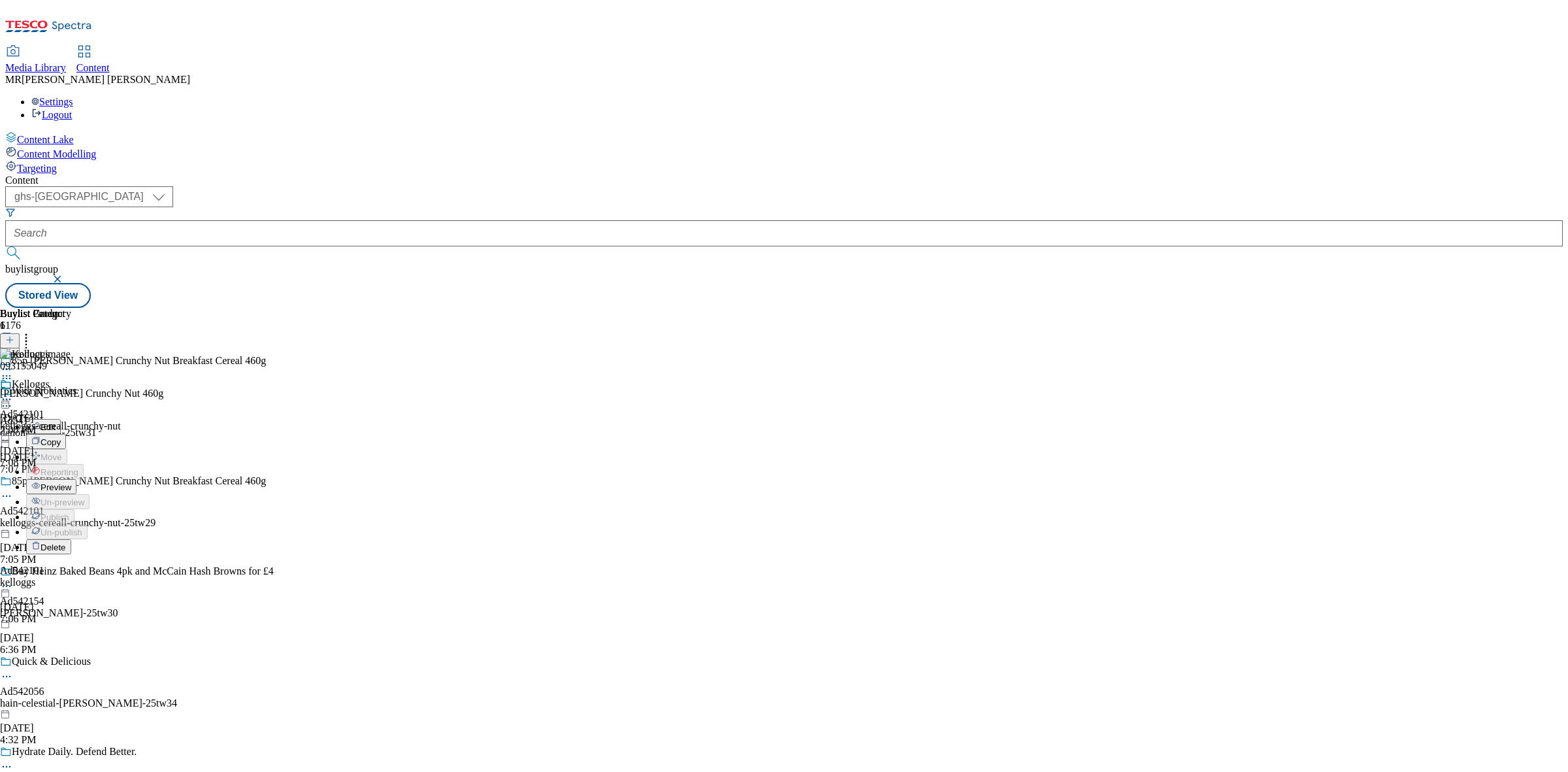
click at [71, 482] on span "Preview" at bounding box center [56, 487] width 31 height 10
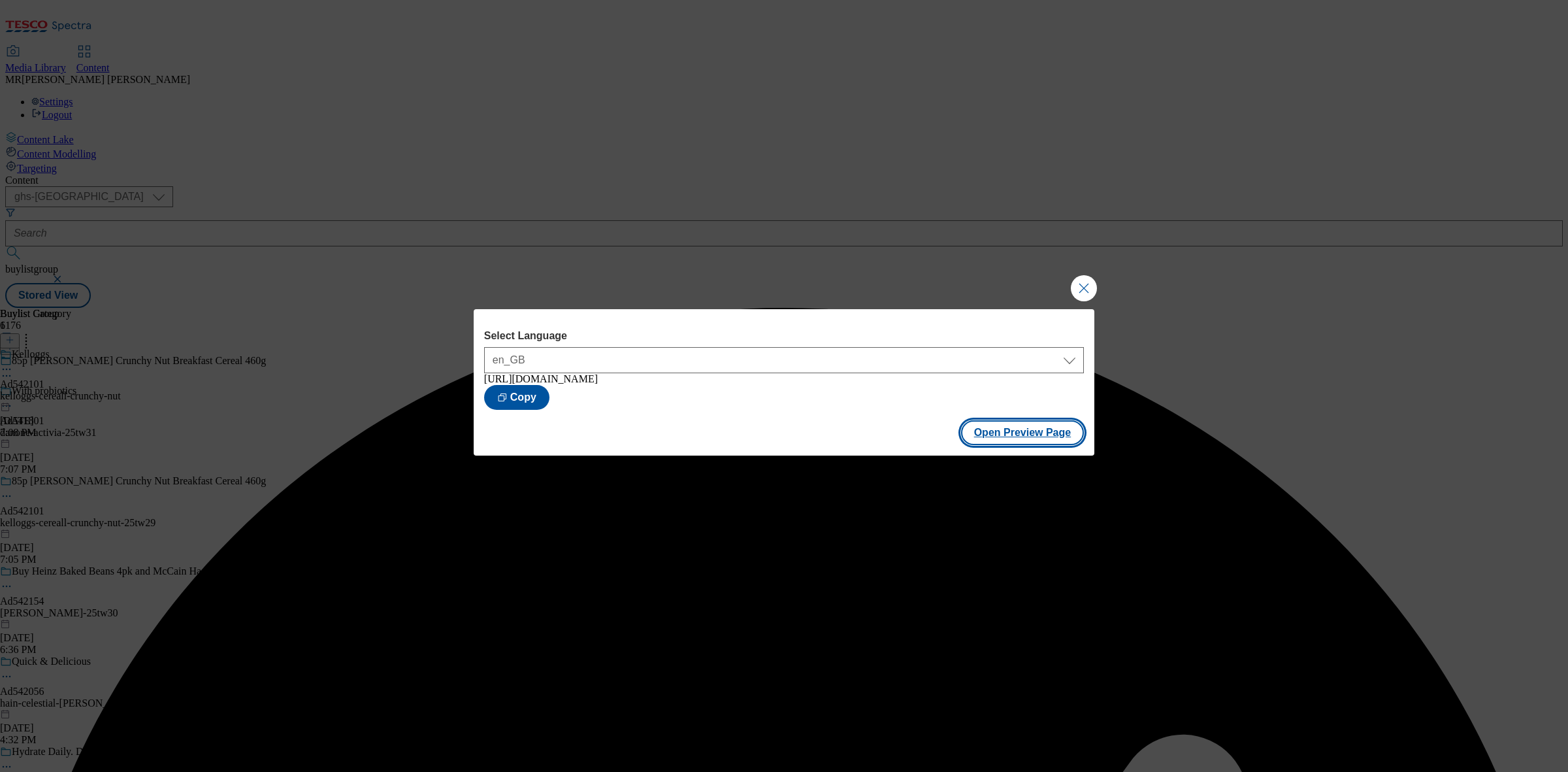
click at [995, 437] on button "Open Preview Page" at bounding box center [1022, 432] width 123 height 25
click at [1097, 283] on div "Select Language en_GB en_GB [URL][DOMAIN_NAME] Copy Open Preview Page" at bounding box center [784, 386] width 1568 height 772
click at [1093, 283] on button "Close Modal" at bounding box center [1084, 288] width 26 height 26
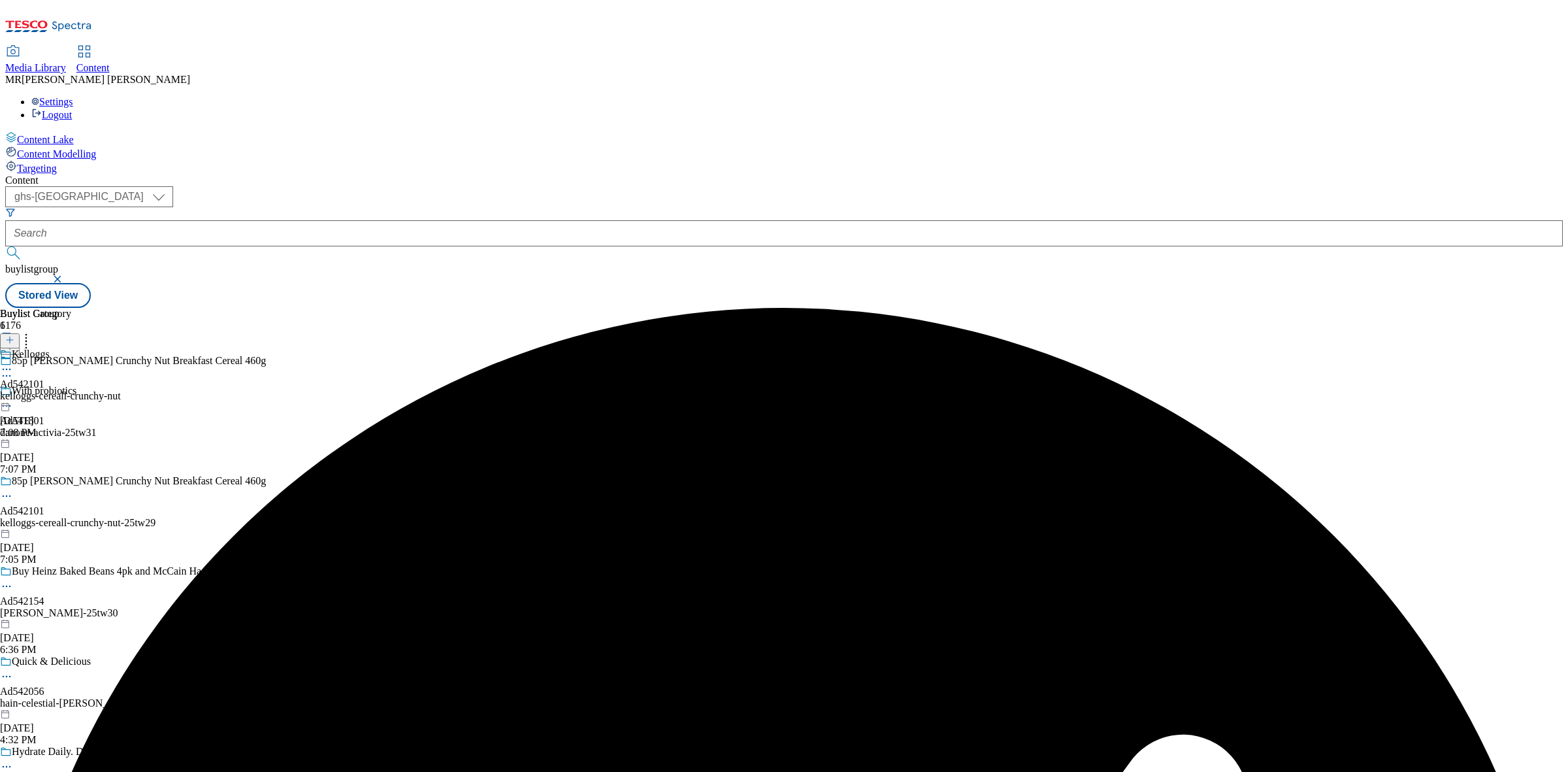
click at [121, 348] on div "Kelloggs Ad542101 kelloggs-cereall-crunchy-nut [DATE] 7:08 PM" at bounding box center [61, 393] width 121 height 90
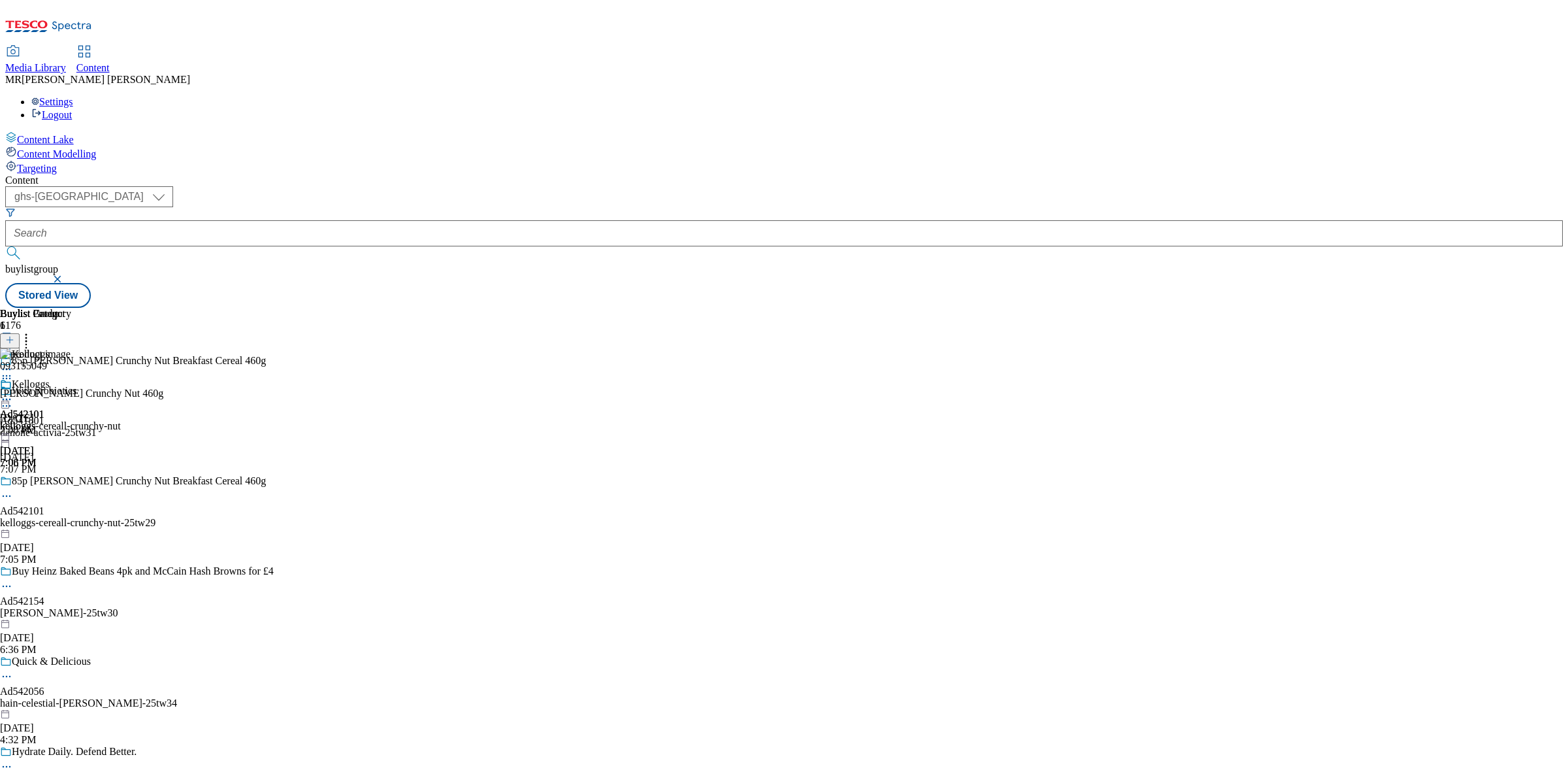
click at [163, 400] on div at bounding box center [82, 400] width 163 height 0
click at [13, 490] on icon at bounding box center [6, 496] width 13 height 13
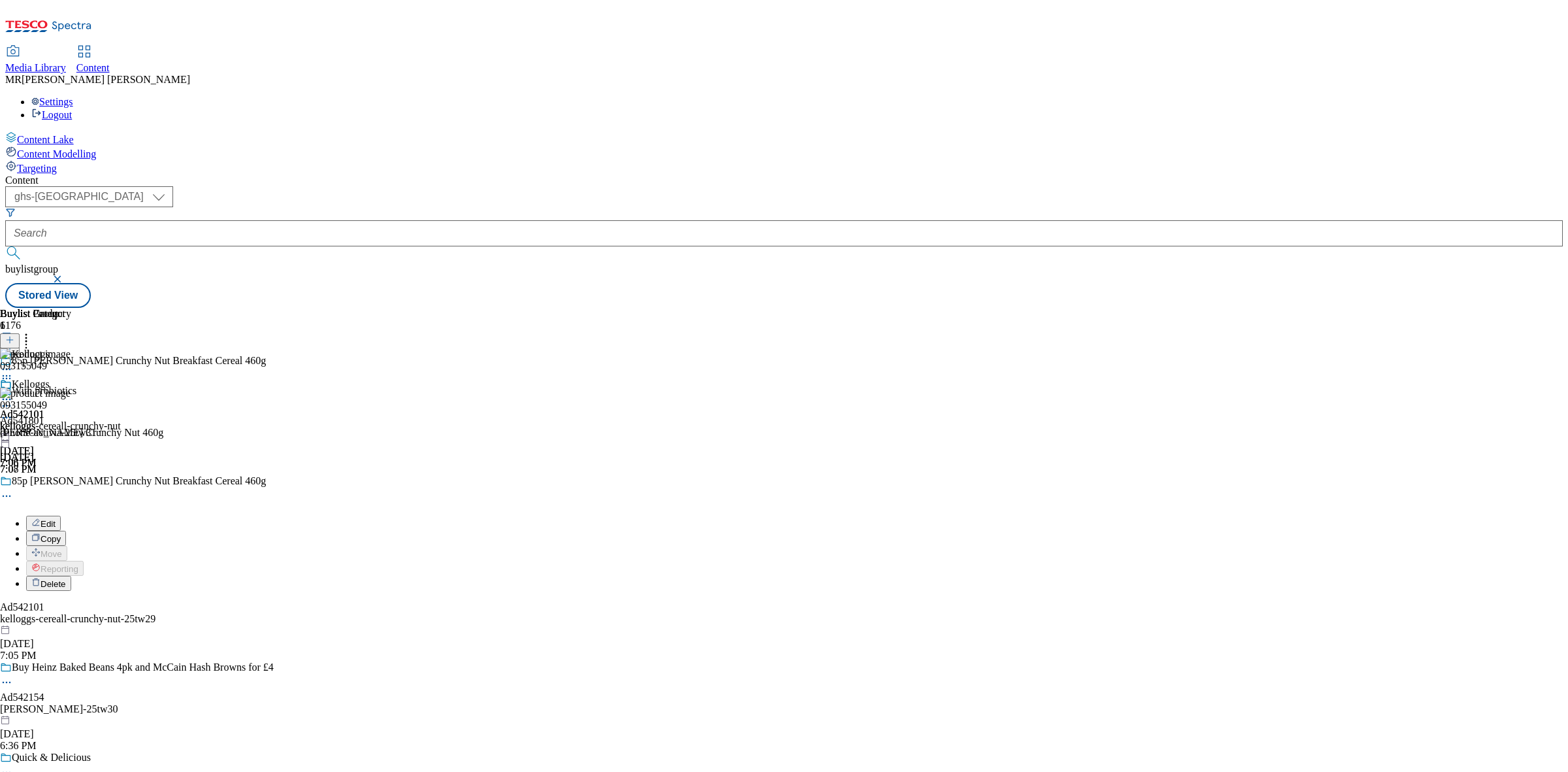
click at [41, 518] on icon at bounding box center [36, 522] width 9 height 9
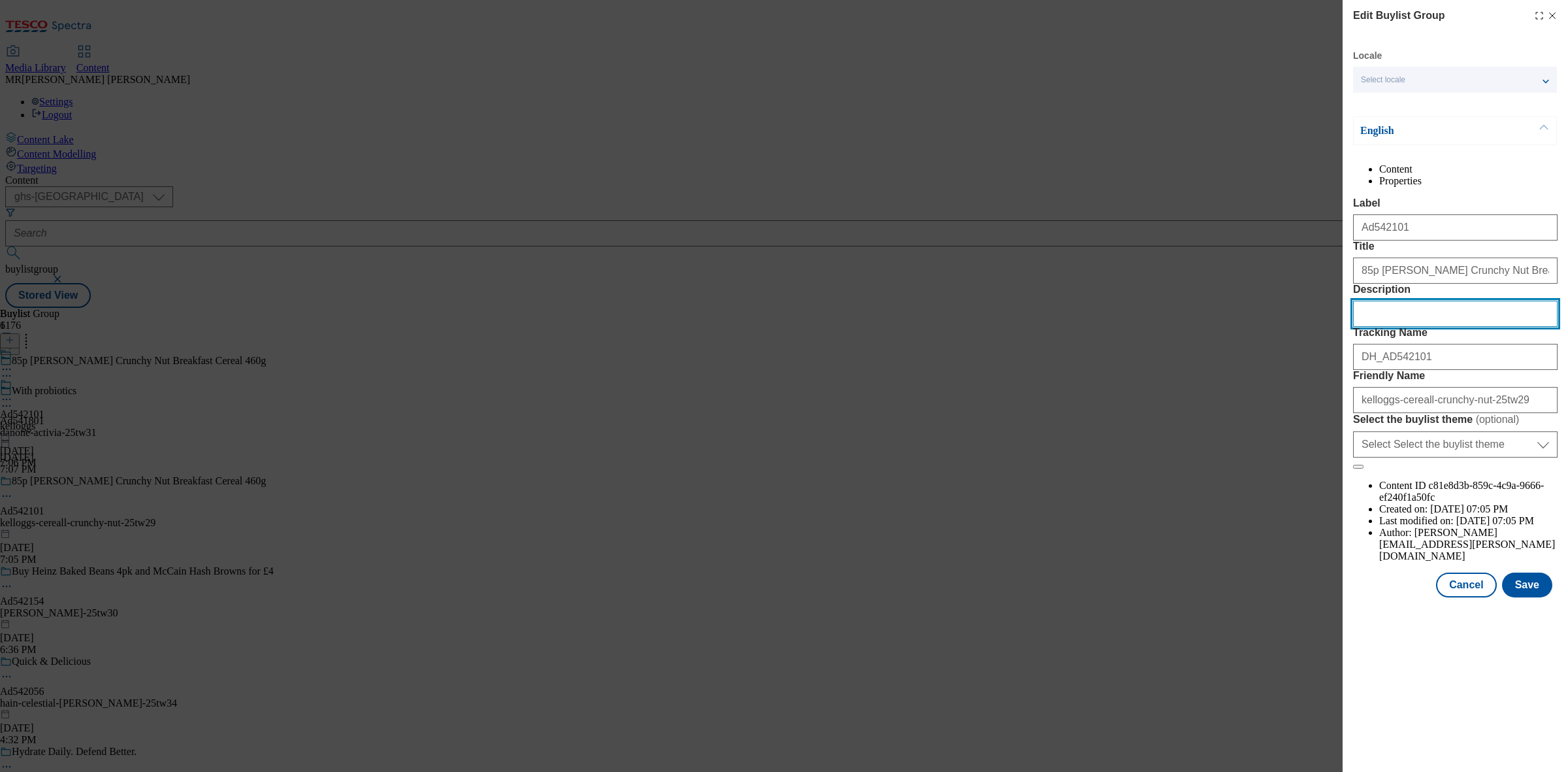
click at [1431, 327] on input "Description" at bounding box center [1455, 313] width 204 height 26
paste input "[PERSON_NAME] Crunchy Nut Breakfast Cereal 460g"
type input "[PERSON_NAME] Crunchy Nut Breakfast Cereal 460g"
click at [1538, 597] on button "Save" at bounding box center [1527, 584] width 50 height 25
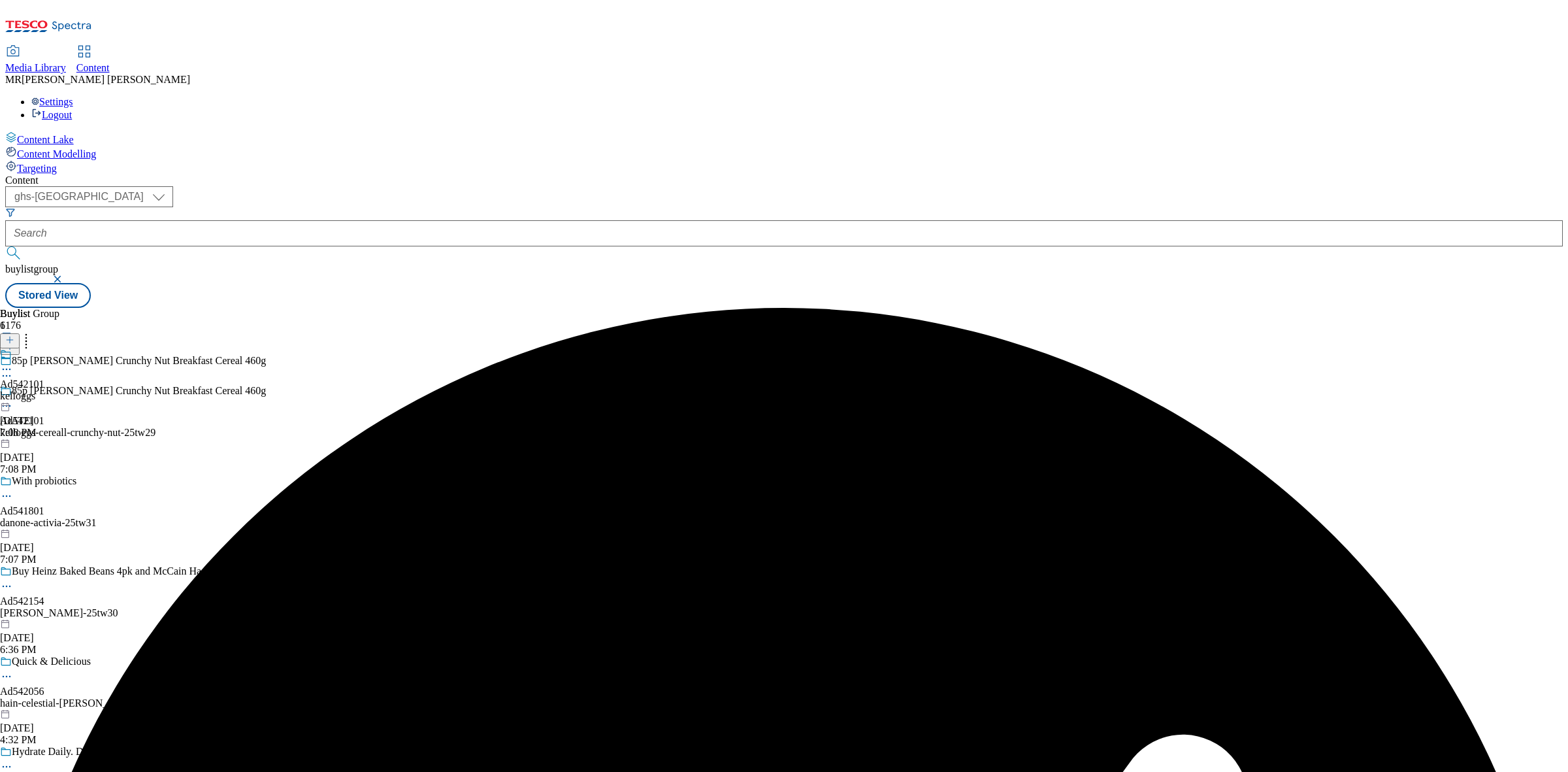
click at [13, 363] on icon at bounding box center [6, 369] width 13 height 13
click at [41, 391] on icon at bounding box center [36, 395] width 9 height 9
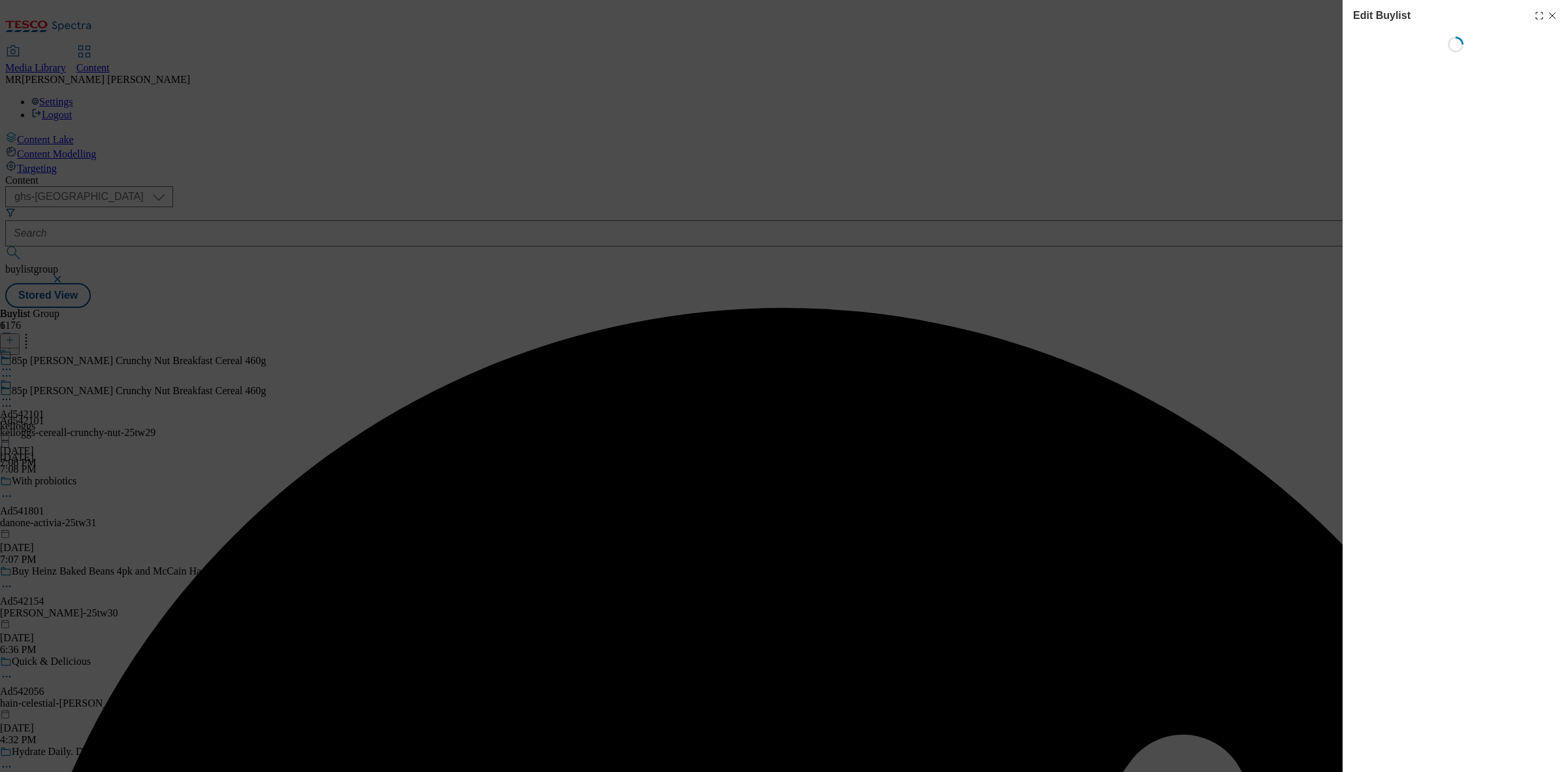
select select "tactical"
select select "supplier funded short term 1-3 weeks"
select select "dunnhumby"
select select "Banner"
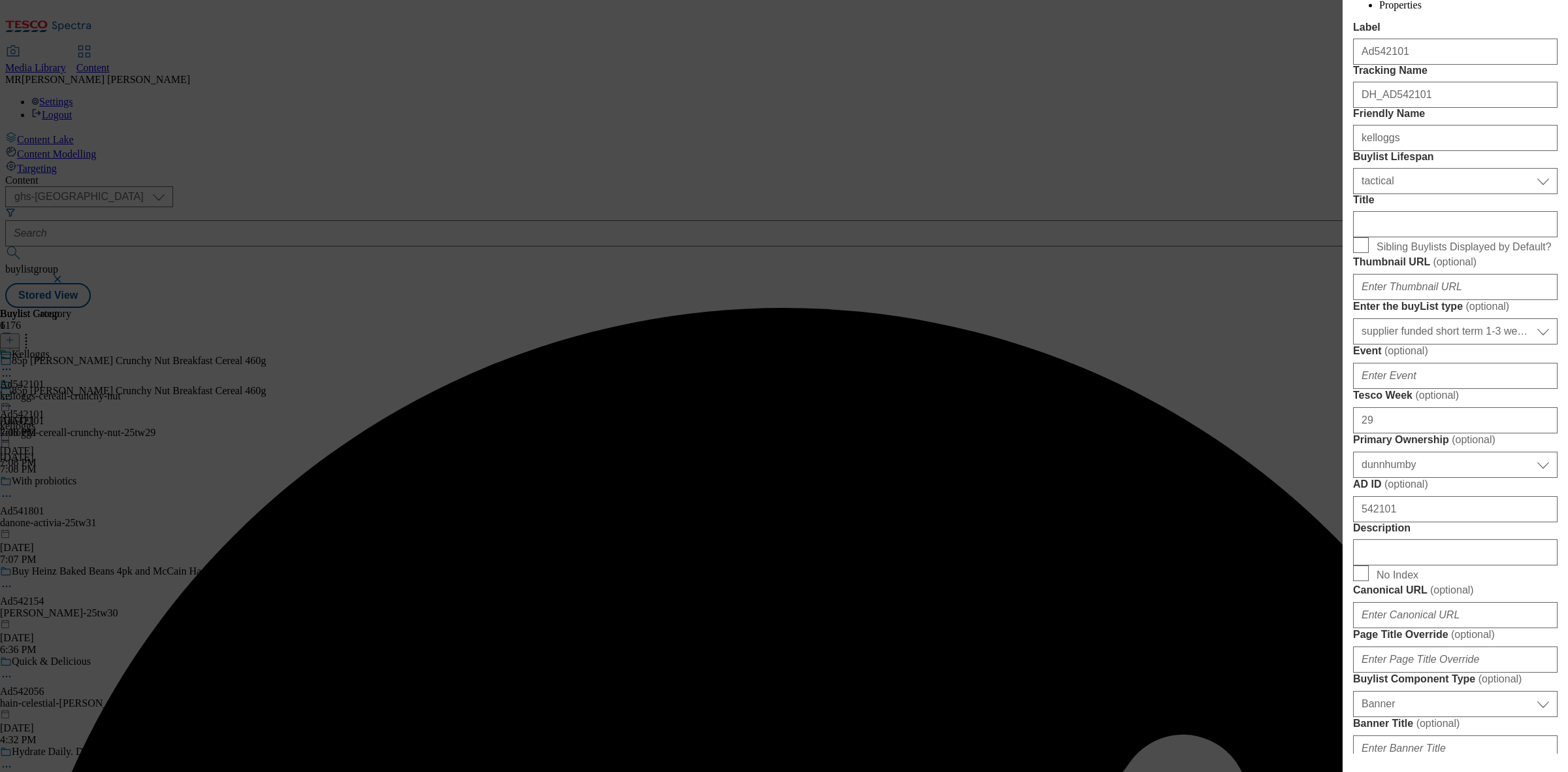
scroll to position [490, 0]
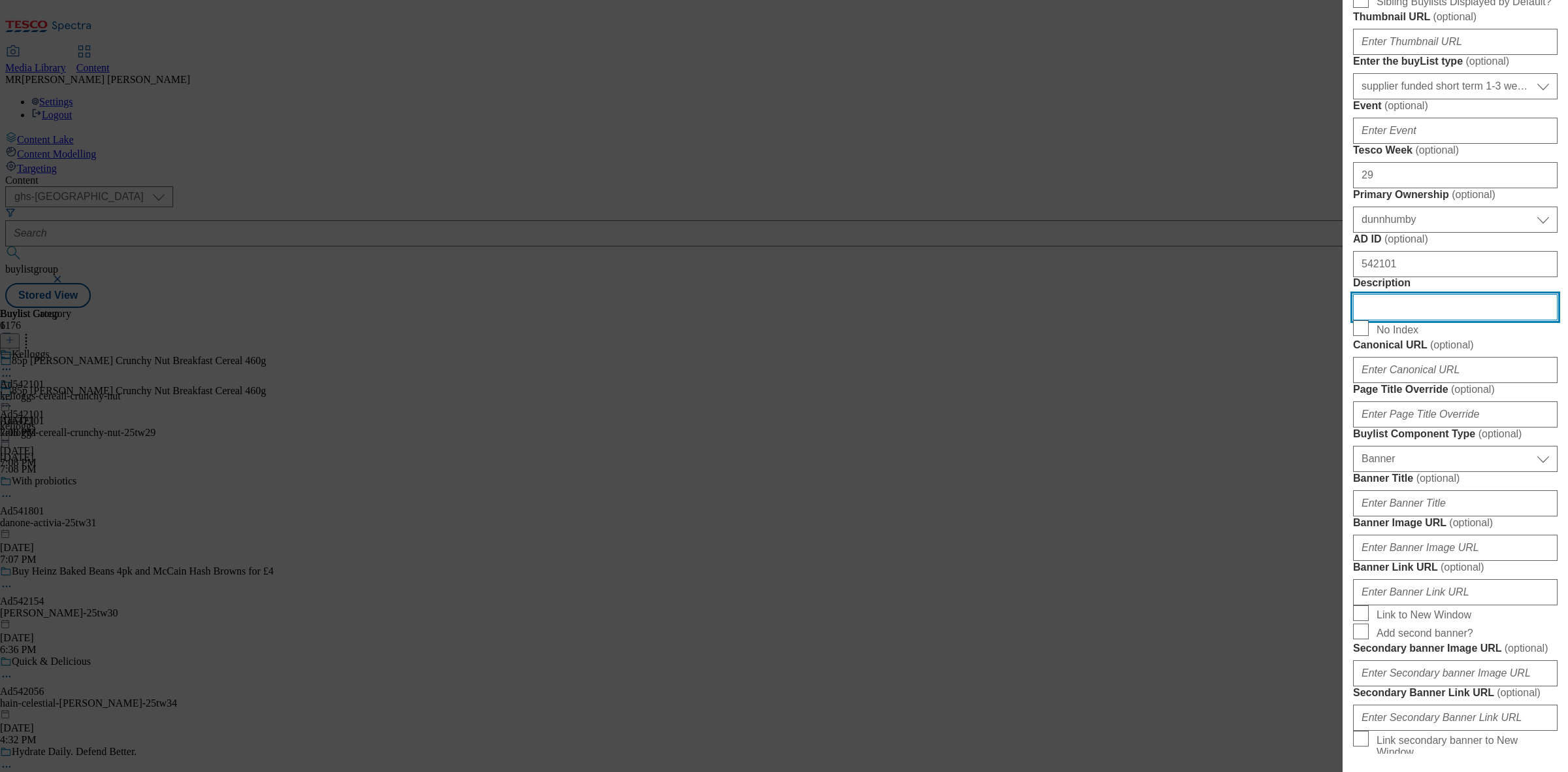
click at [1402, 320] on input "Description" at bounding box center [1455, 307] width 204 height 26
paste input "[PERSON_NAME] Crunchy Nut Breakfast Cereal 460g"
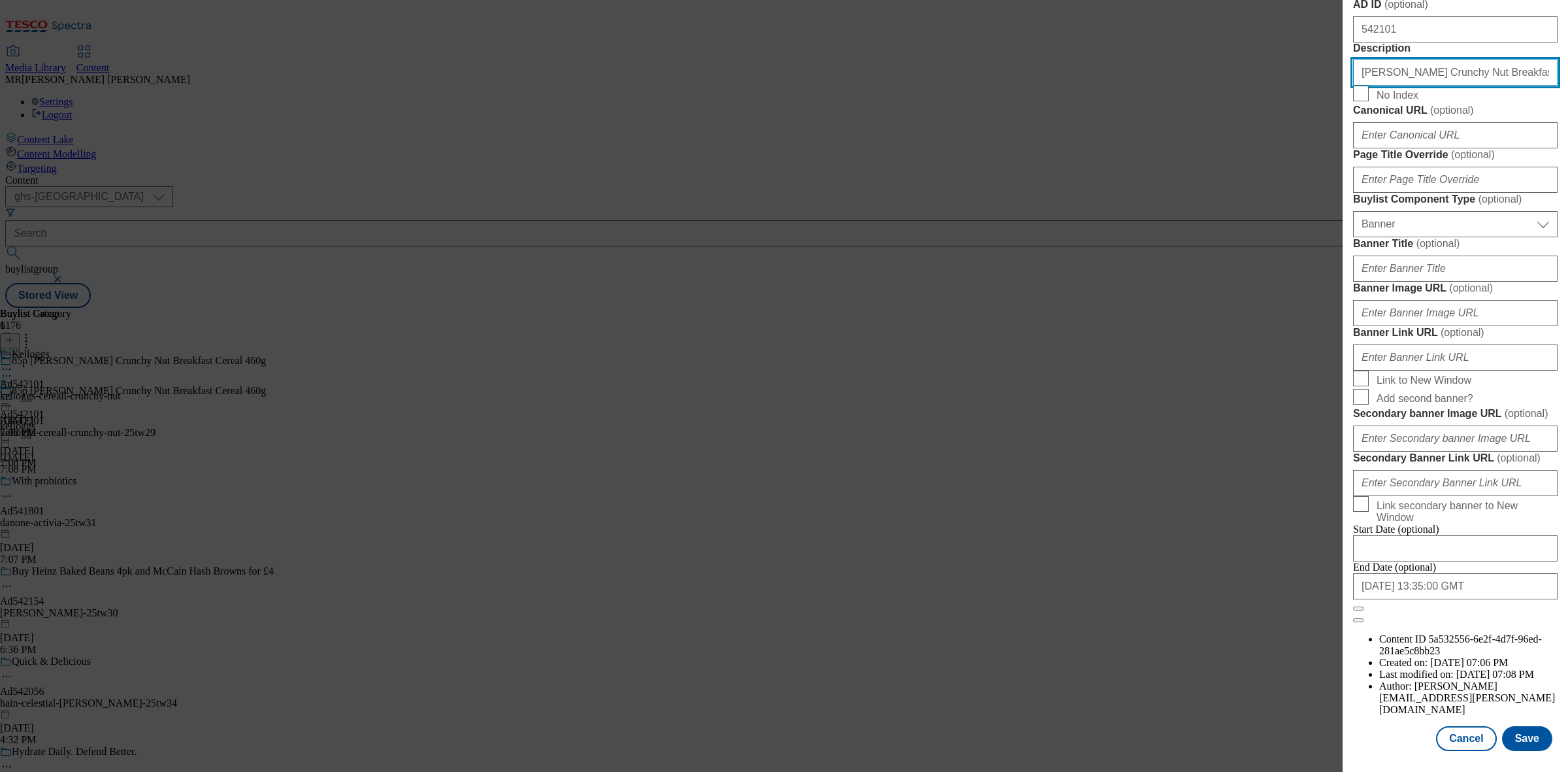
scroll to position [1209, 0]
type input "[PERSON_NAME] Crunchy Nut Breakfast Cereal 460g"
click at [1510, 733] on button "Save" at bounding box center [1527, 738] width 50 height 25
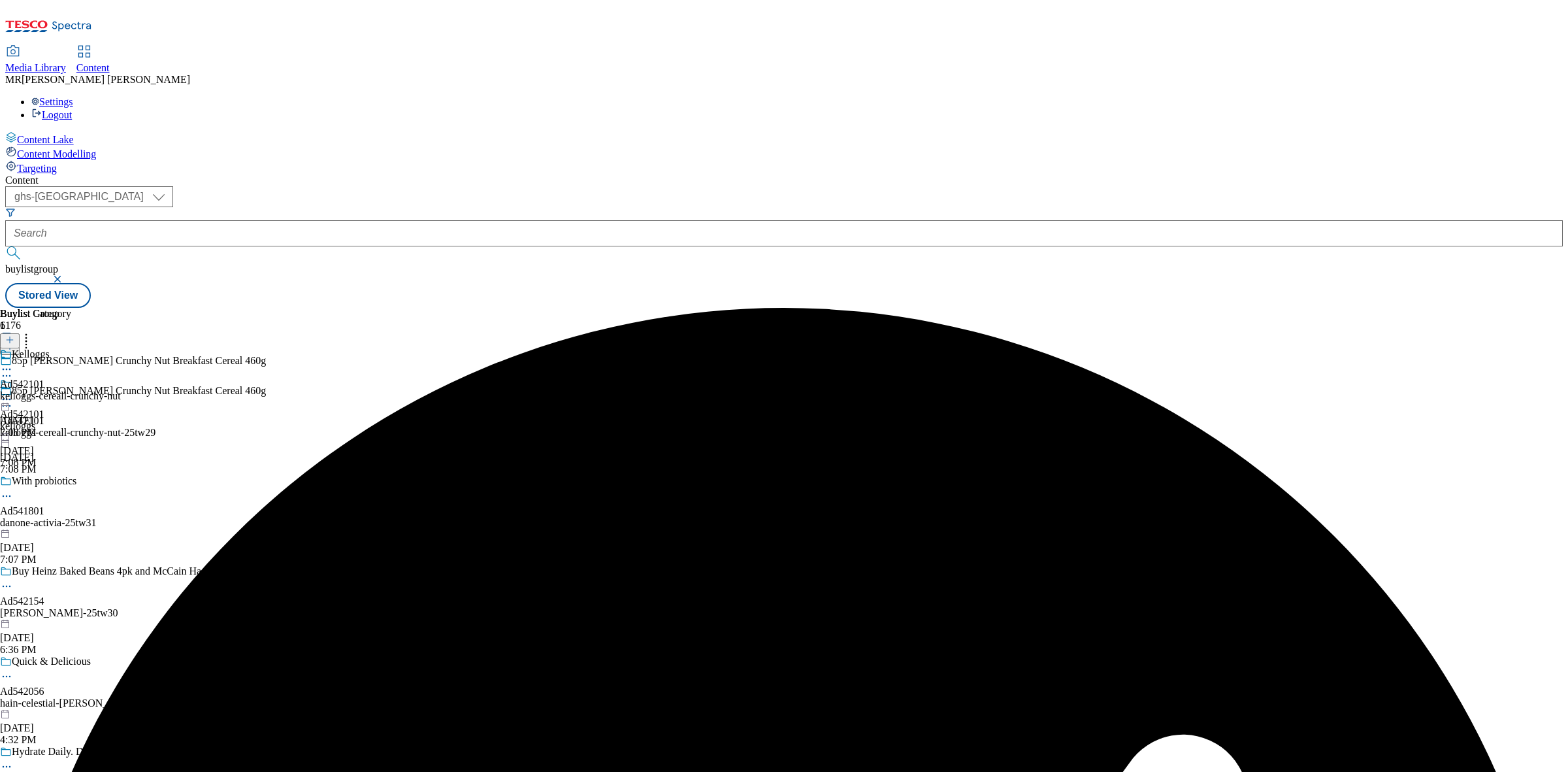
click at [13, 363] on icon at bounding box center [6, 369] width 13 height 13
click at [41, 391] on icon at bounding box center [36, 395] width 9 height 9
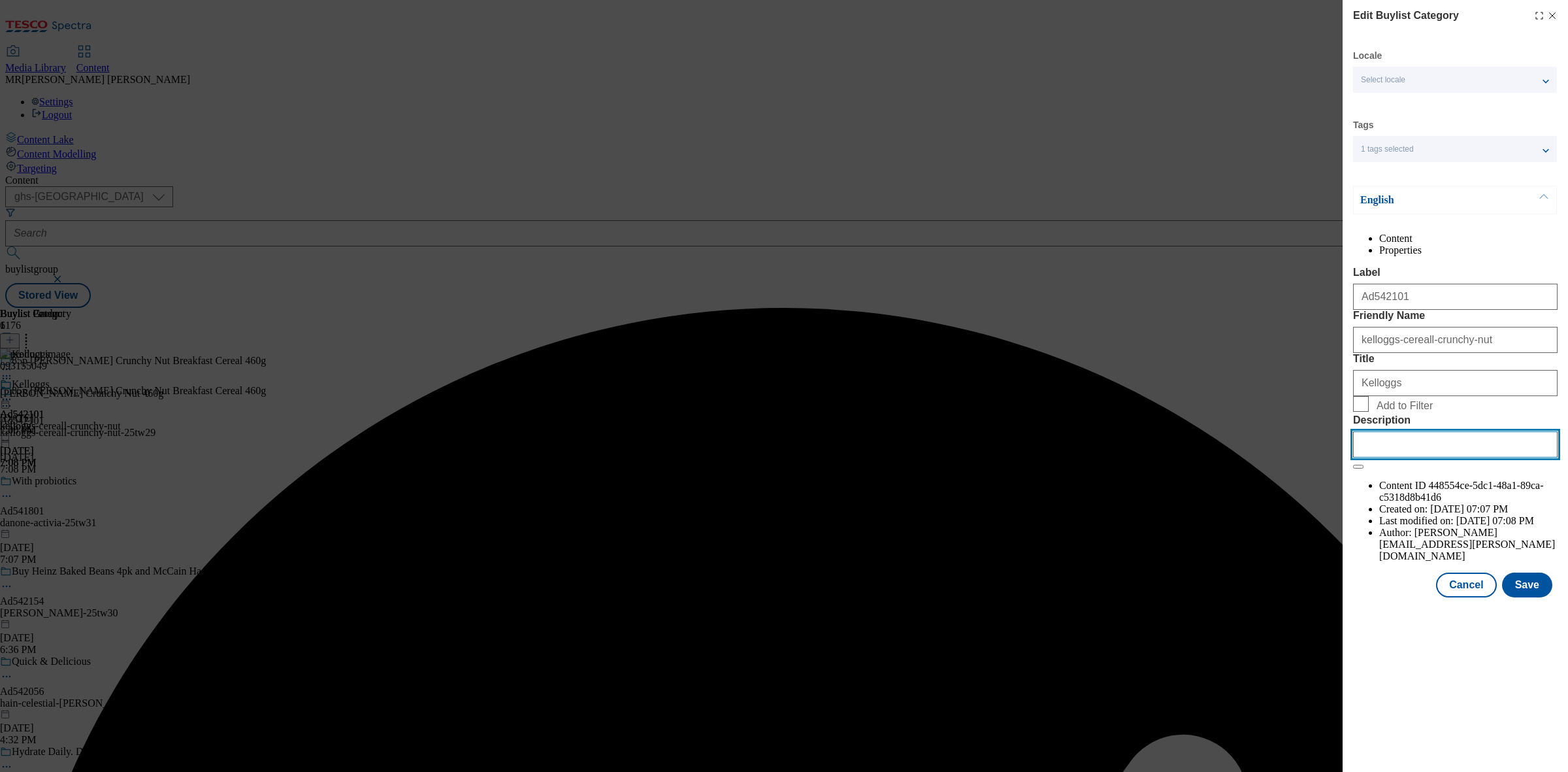
click at [1429, 457] on input "Description" at bounding box center [1455, 444] width 204 height 26
paste input "[PERSON_NAME] Crunchy Nut Breakfast Cereal 460g"
type input "[PERSON_NAME] Crunchy Nut Breakfast Cereal 460g"
click at [1538, 597] on button "Save" at bounding box center [1527, 584] width 50 height 25
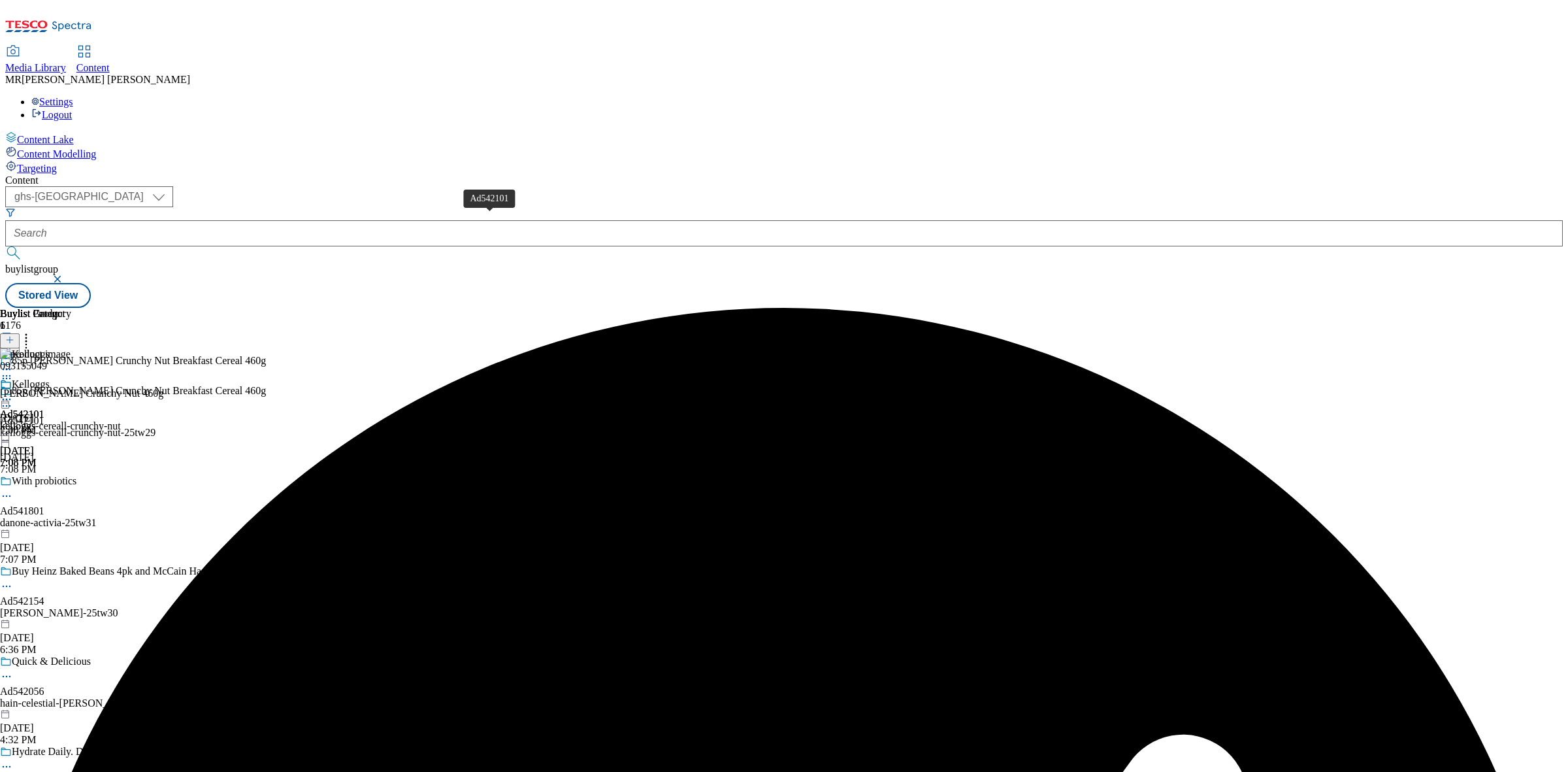
click at [45, 409] on span "Ad542101" at bounding box center [22, 415] width 45 height 12
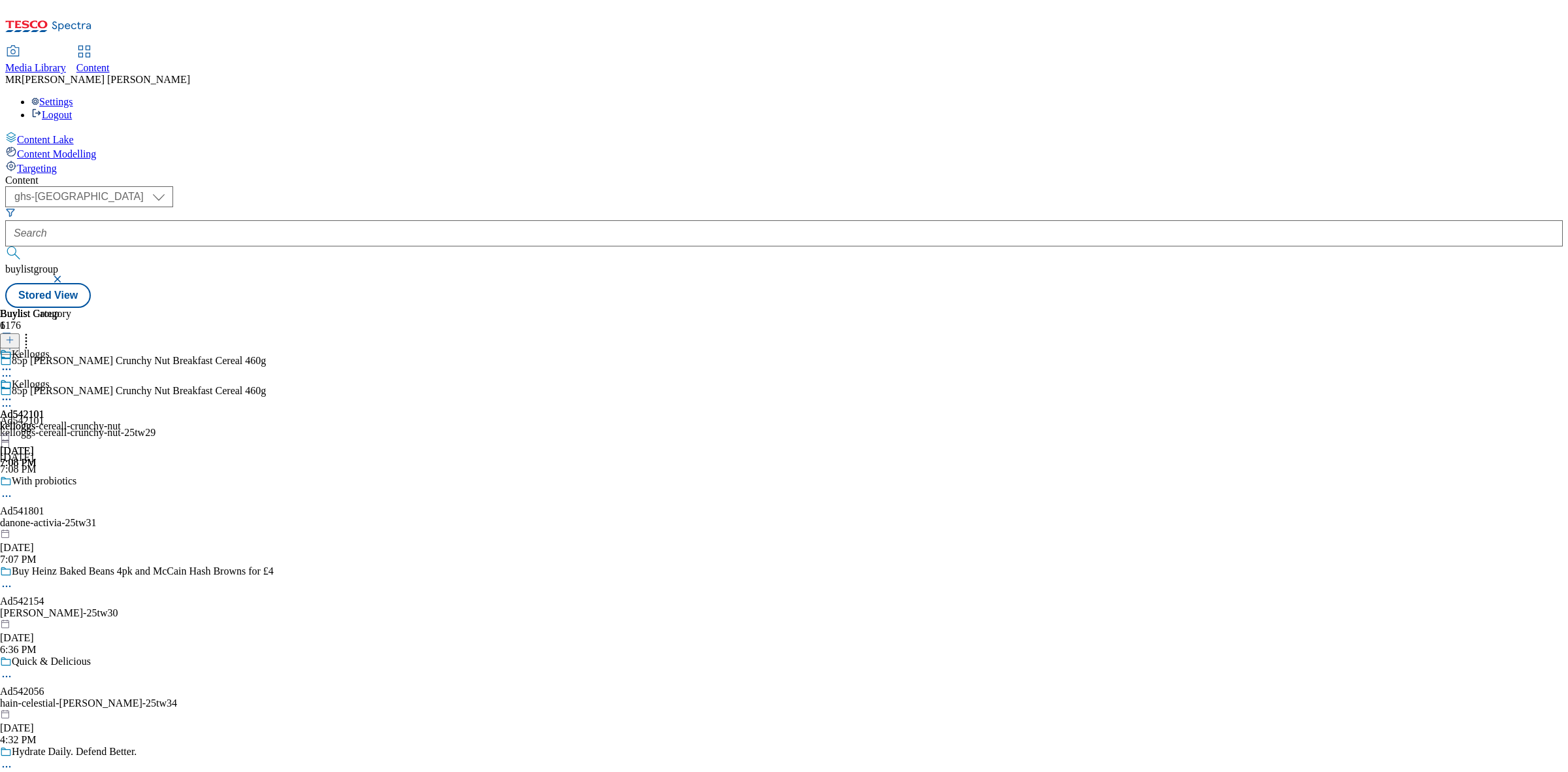
scroll to position [245, 0]
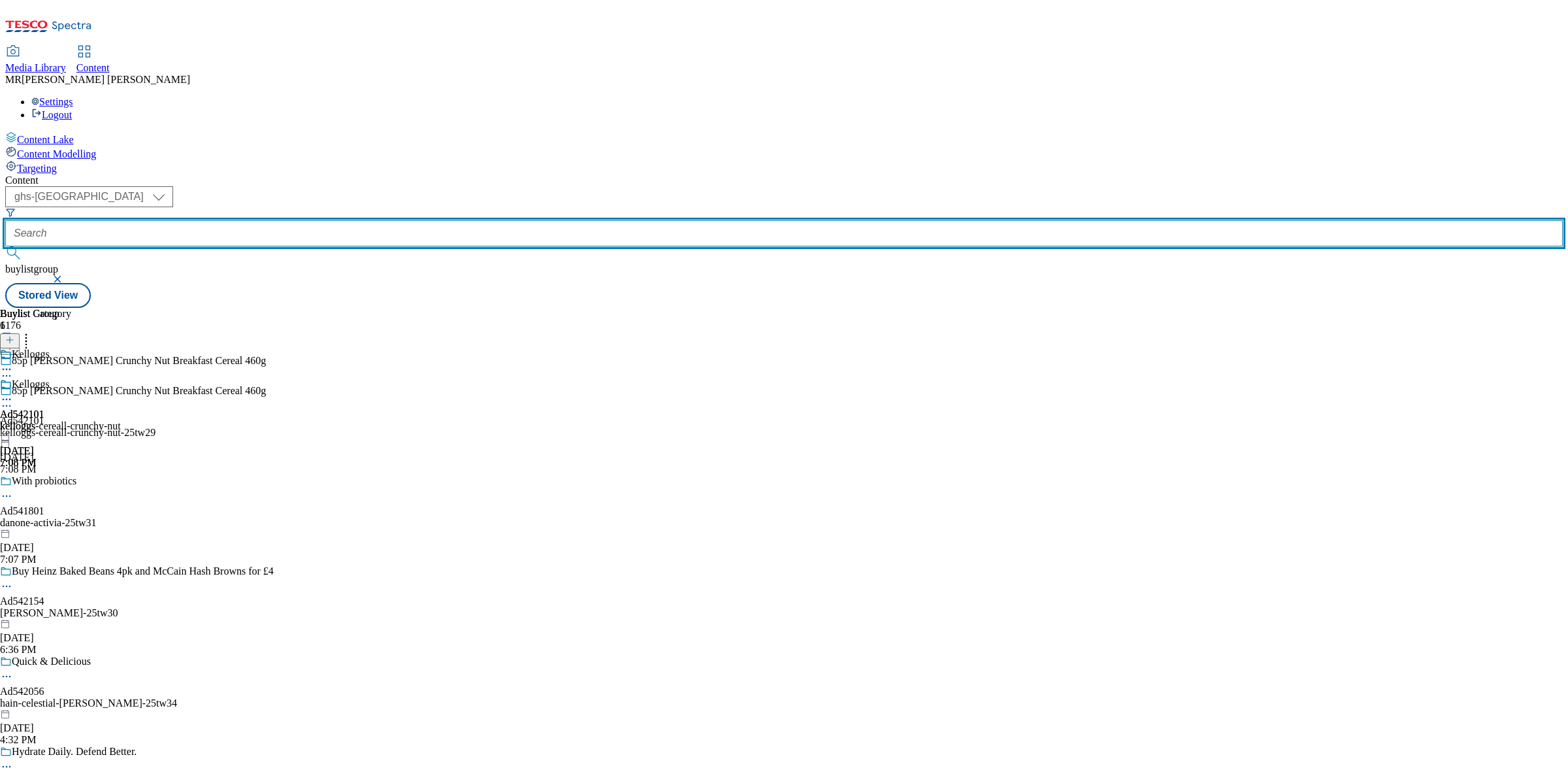
click at [316, 220] on input "text" at bounding box center [784, 233] width 1557 height 26
paste input "Ad542013"
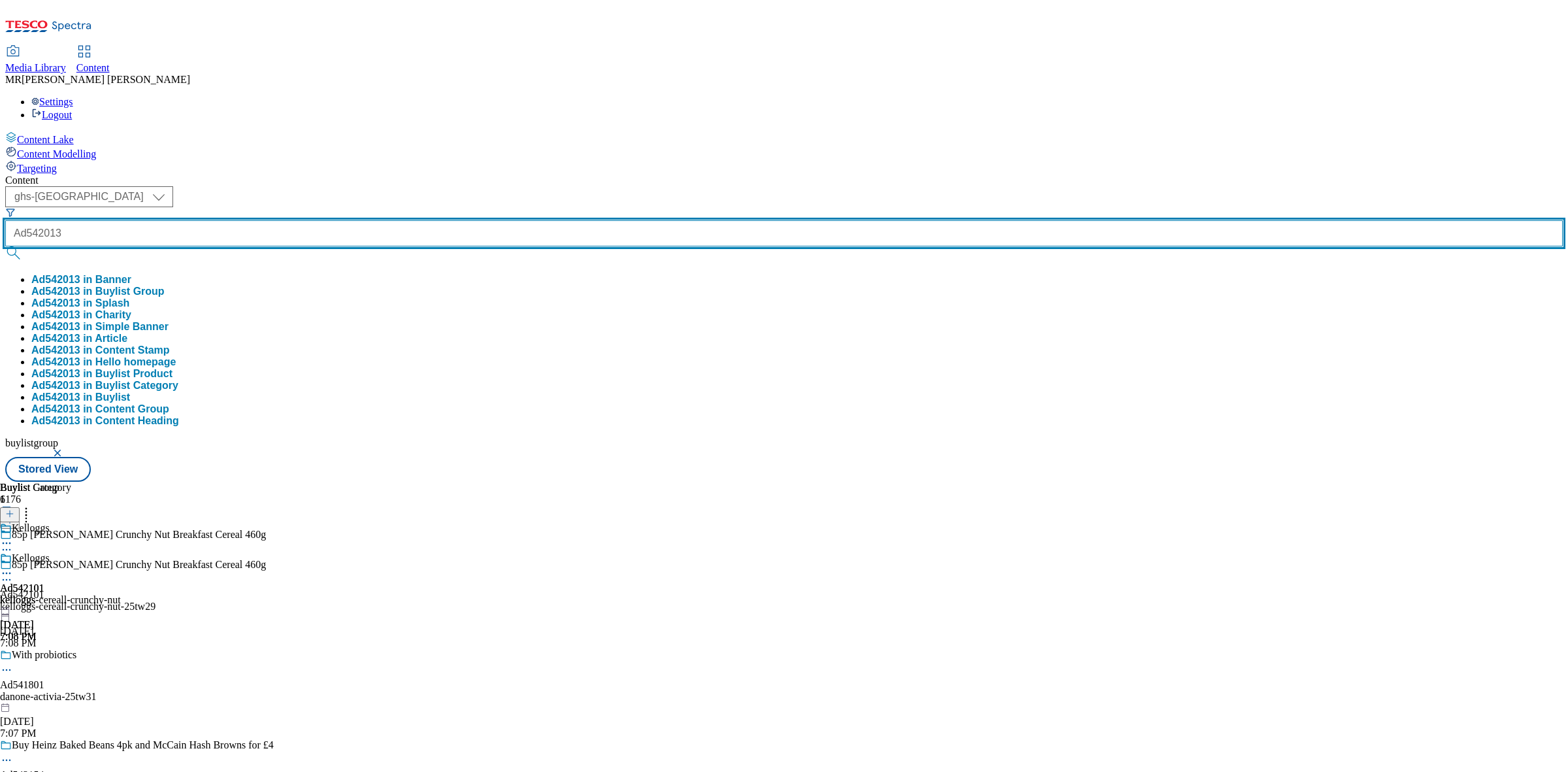
type input "Ad542013"
click at [5, 246] on button "submit" at bounding box center [14, 252] width 18 height 13
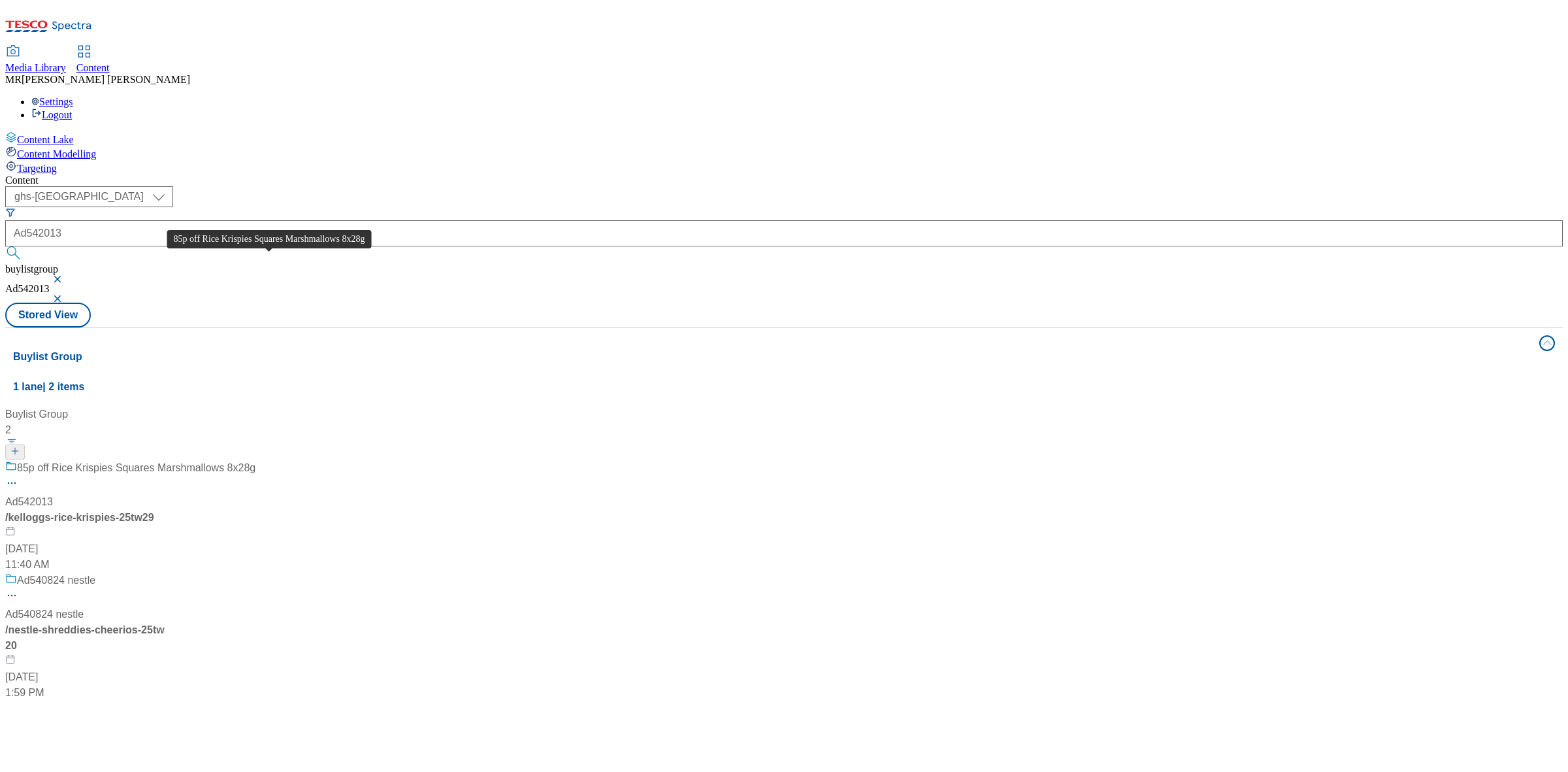
click at [256, 460] on span "85p off Rice Krispies Squares Marshmallows 8x28g" at bounding box center [135, 468] width 238 height 17
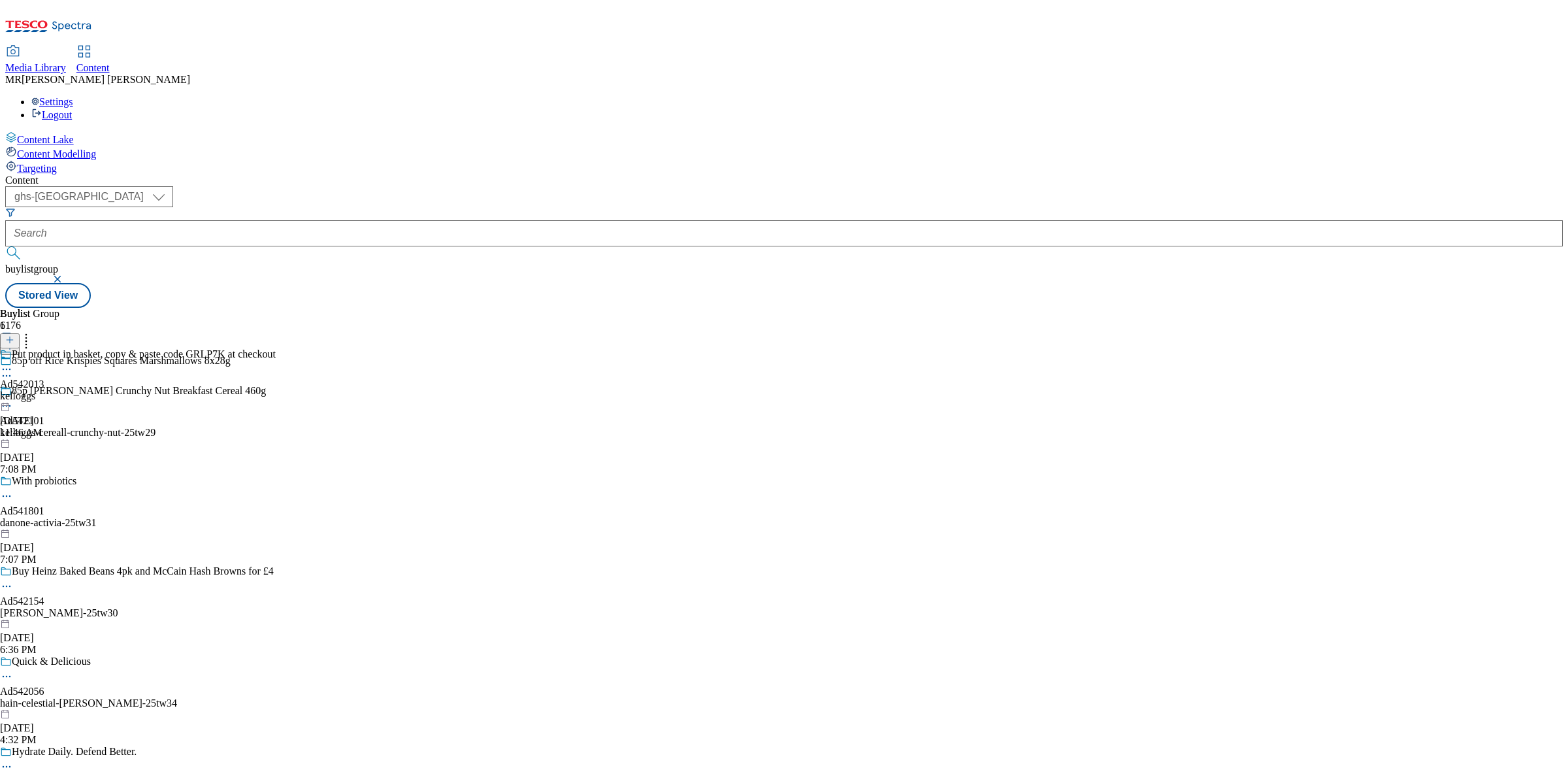
click at [275, 390] on div "kelloggs" at bounding box center [138, 396] width 275 height 12
click at [275, 393] on div at bounding box center [138, 400] width 275 height 16
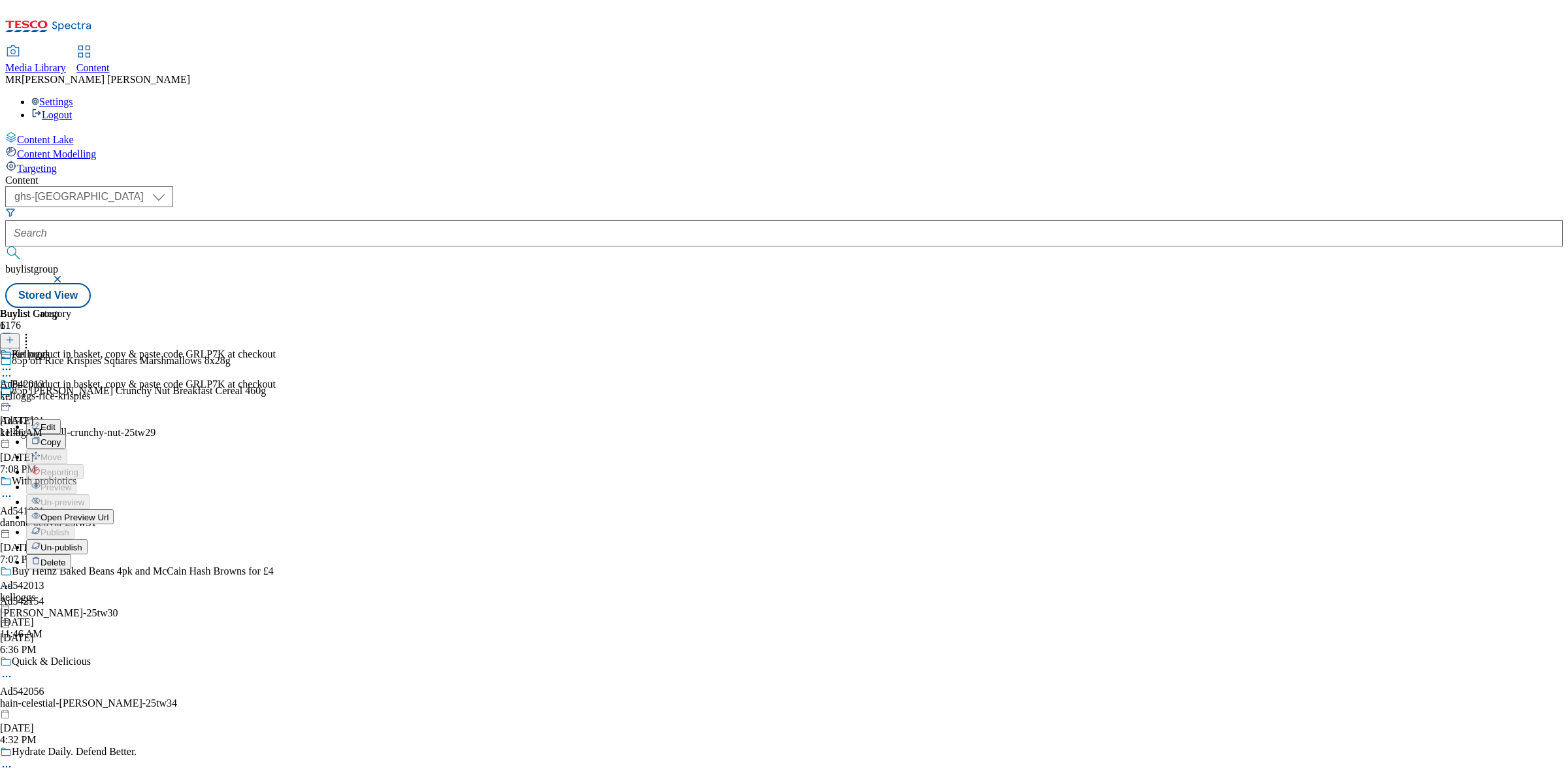
click at [55, 422] on span "Edit" at bounding box center [48, 427] width 15 height 10
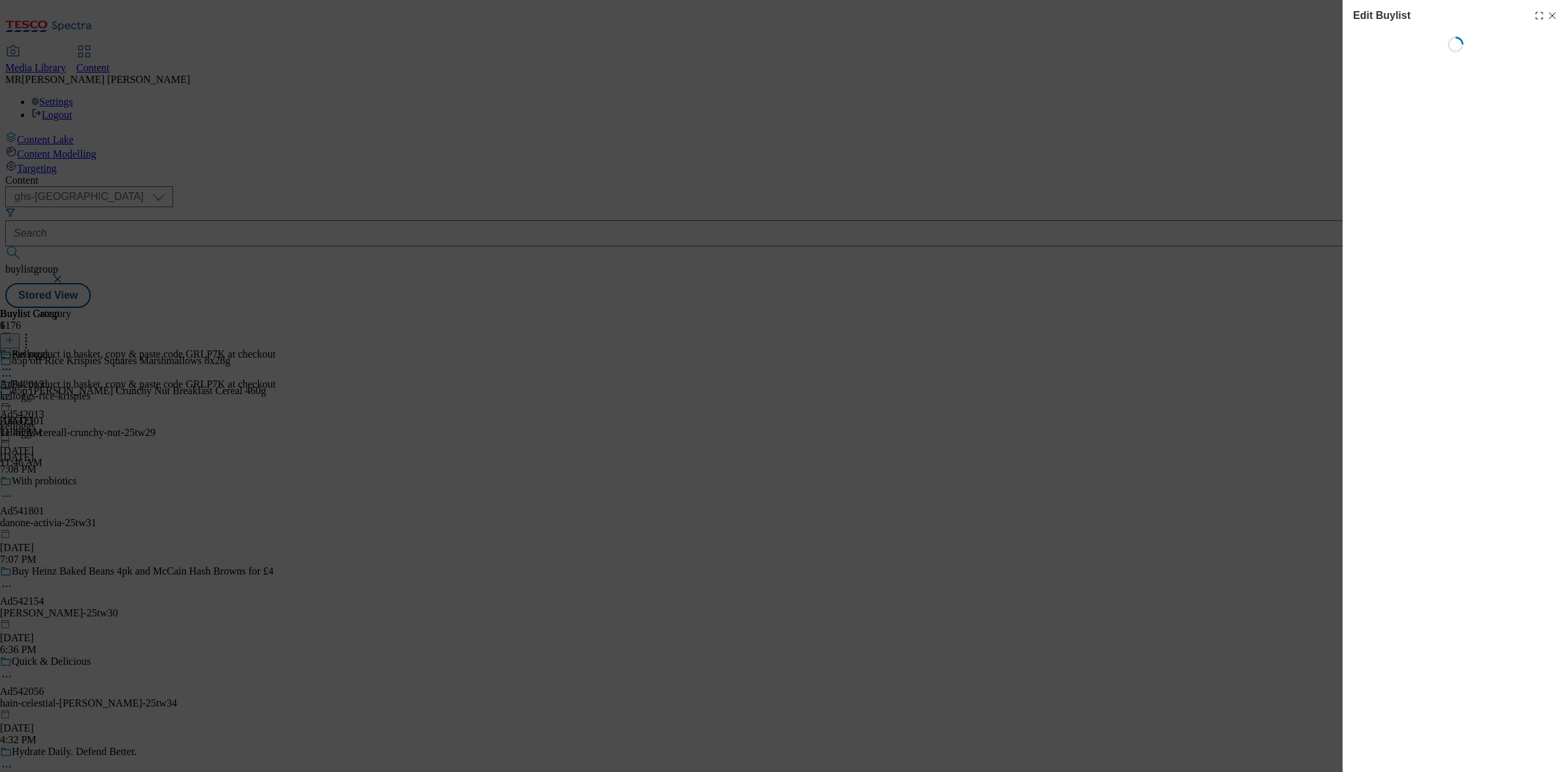
select select "tactical"
select select "supplier funded short term 1-3 weeks"
select select "dunnhumby"
select select "Banner"
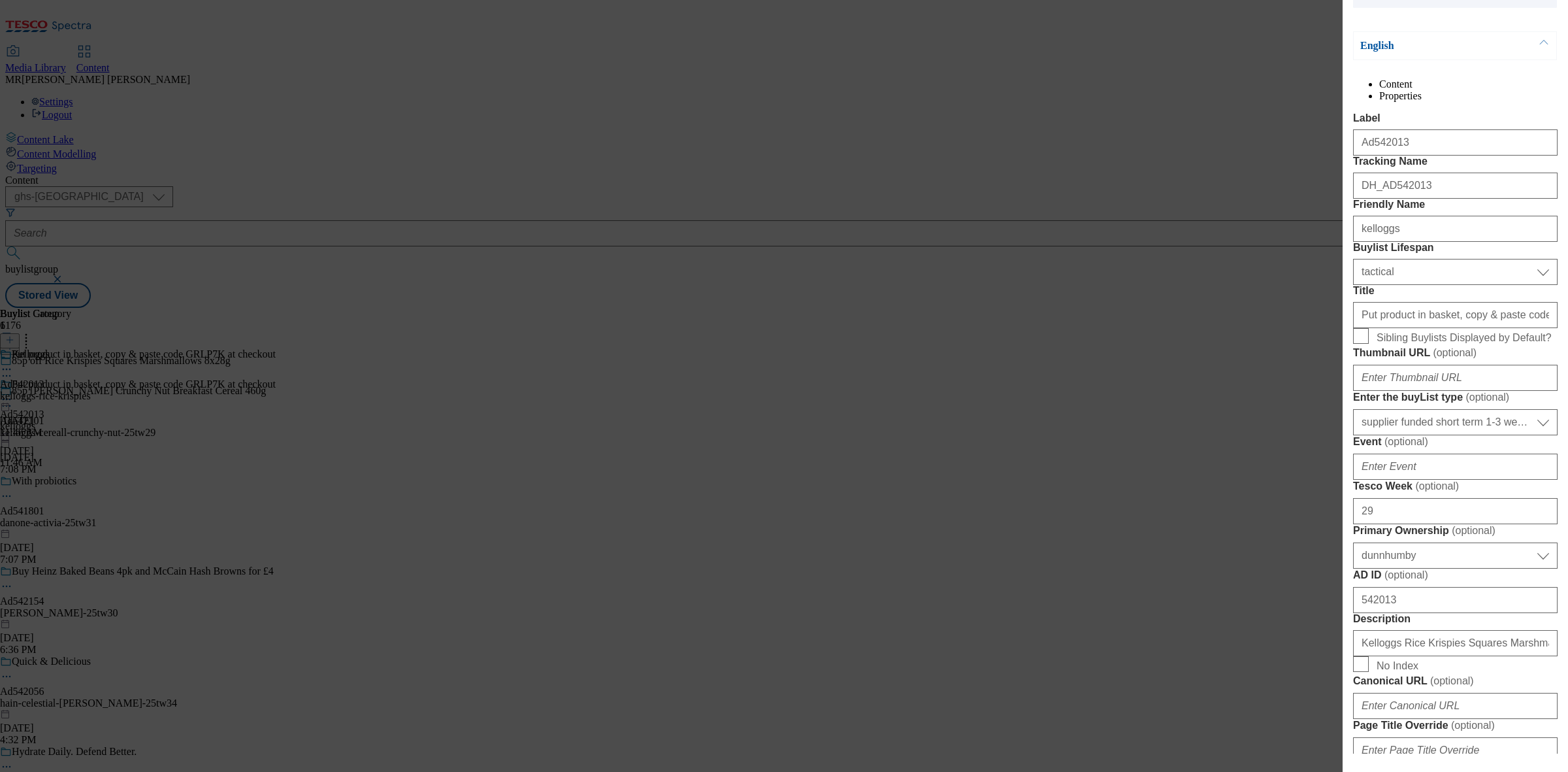
scroll to position [327, 0]
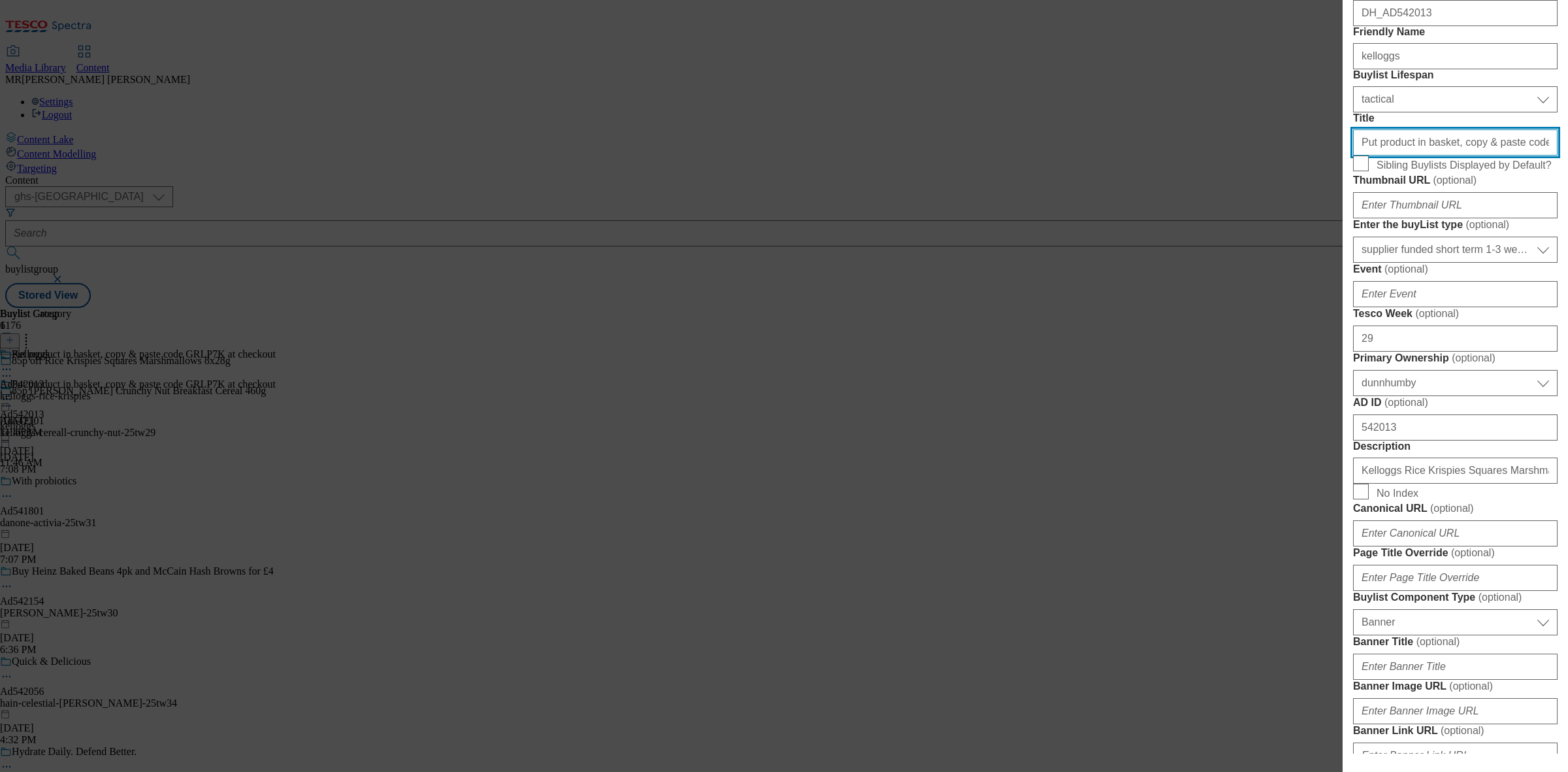
click at [1418, 155] on input "Put product in basket, copy & paste code GRLP7K at checkout" at bounding box center [1455, 142] width 204 height 26
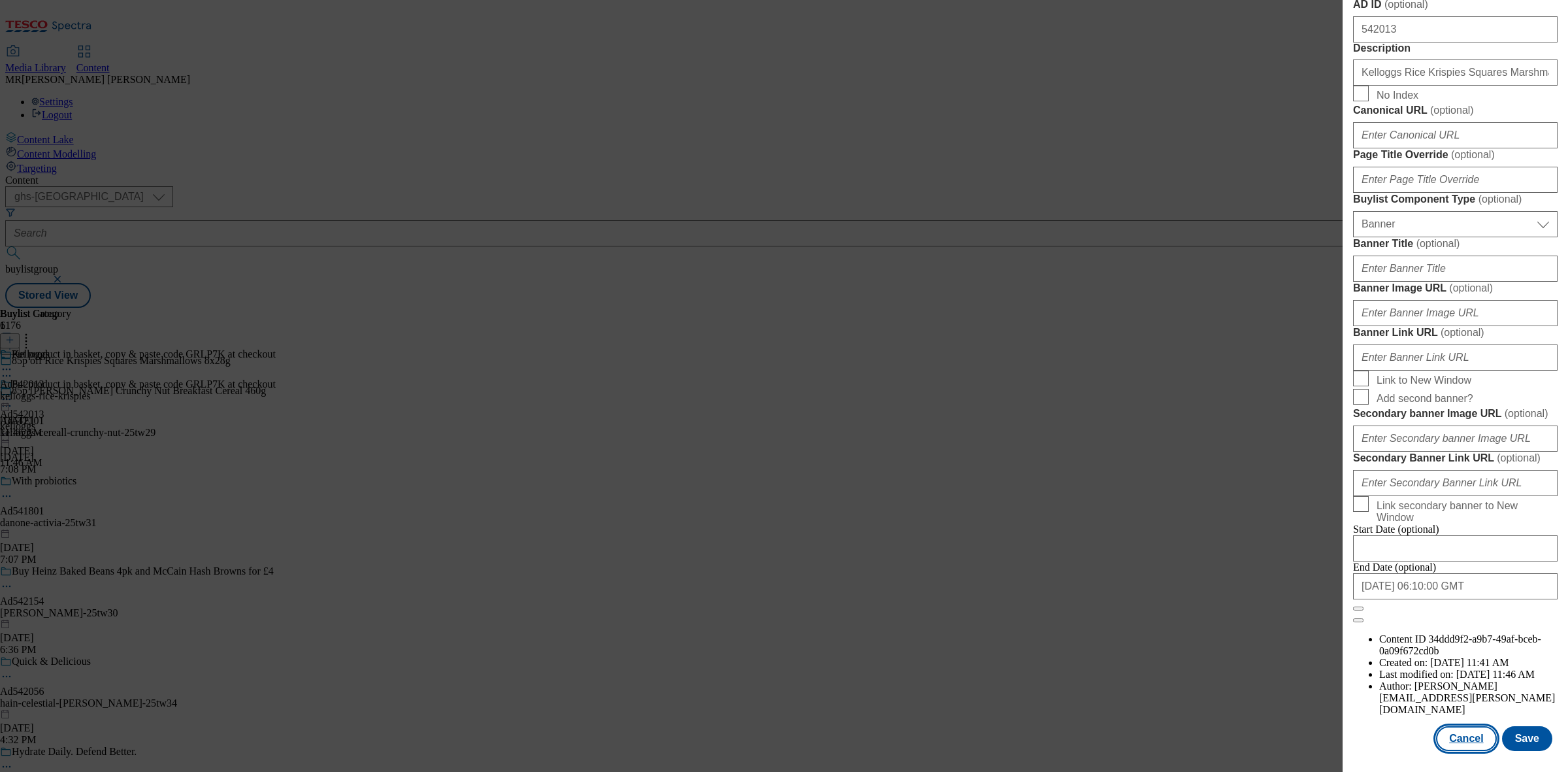
drag, startPoint x: 1464, startPoint y: 734, endPoint x: 1434, endPoint y: 723, distance: 32.0
click at [1464, 734] on button "Cancel" at bounding box center [1466, 738] width 60 height 25
select select "tactical"
select select "supplier funded short term 1-3 weeks"
select select "dunnhumby"
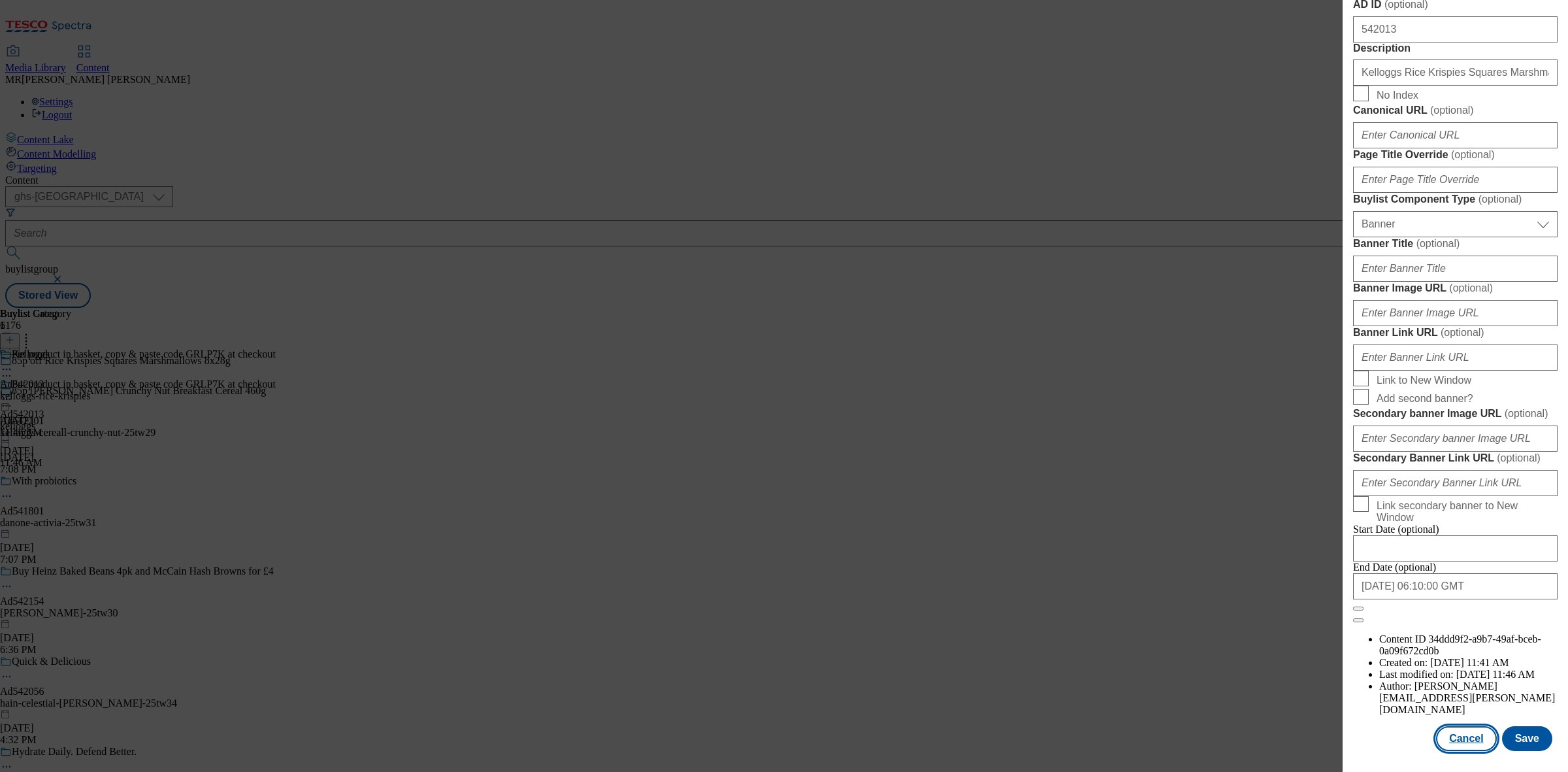
select select "Banner"
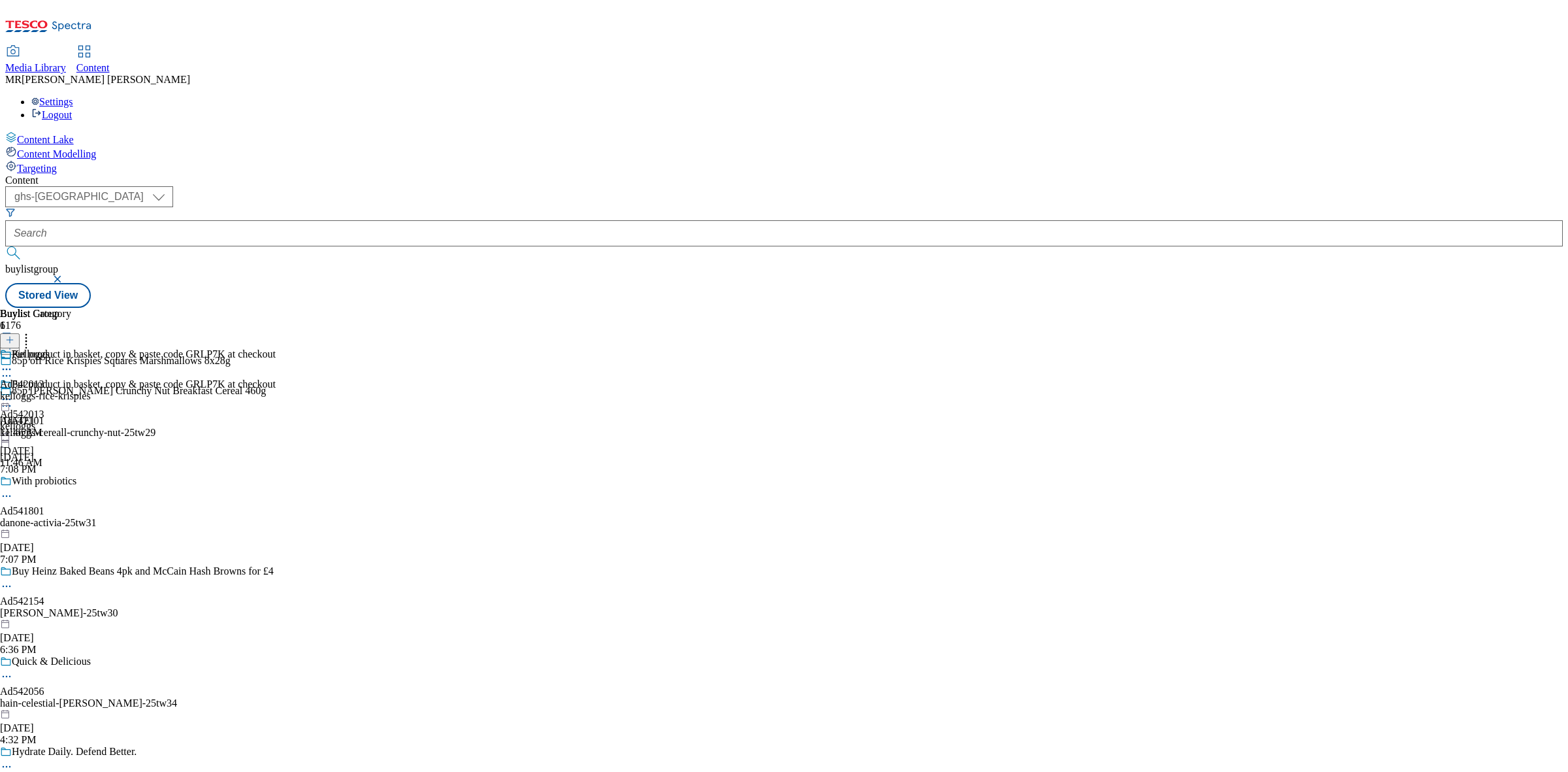
scroll to position [917, 0]
click at [65, 275] on button "button" at bounding box center [58, 279] width 13 height 8
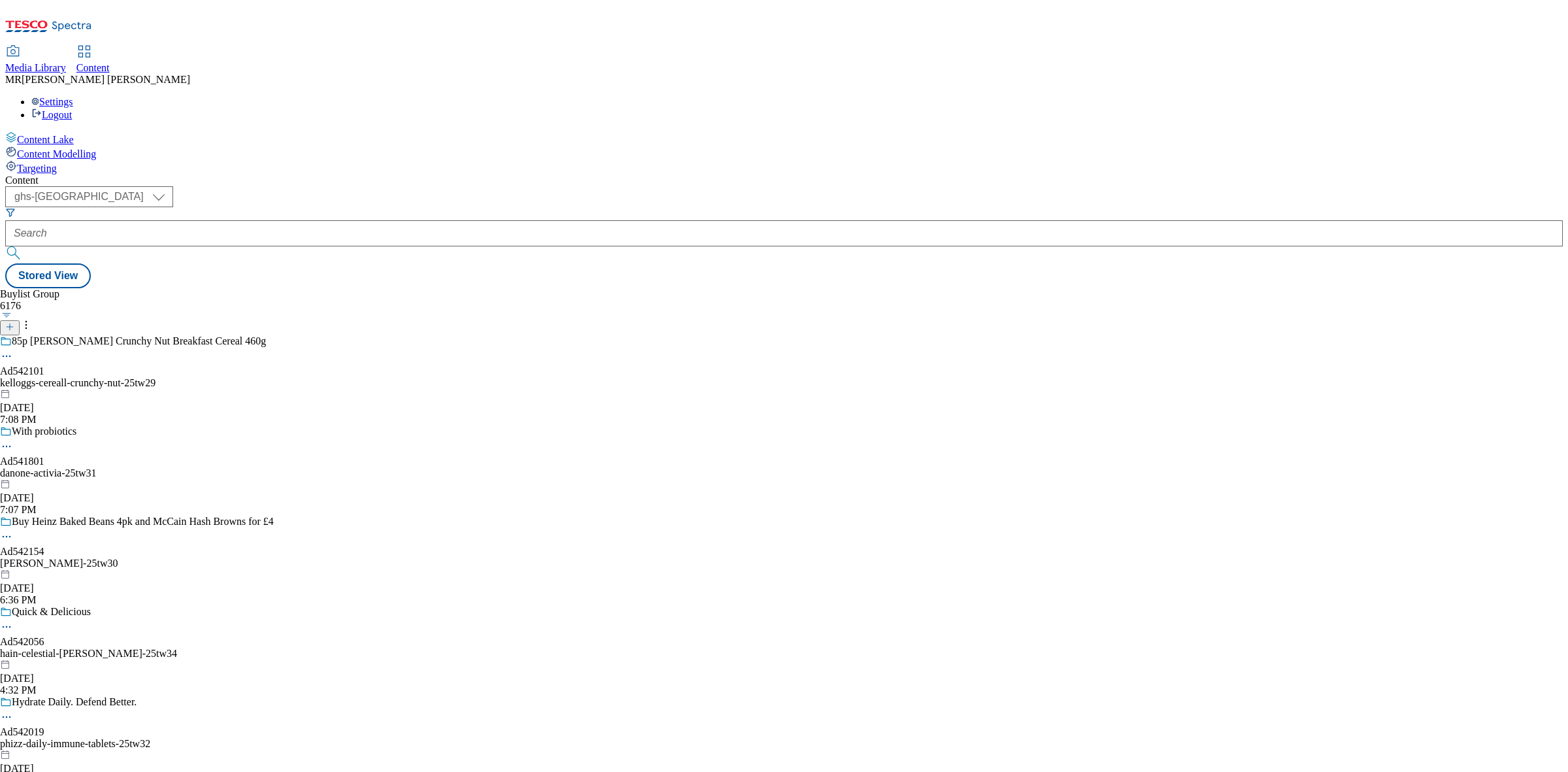
click at [275, 335] on div "85p [PERSON_NAME] Crunchy Nut Breakfast Cereal 460g Ad542101 kelloggs-cereall-c…" at bounding box center [138, 380] width 275 height 90
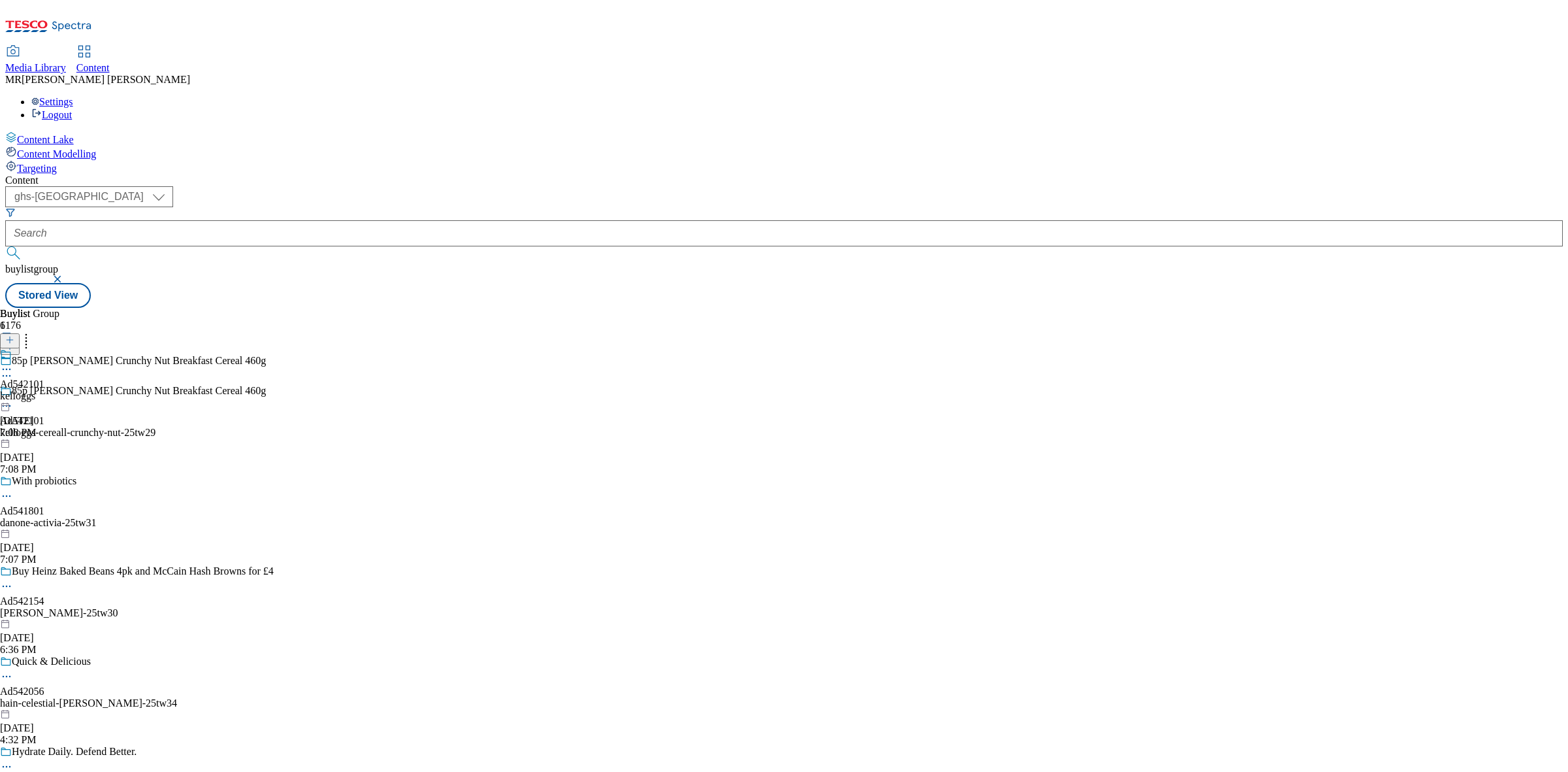
click at [45, 348] on div at bounding box center [22, 363] width 45 height 30
click at [13, 393] on icon at bounding box center [6, 399] width 13 height 13
click at [55, 422] on span "Edit" at bounding box center [48, 427] width 15 height 10
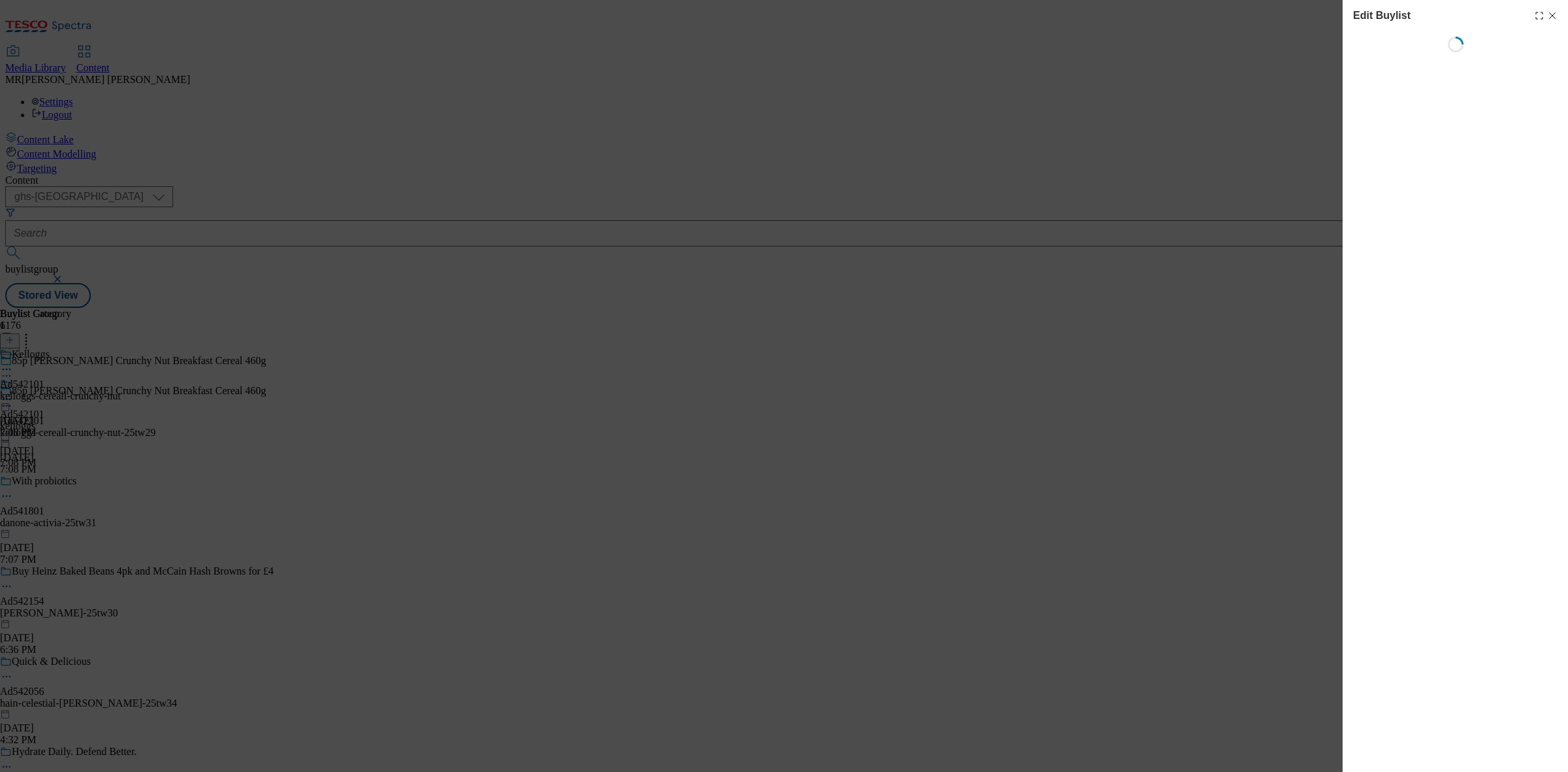
select select "tactical"
select select "supplier funded short term 1-3 weeks"
select select "dunnhumby"
select select "Banner"
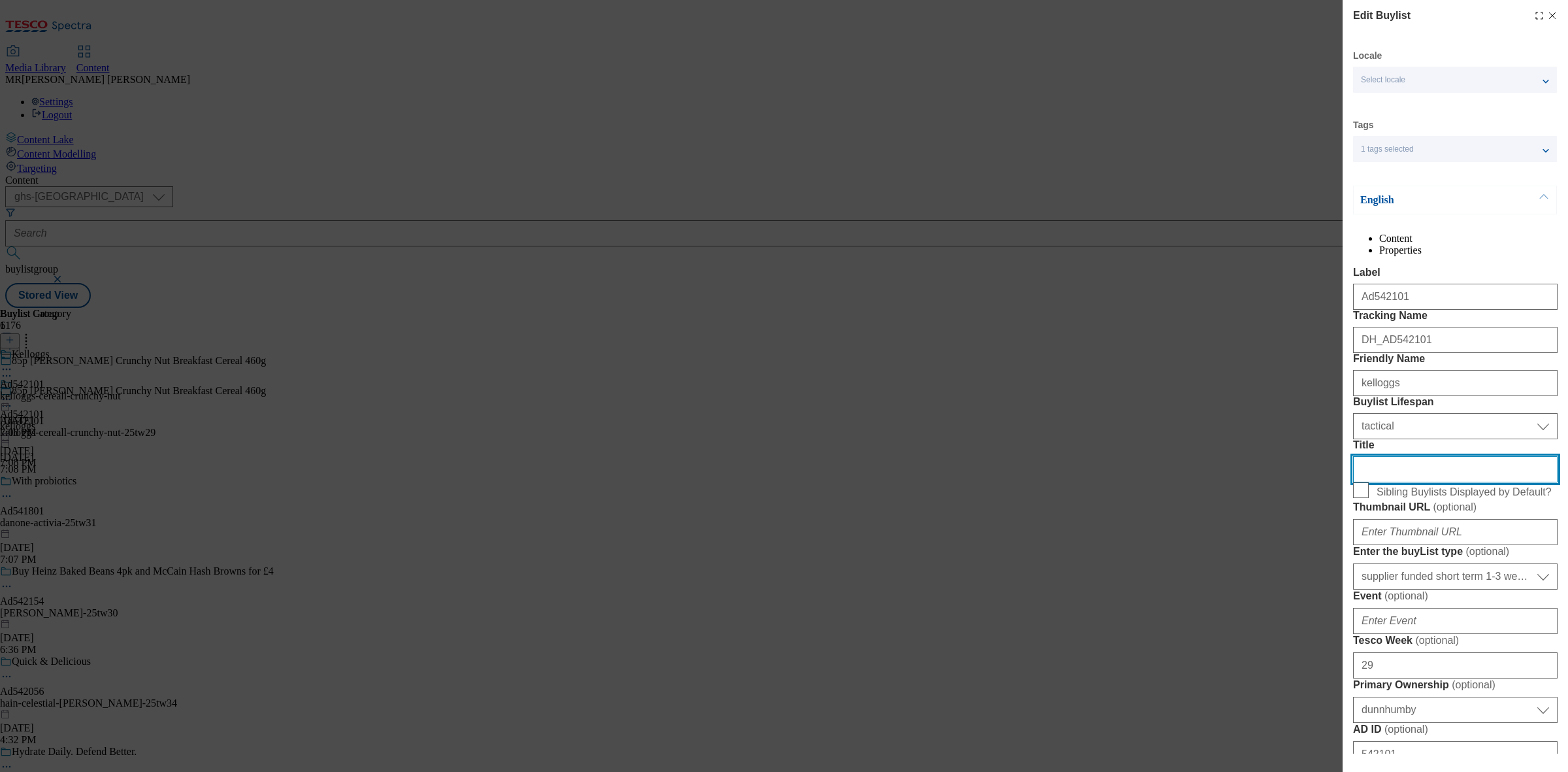
click at [1408, 482] on input "Title" at bounding box center [1455, 469] width 204 height 26
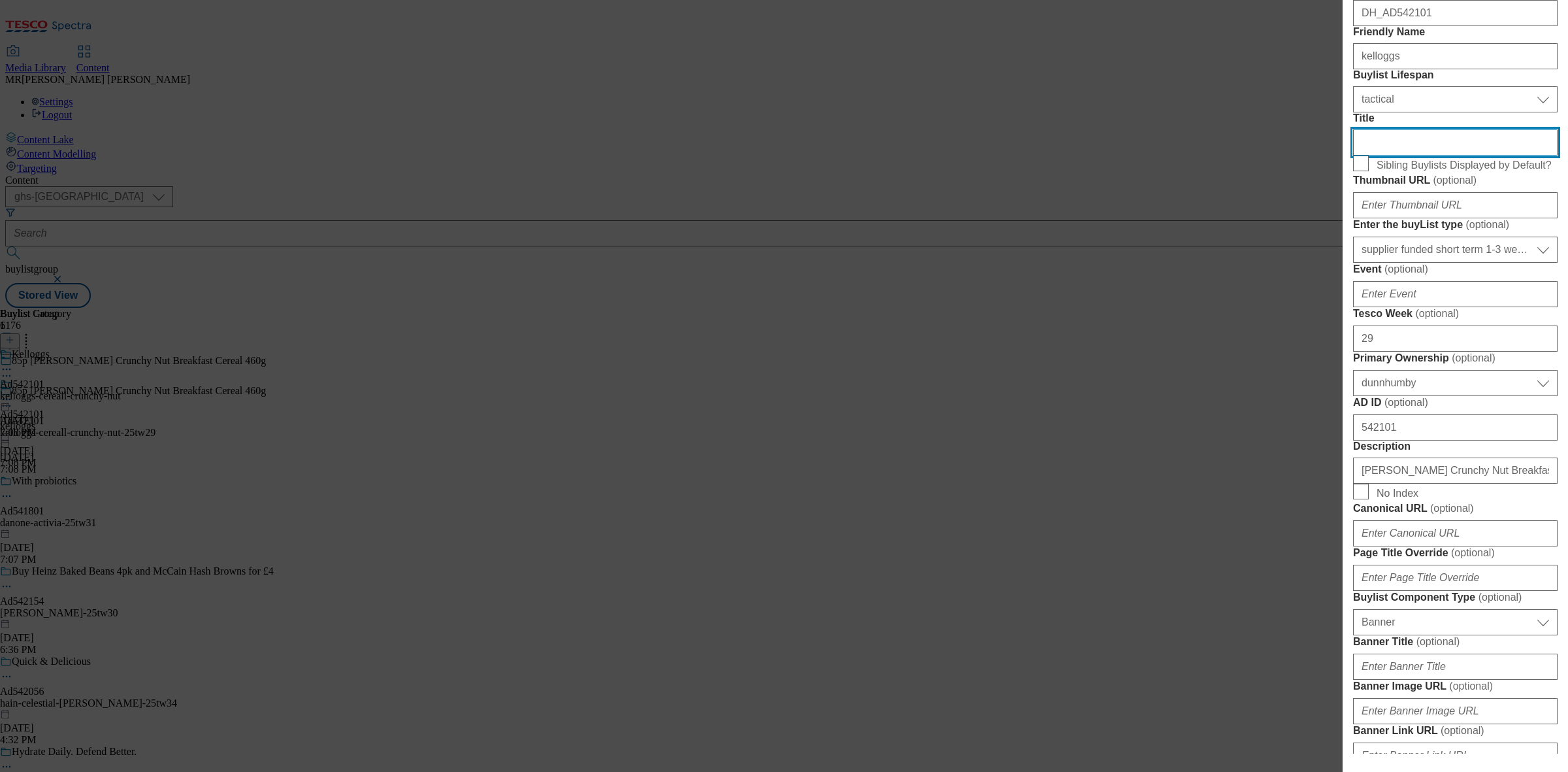
paste input "Put product in basket, copy & paste code GRLP7K at checkout"
drag, startPoint x: 1451, startPoint y: 261, endPoint x: 1529, endPoint y: 256, distance: 78.2
click at [1529, 155] on input "Put product in basket, copy & paste code GRLP7K at checkout" at bounding box center [1455, 142] width 204 height 26
click at [1480, 155] on input "Put product in basket, copy & paste code GRLP7K at checkout" at bounding box center [1455, 142] width 204 height 26
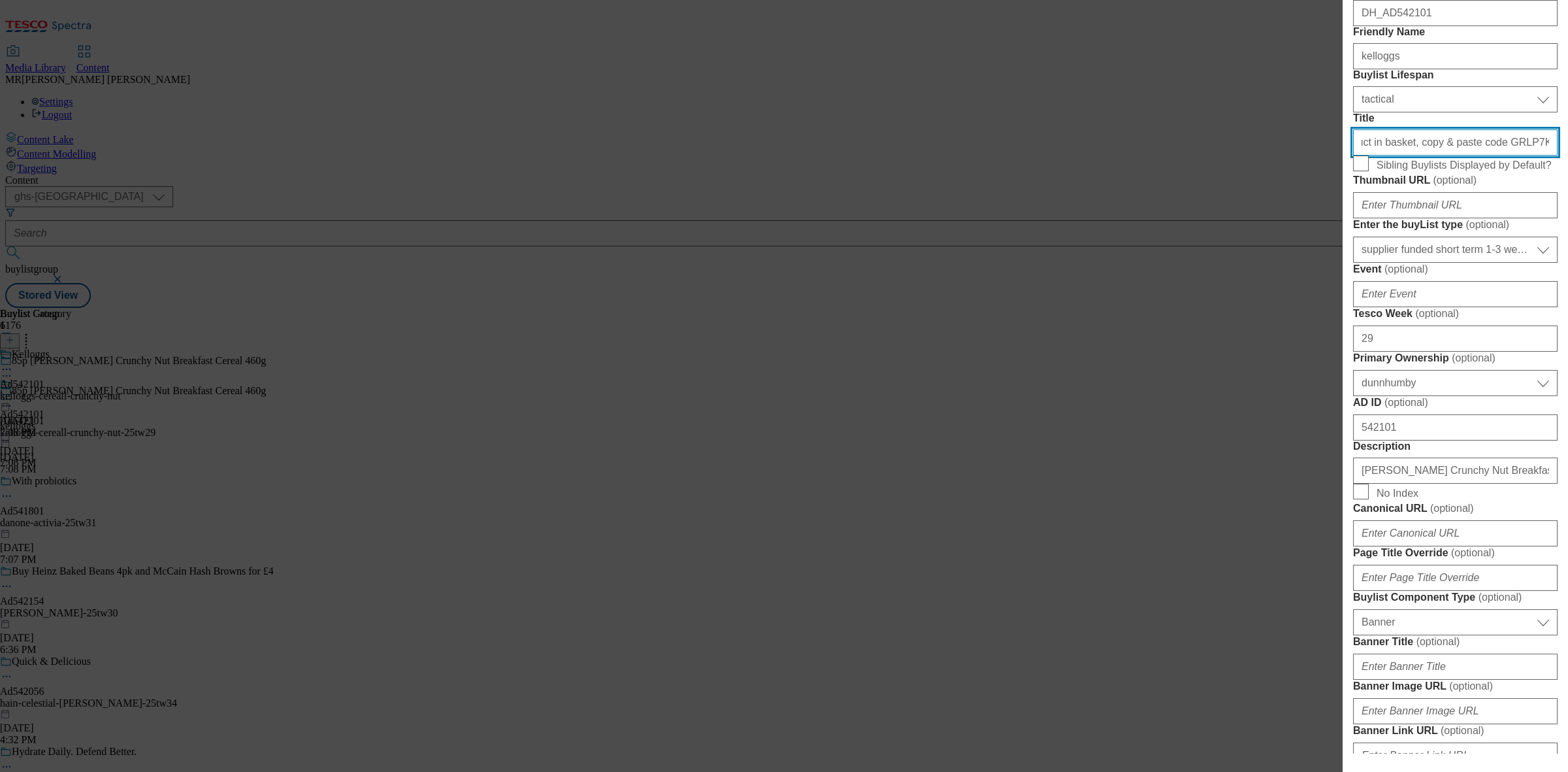
drag, startPoint x: 1467, startPoint y: 261, endPoint x: 1493, endPoint y: 261, distance: 26.0
click at [1493, 155] on input "Put product in basket, copy & paste code GRLP7K at checkout" at bounding box center [1455, 142] width 204 height 26
paste input "K7TM"
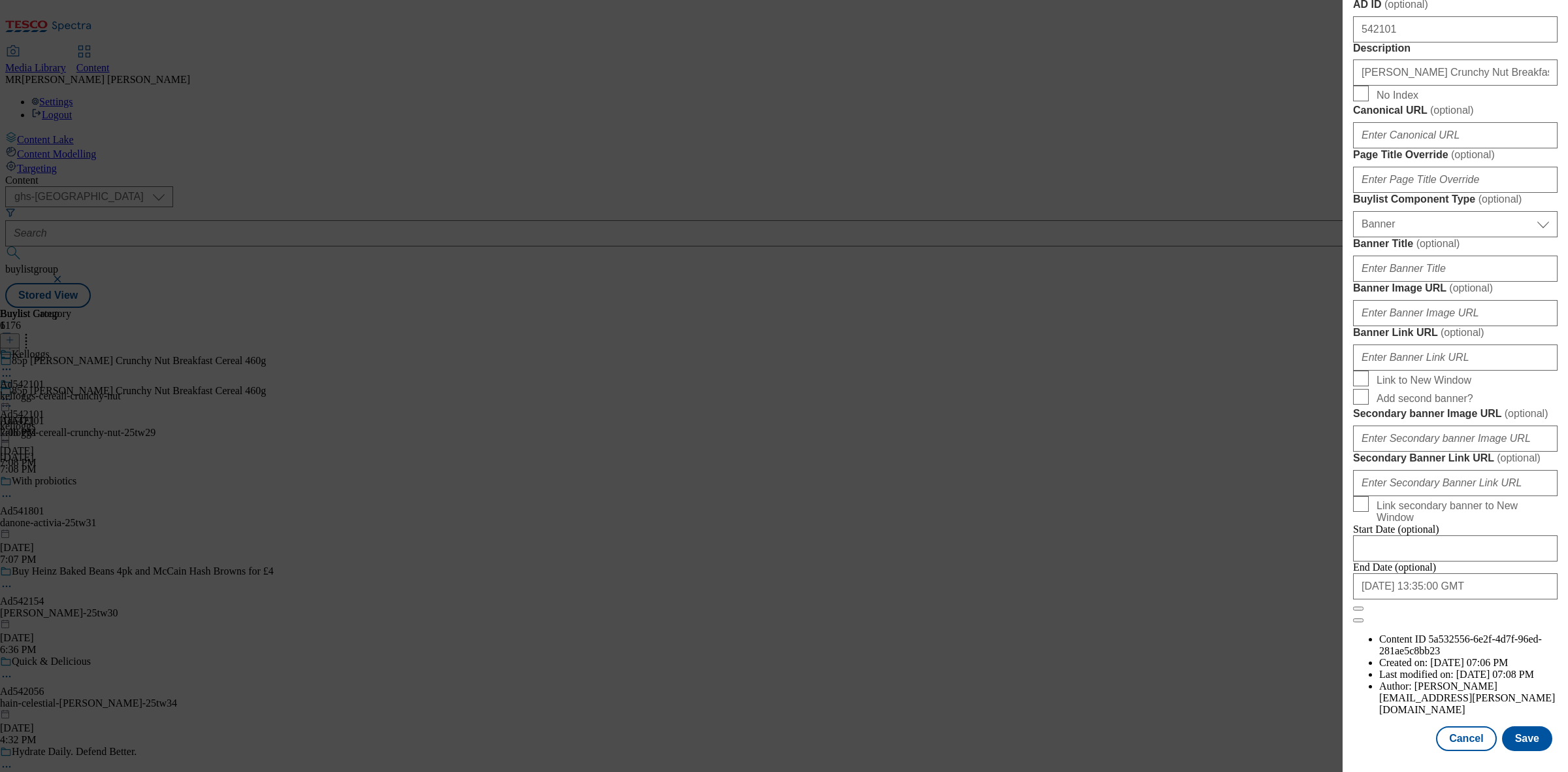
scroll to position [1209, 0]
type input "Put product in basket, copy & paste code GRK7TM at checkout"
click at [1528, 726] on button "Save" at bounding box center [1527, 738] width 50 height 25
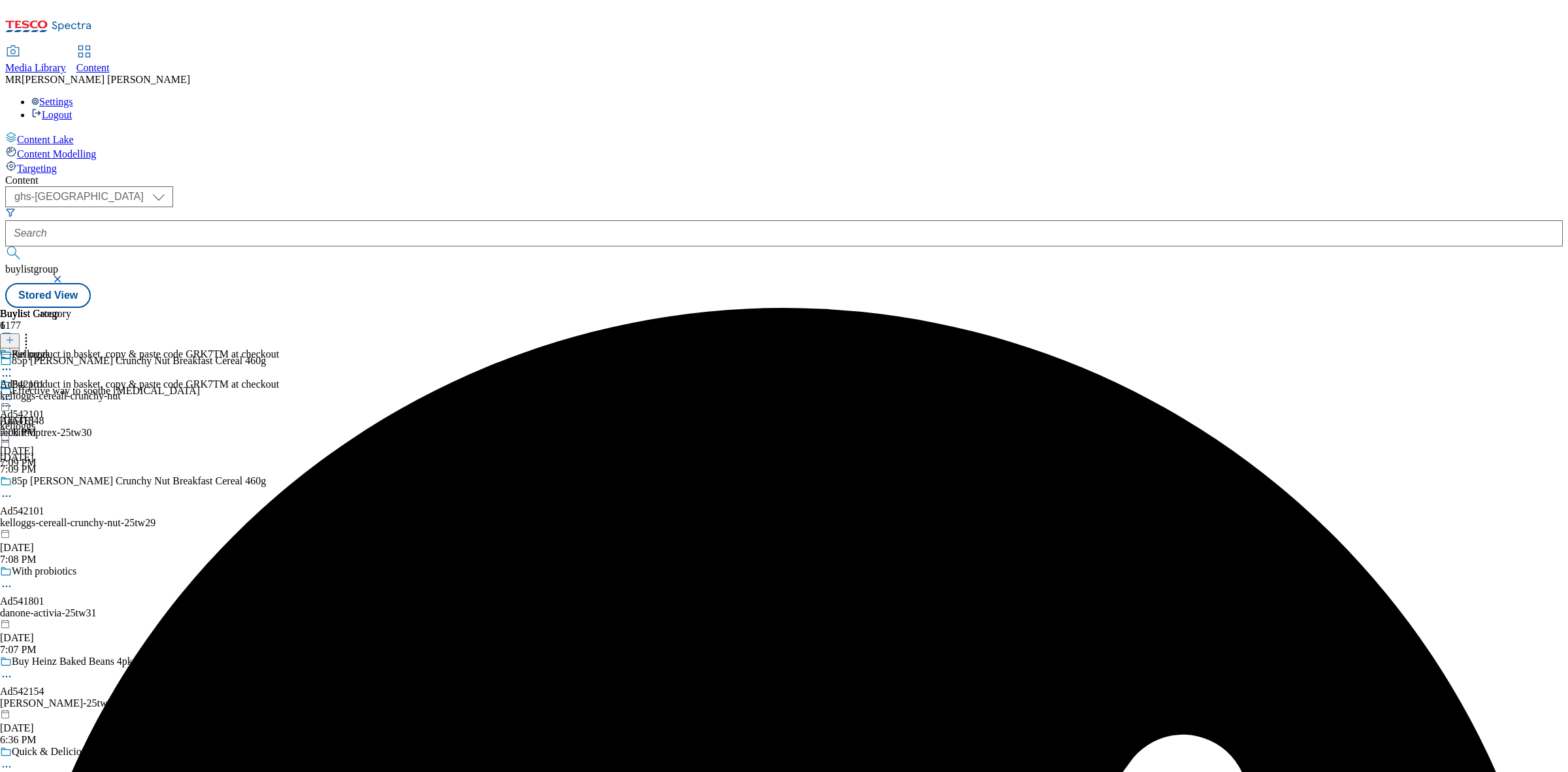
click at [13, 393] on icon at bounding box center [6, 399] width 13 height 13
click at [71, 482] on span "Preview" at bounding box center [56, 487] width 31 height 10
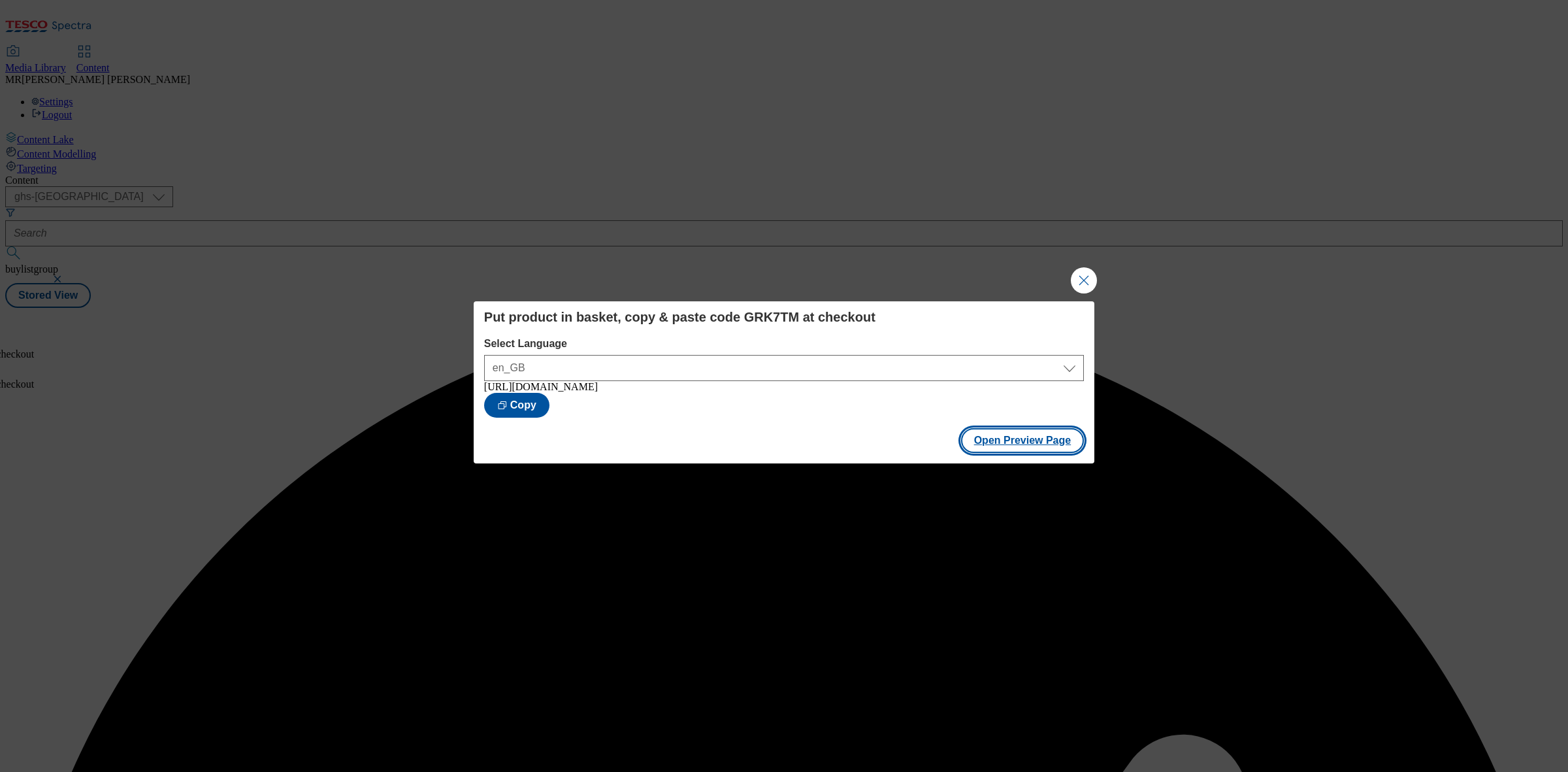
click at [1072, 437] on button "Open Preview Page" at bounding box center [1022, 440] width 123 height 25
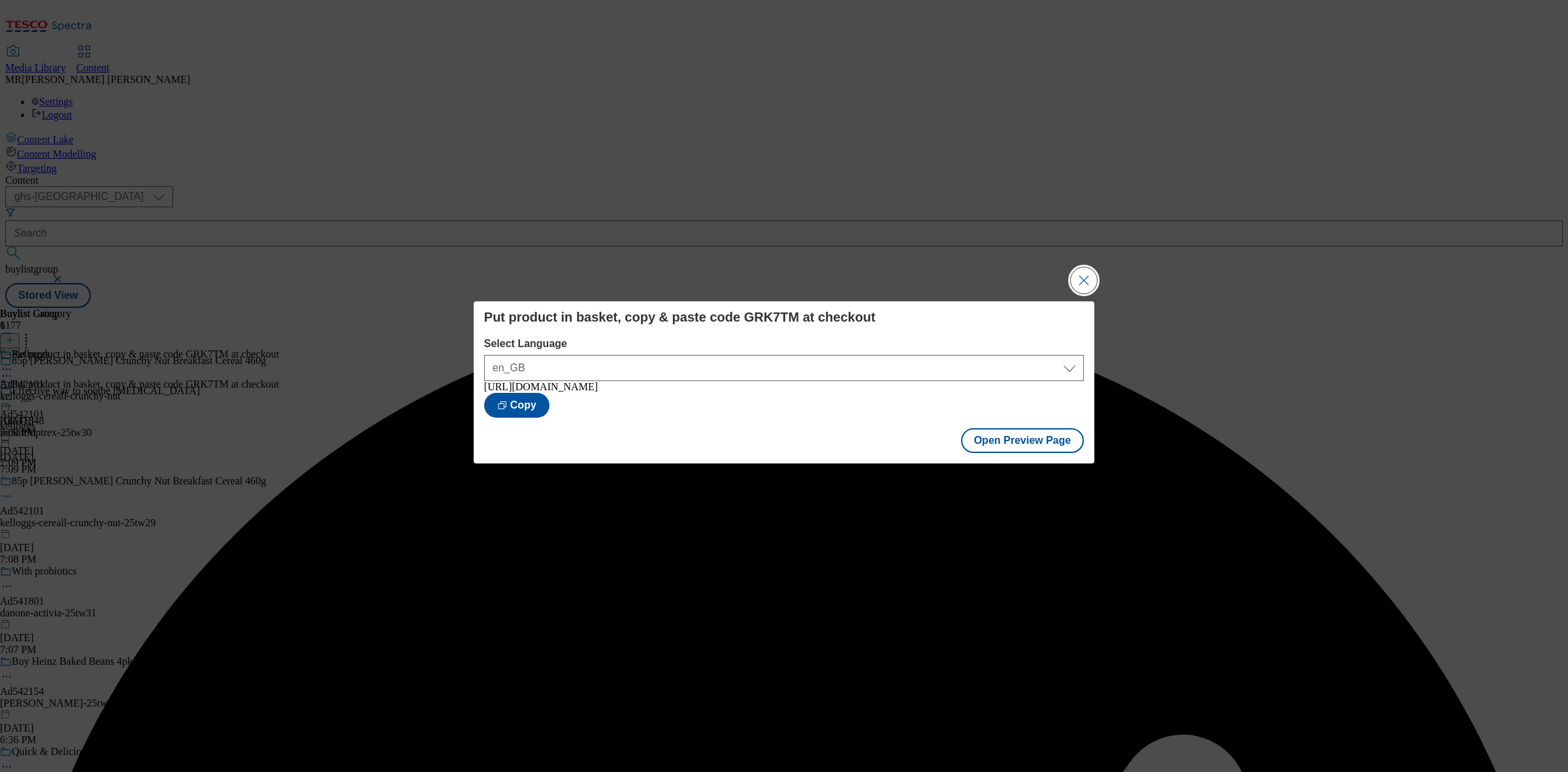
click at [1080, 275] on button "Close Modal" at bounding box center [1084, 280] width 26 height 26
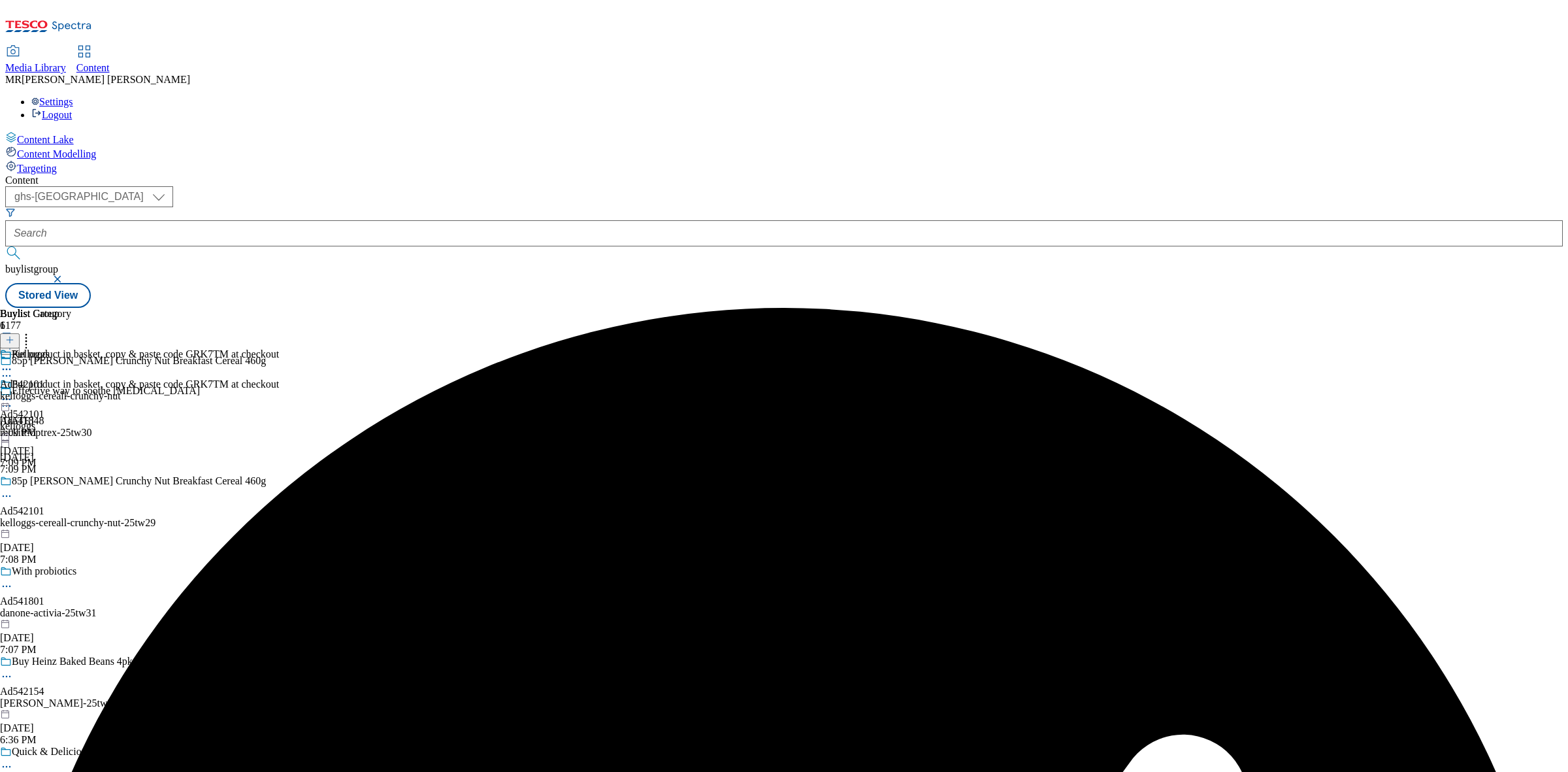
click at [13, 393] on icon at bounding box center [6, 399] width 13 height 13
click at [70, 528] on span "Publish" at bounding box center [55, 532] width 29 height 10
